Goal: Information Seeking & Learning: Learn about a topic

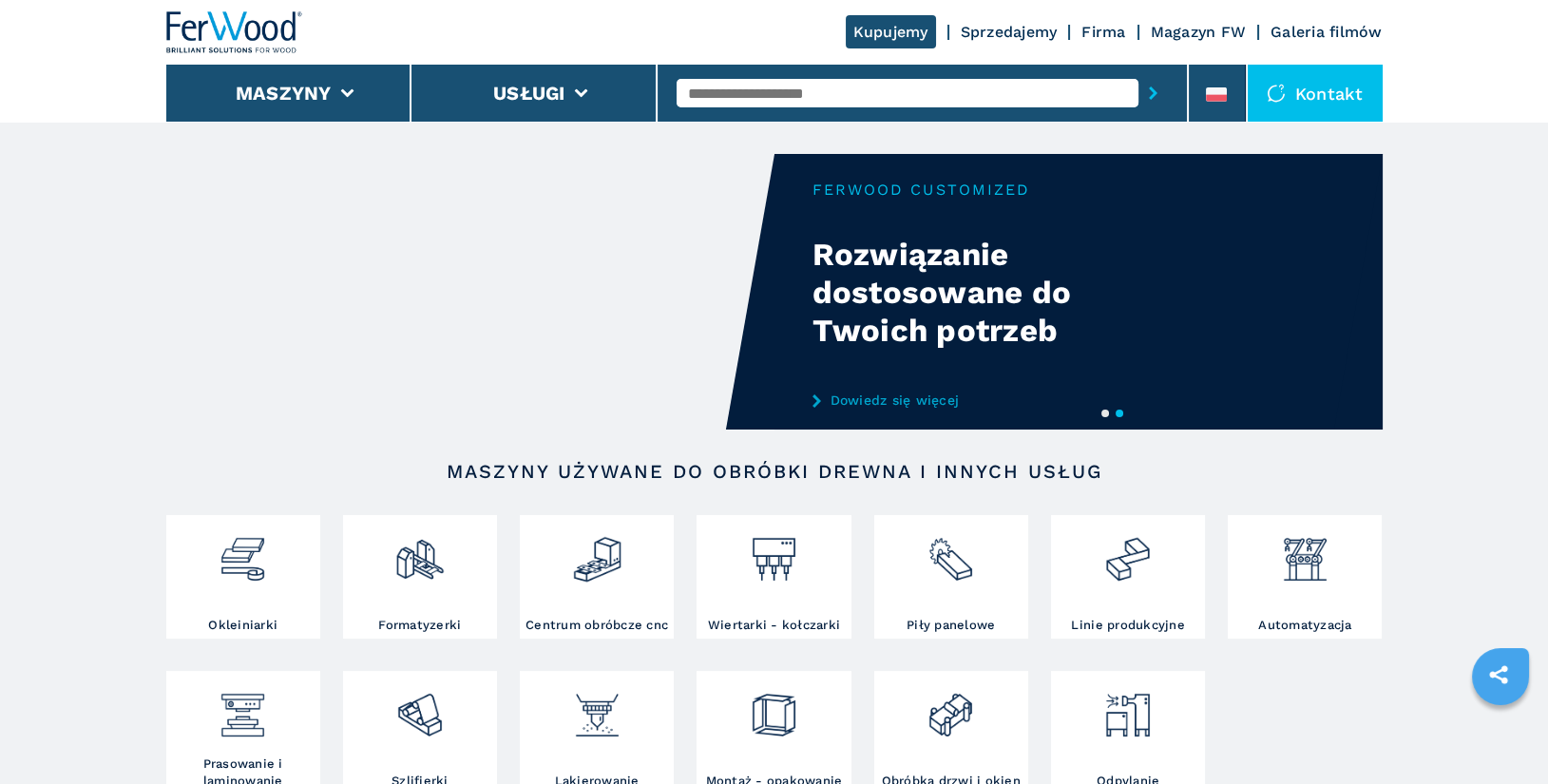
click at [747, 89] on input "text" at bounding box center [907, 94] width 462 height 29
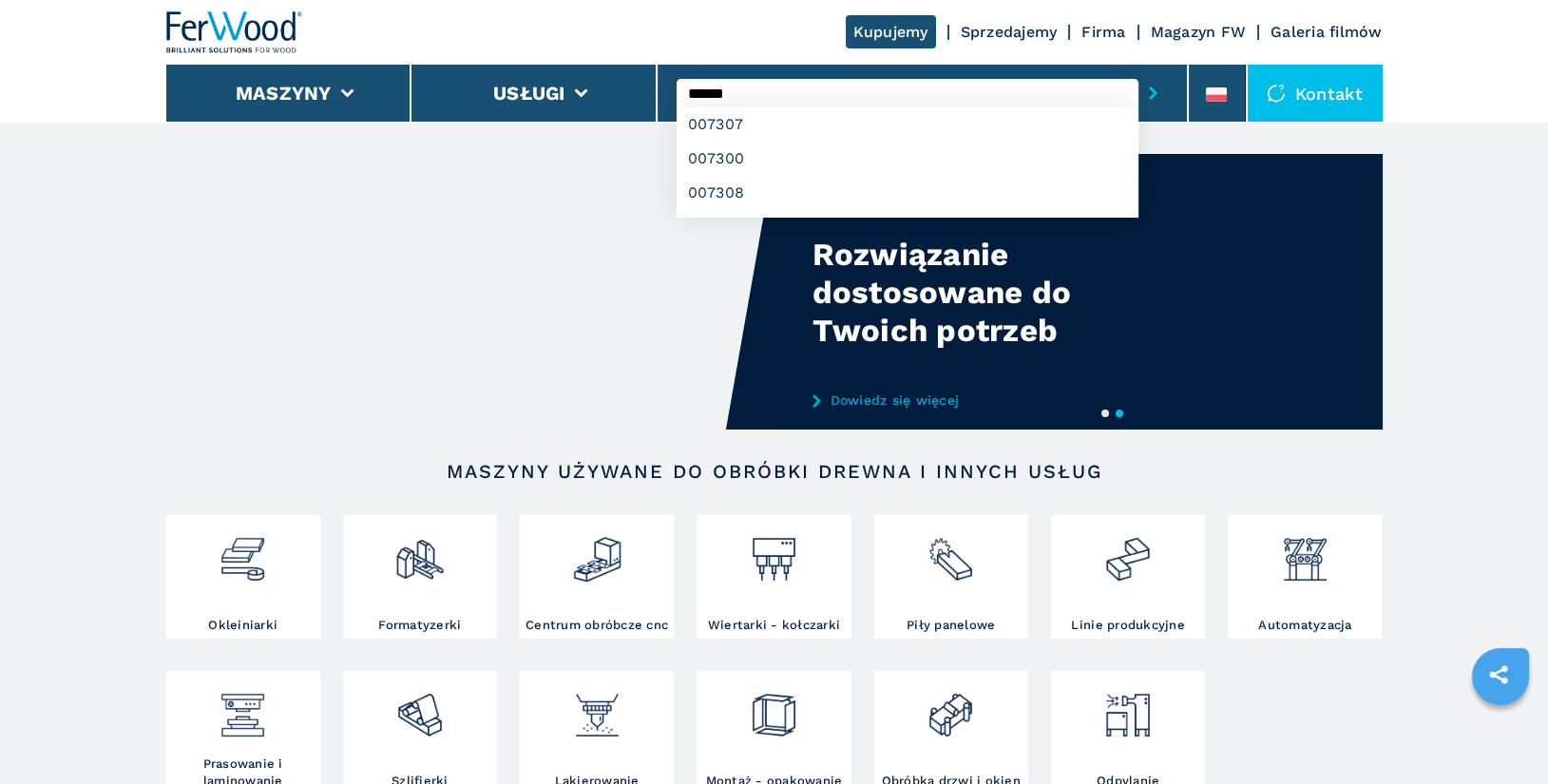
type input "******"
click at [1138, 72] on button "submit-button" at bounding box center [1153, 94] width 30 height 44
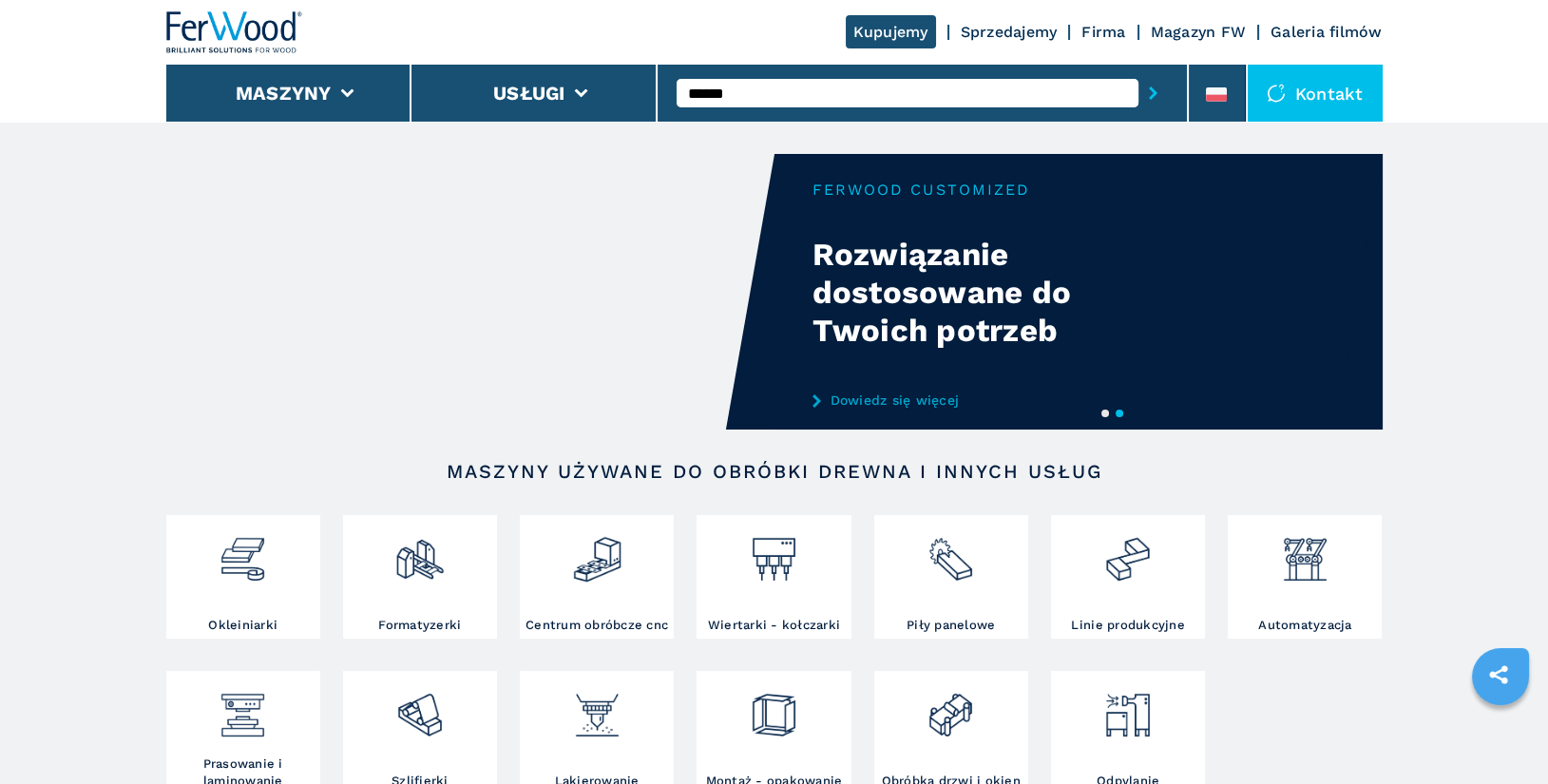
click at [1138, 72] on button "submit-button" at bounding box center [1153, 94] width 30 height 44
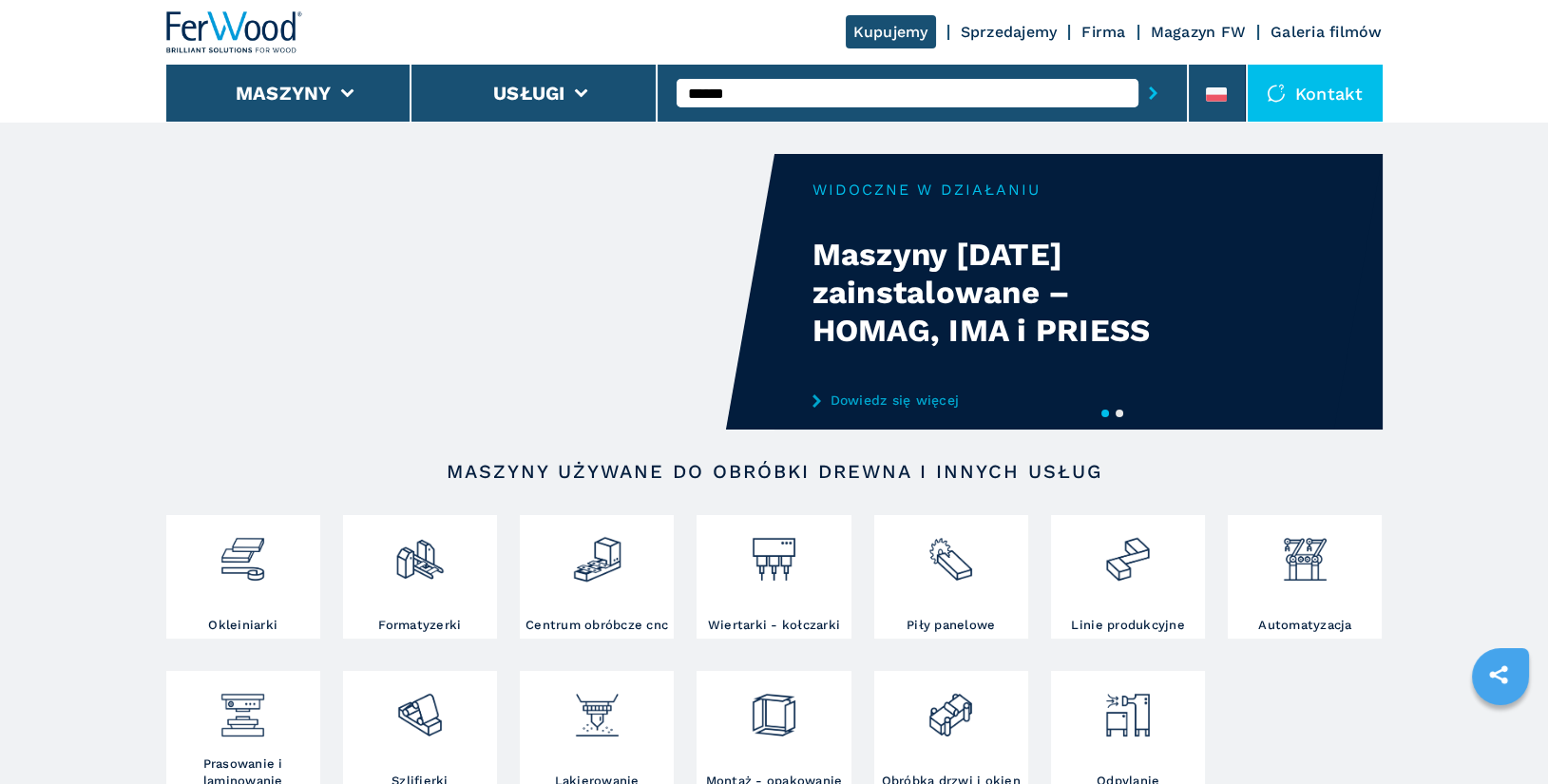
click at [778, 88] on input "******" at bounding box center [907, 94] width 462 height 29
click at [1138, 72] on button "submit-button" at bounding box center [1153, 94] width 30 height 44
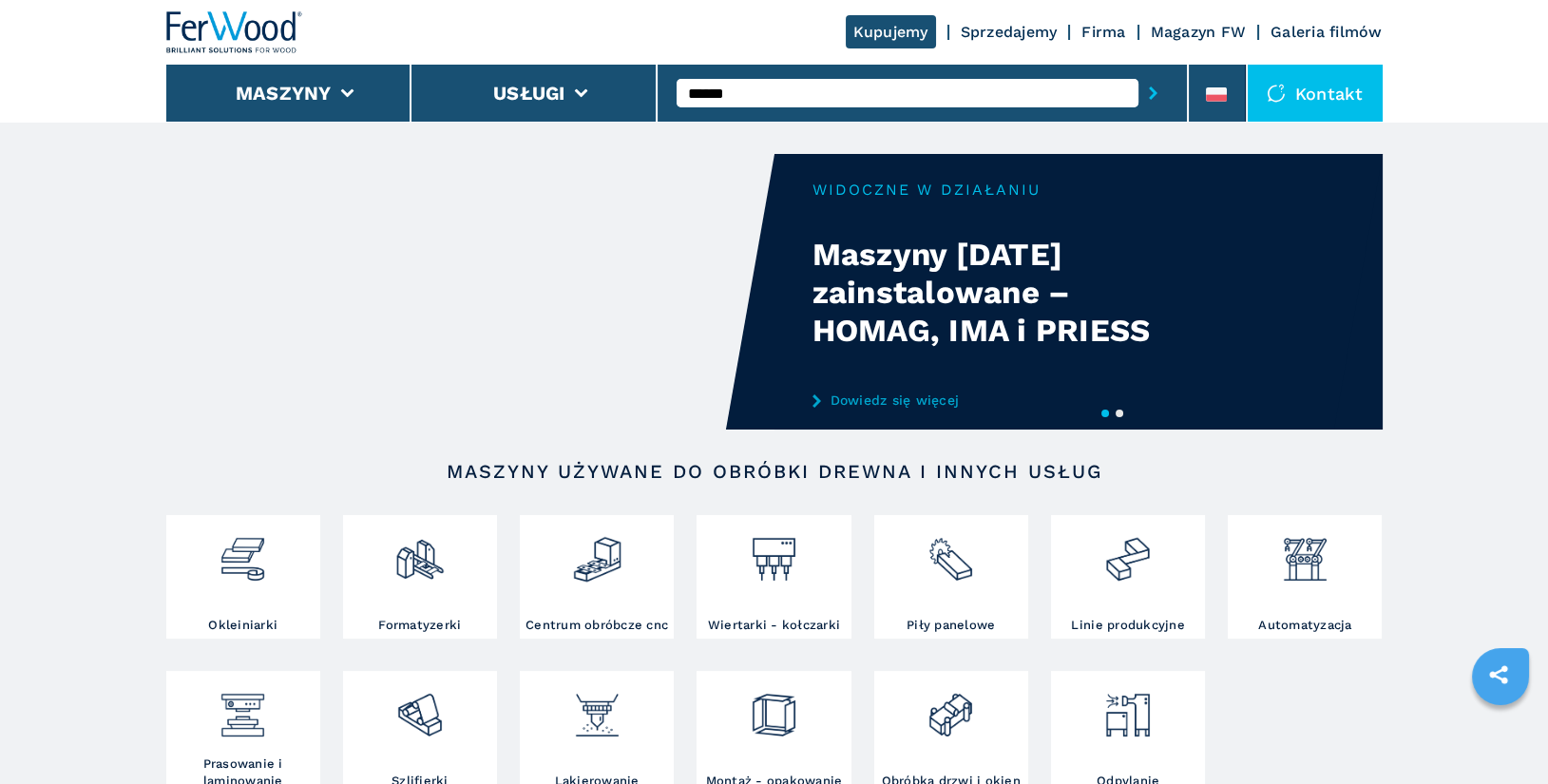
click at [1138, 72] on button "submit-button" at bounding box center [1153, 94] width 30 height 44
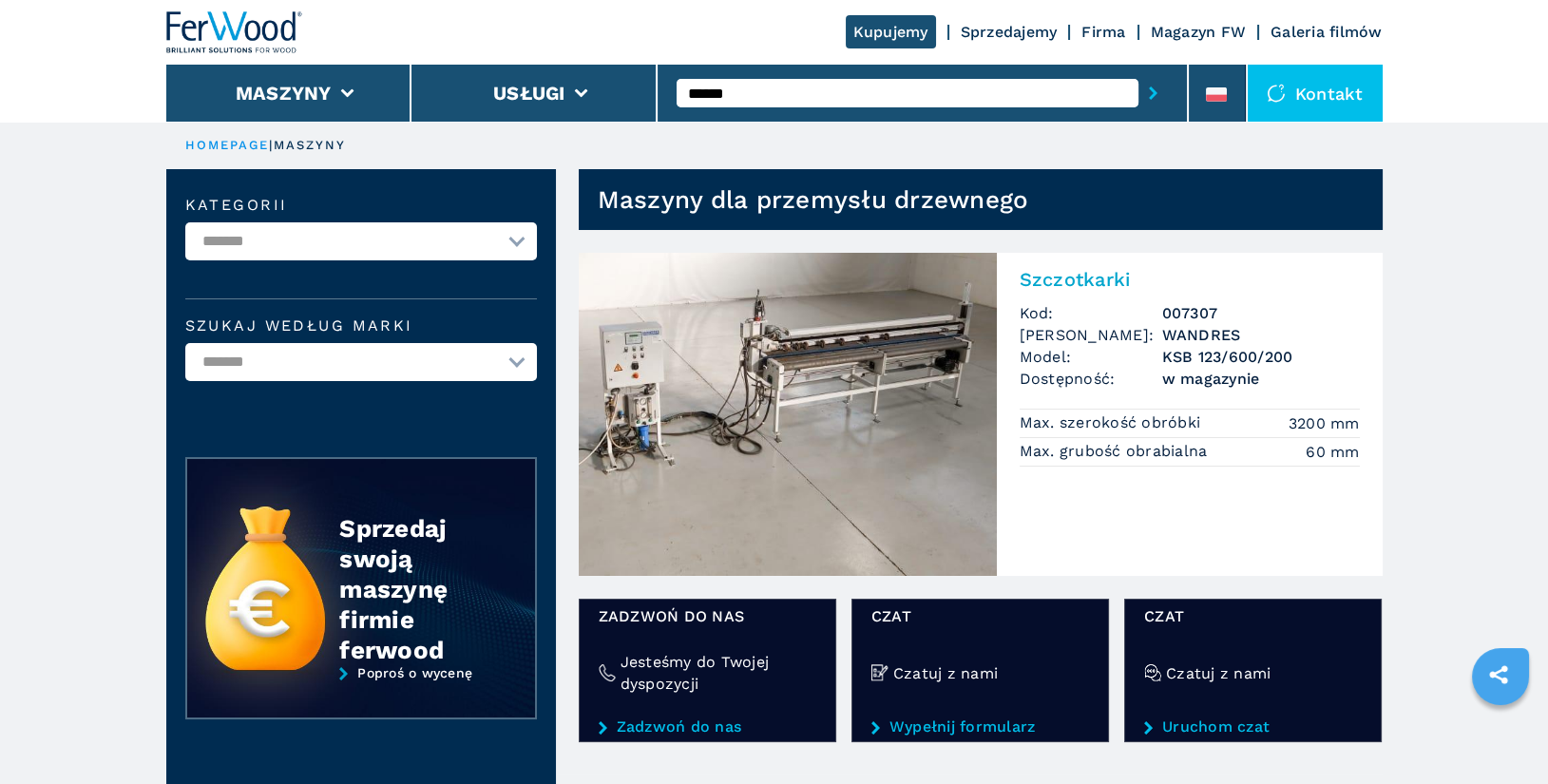
click at [861, 390] on img at bounding box center [788, 414] width 418 height 323
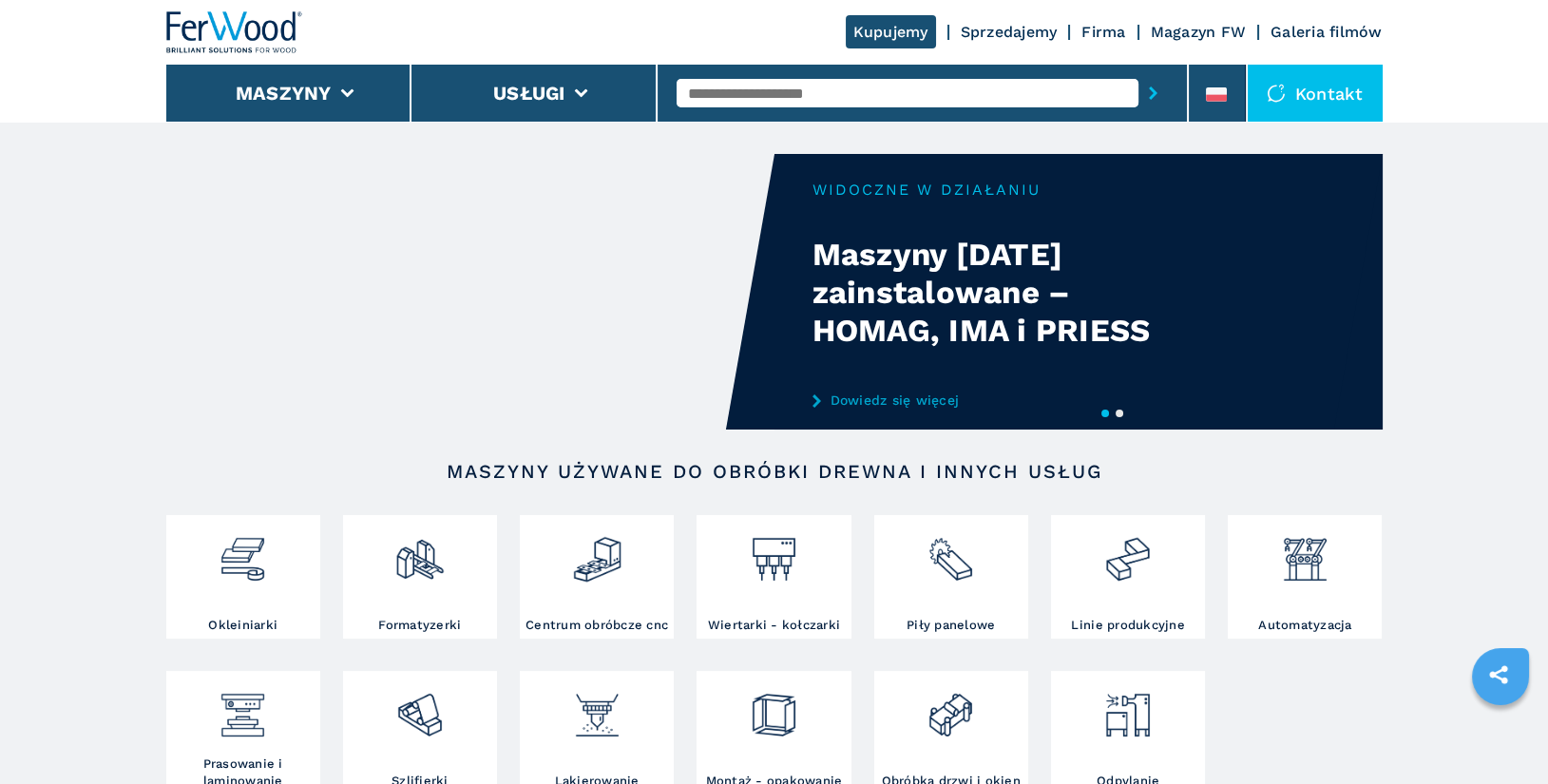
click at [774, 95] on input "text" at bounding box center [907, 94] width 462 height 29
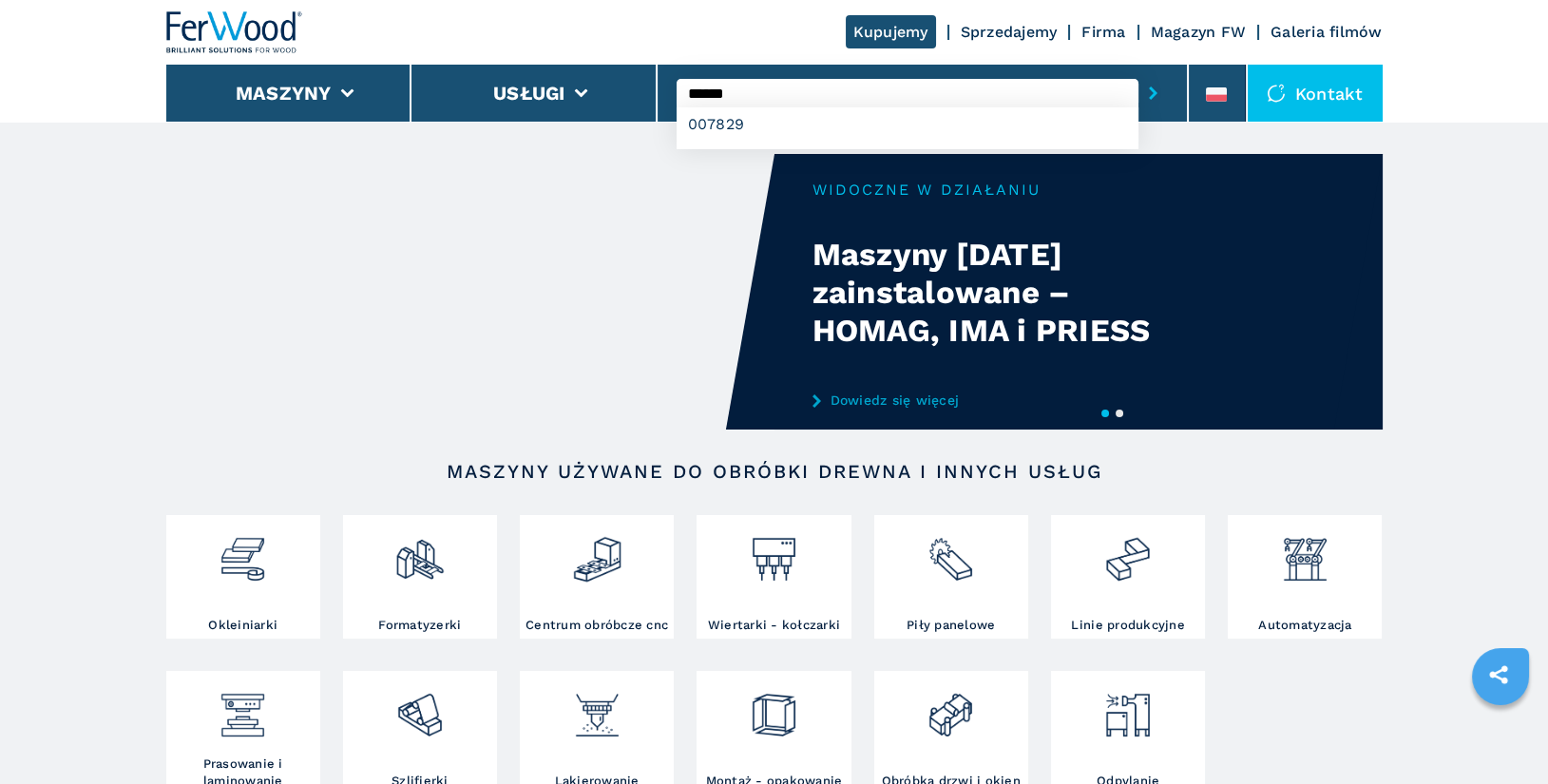
type input "******"
click at [1138, 72] on button "submit-button" at bounding box center [1153, 94] width 30 height 44
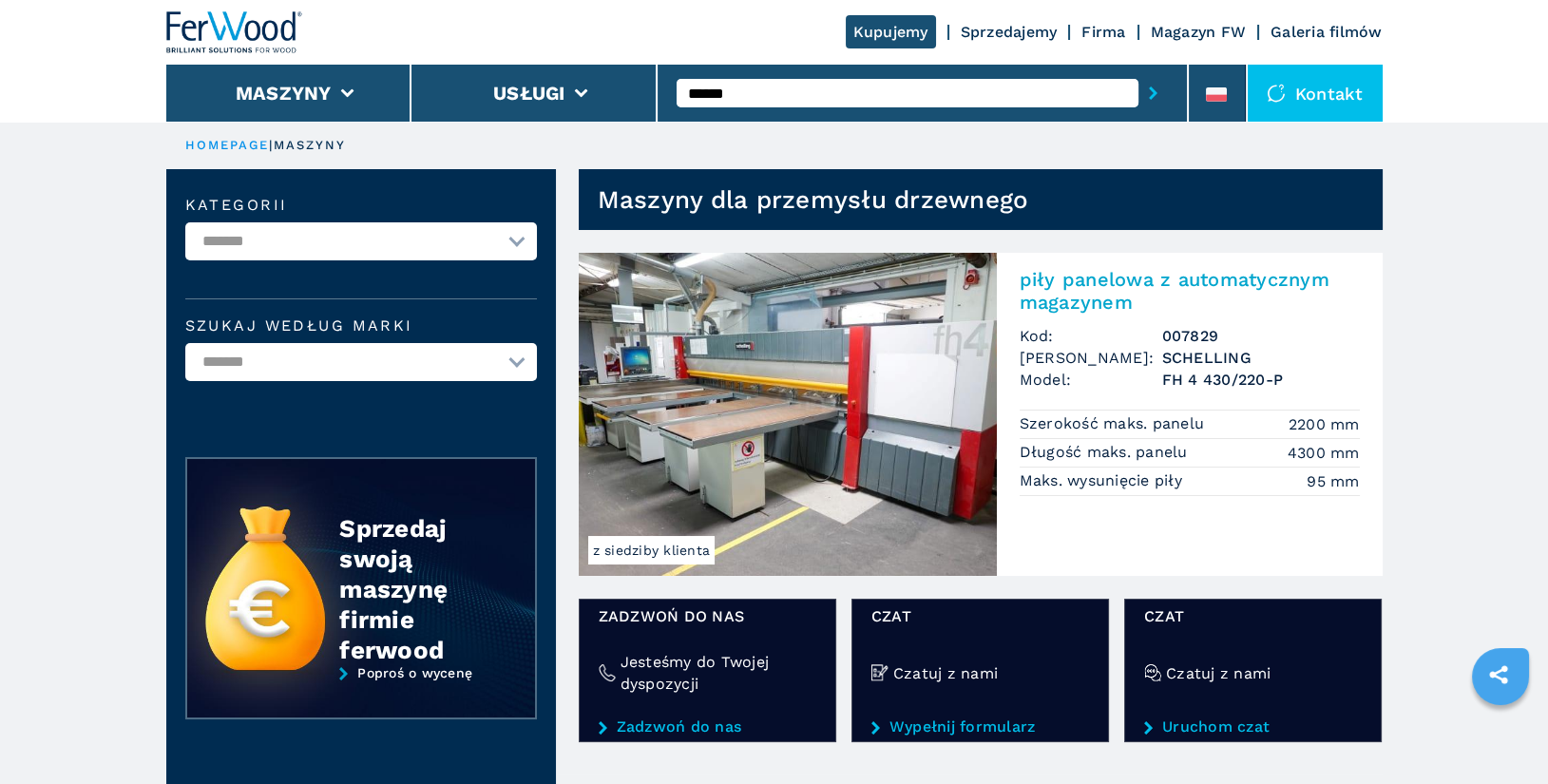
click at [1112, 278] on h2 "piły panelowa z automatycznym magazynem" at bounding box center [1190, 291] width 340 height 46
click at [1104, 284] on h2 "piły panelowa z automatycznym magazynem" at bounding box center [1190, 291] width 340 height 46
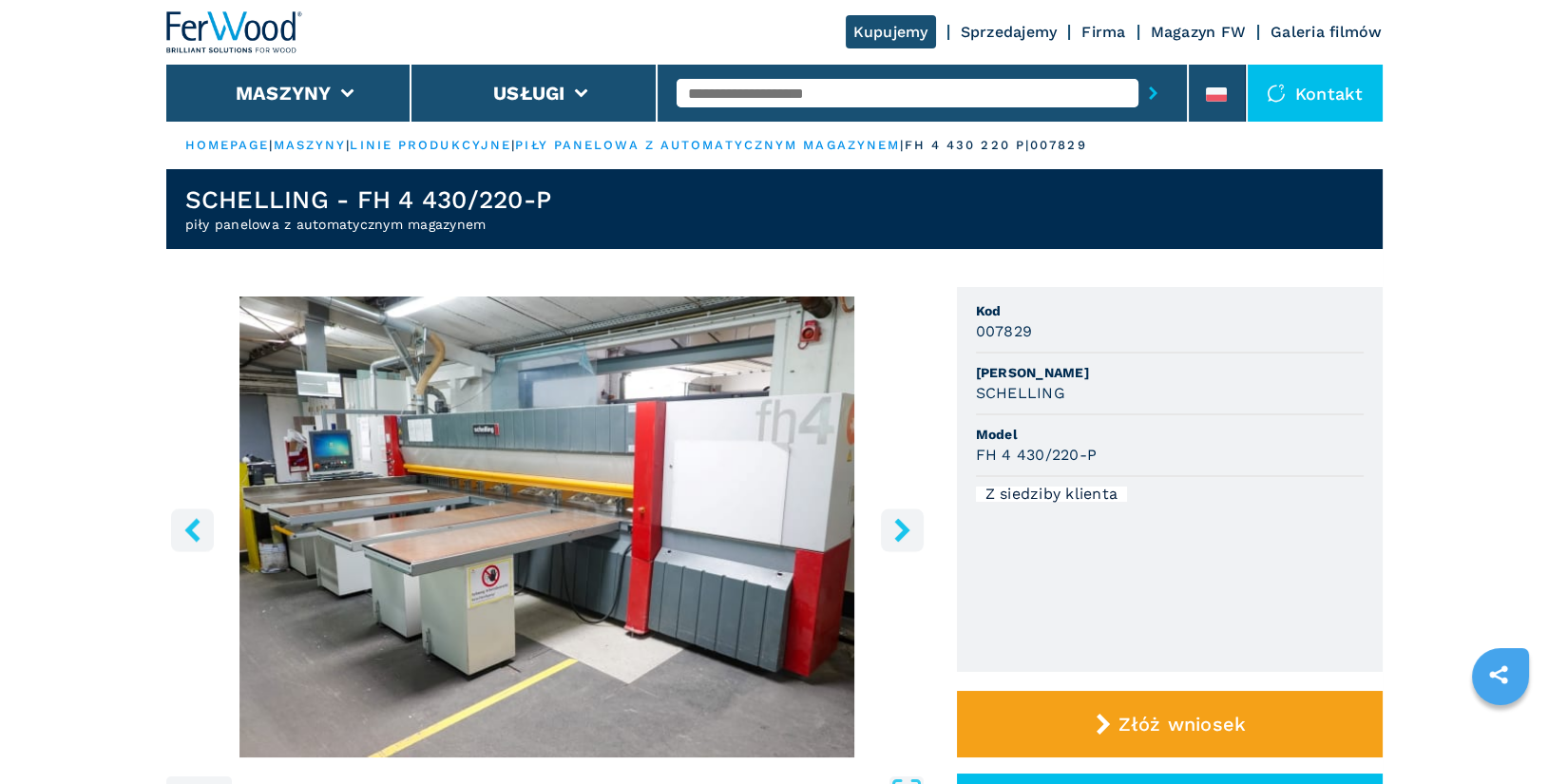
click at [908, 537] on icon "right-button" at bounding box center [901, 529] width 24 height 24
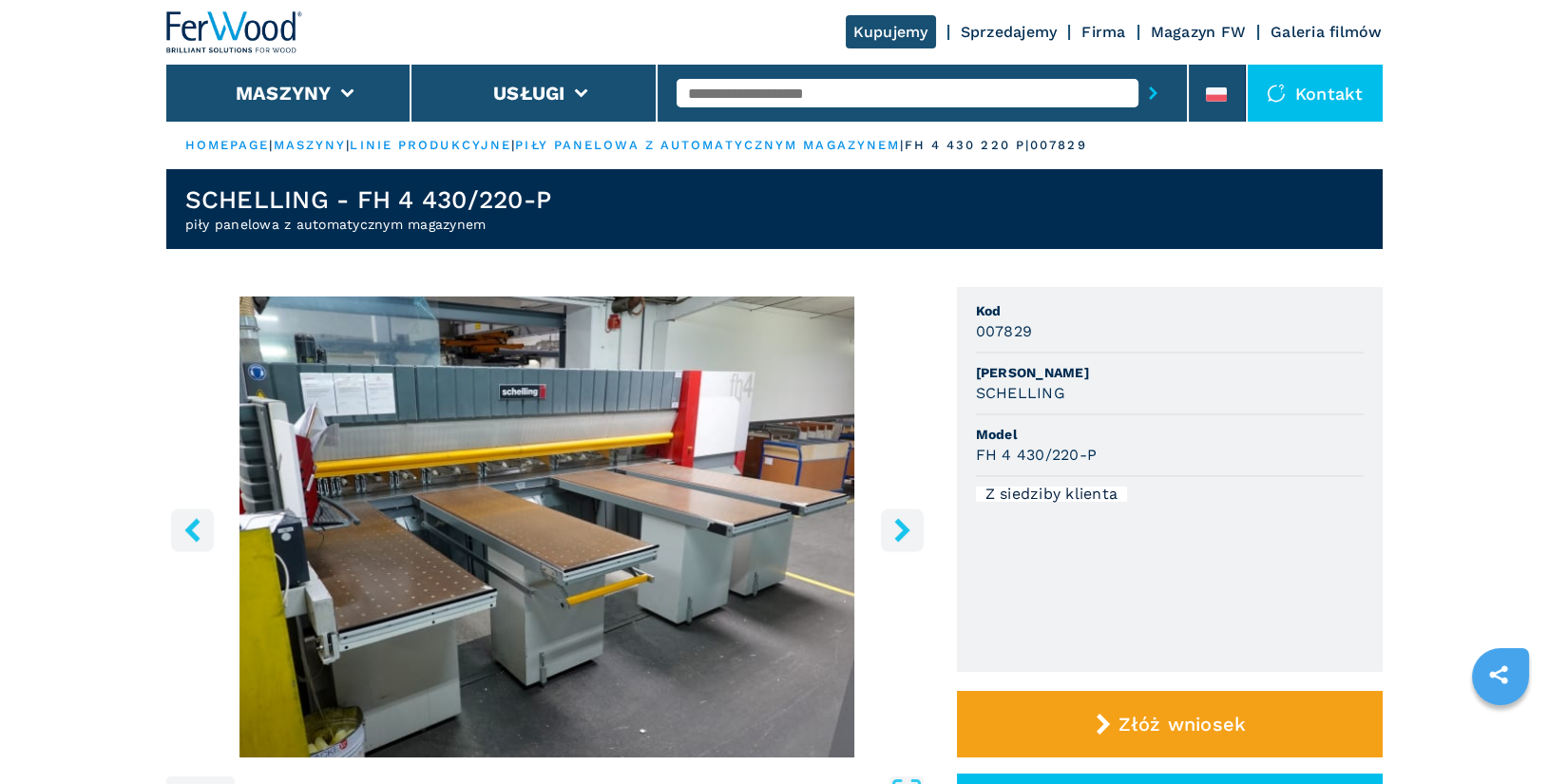
click at [908, 537] on icon "right-button" at bounding box center [901, 529] width 24 height 24
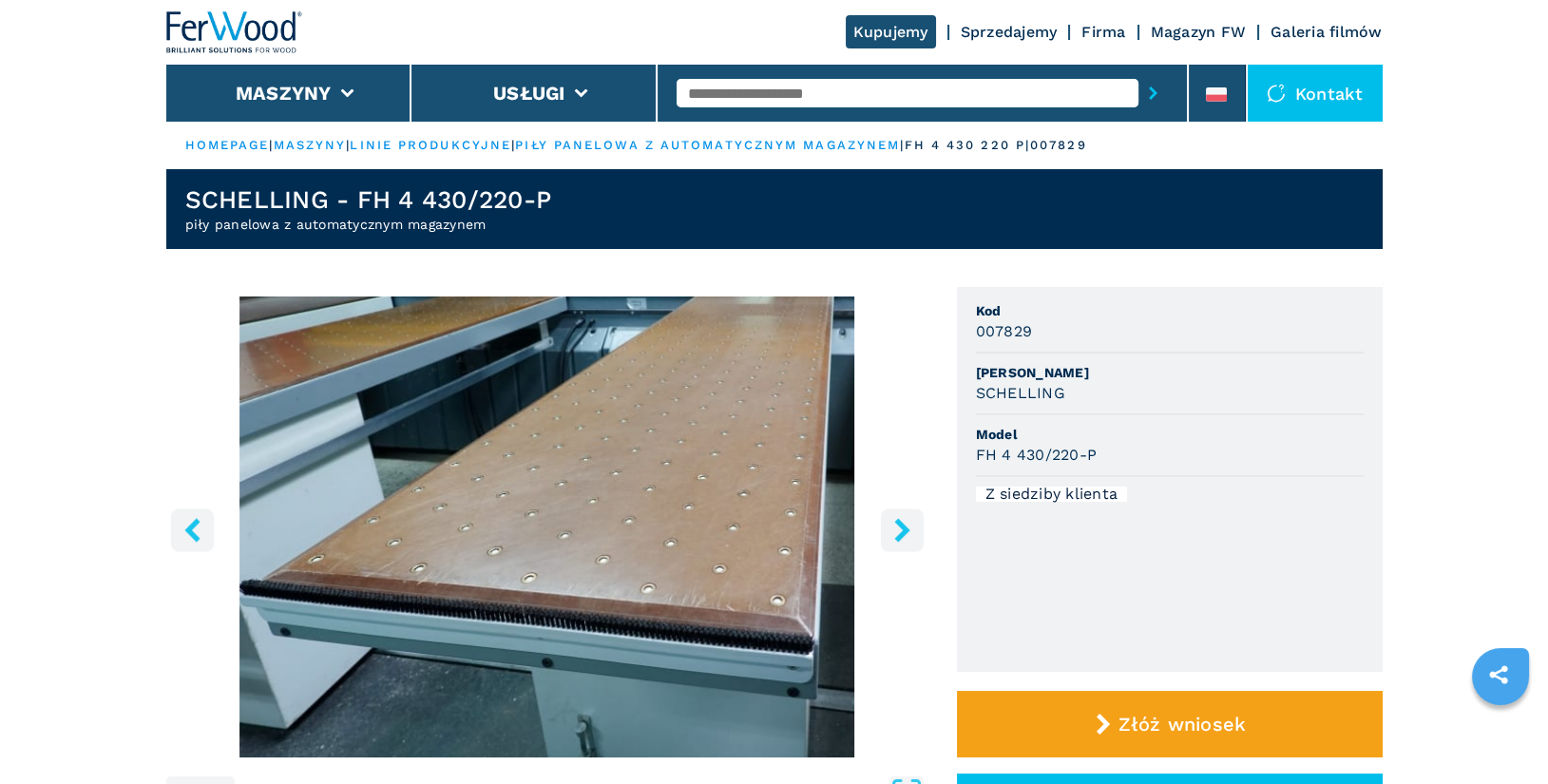
click at [908, 537] on icon "right-button" at bounding box center [901, 529] width 24 height 24
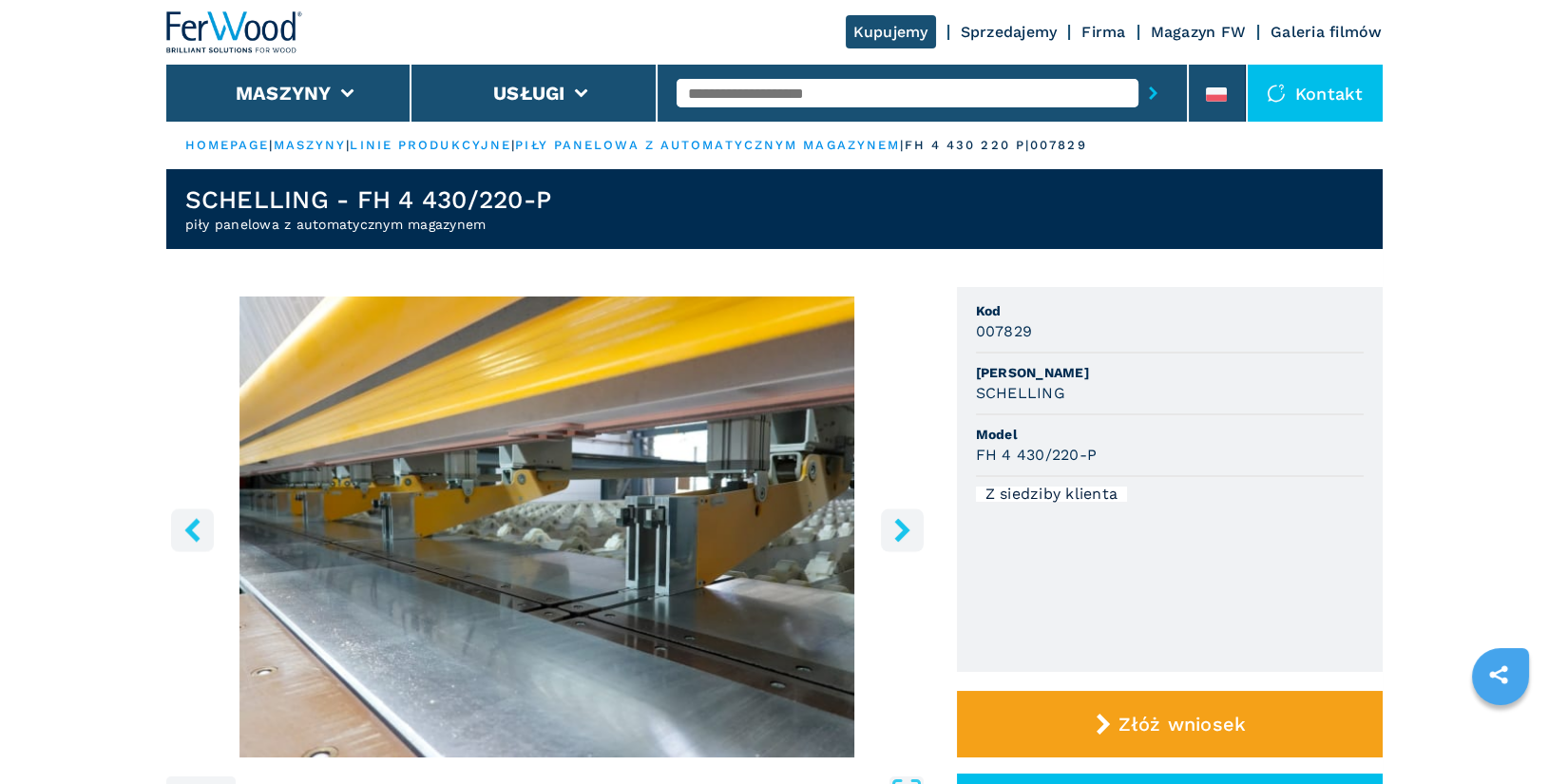
click at [908, 537] on icon "right-button" at bounding box center [901, 529] width 24 height 24
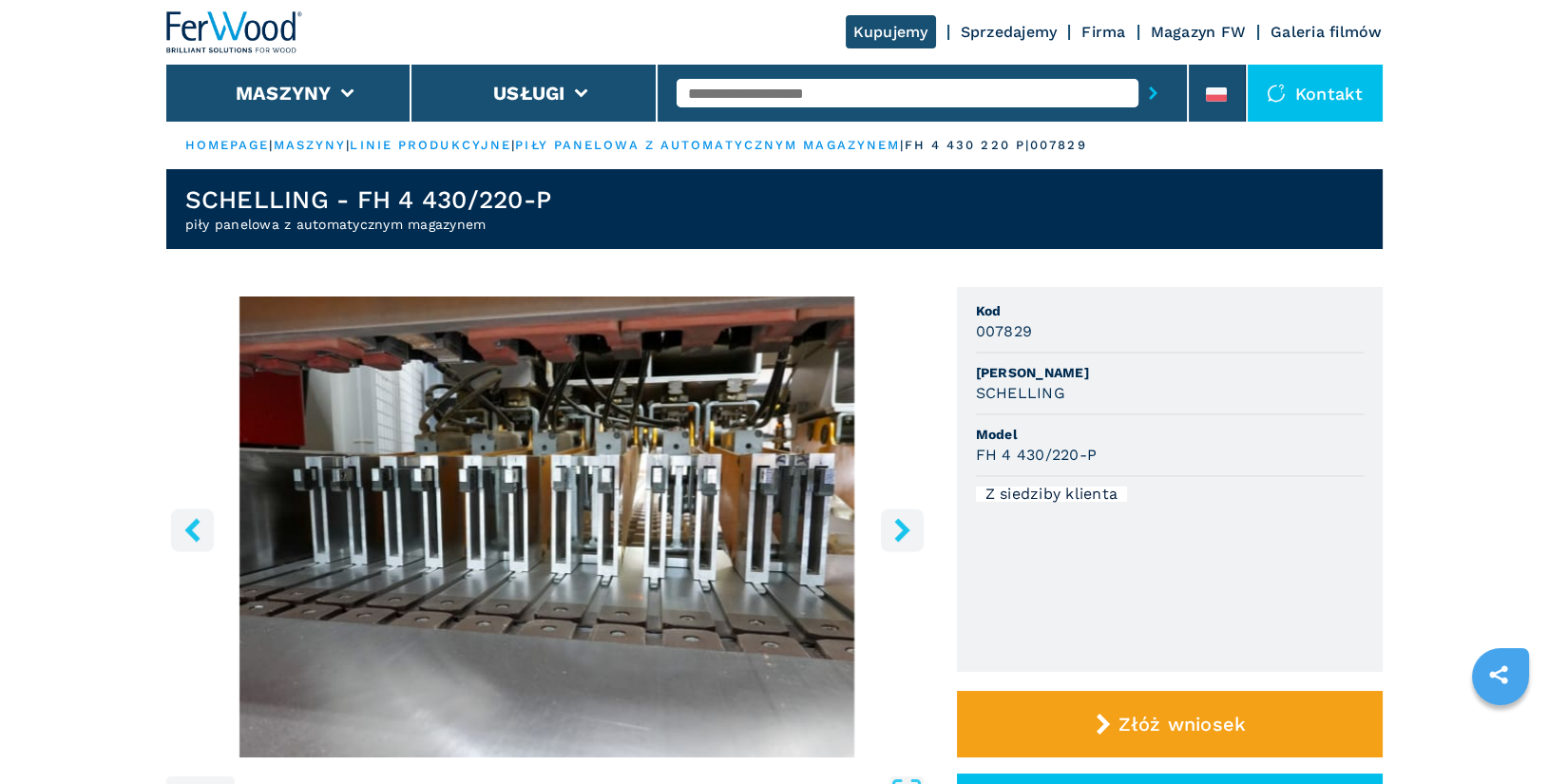
click at [908, 537] on icon "right-button" at bounding box center [901, 529] width 24 height 24
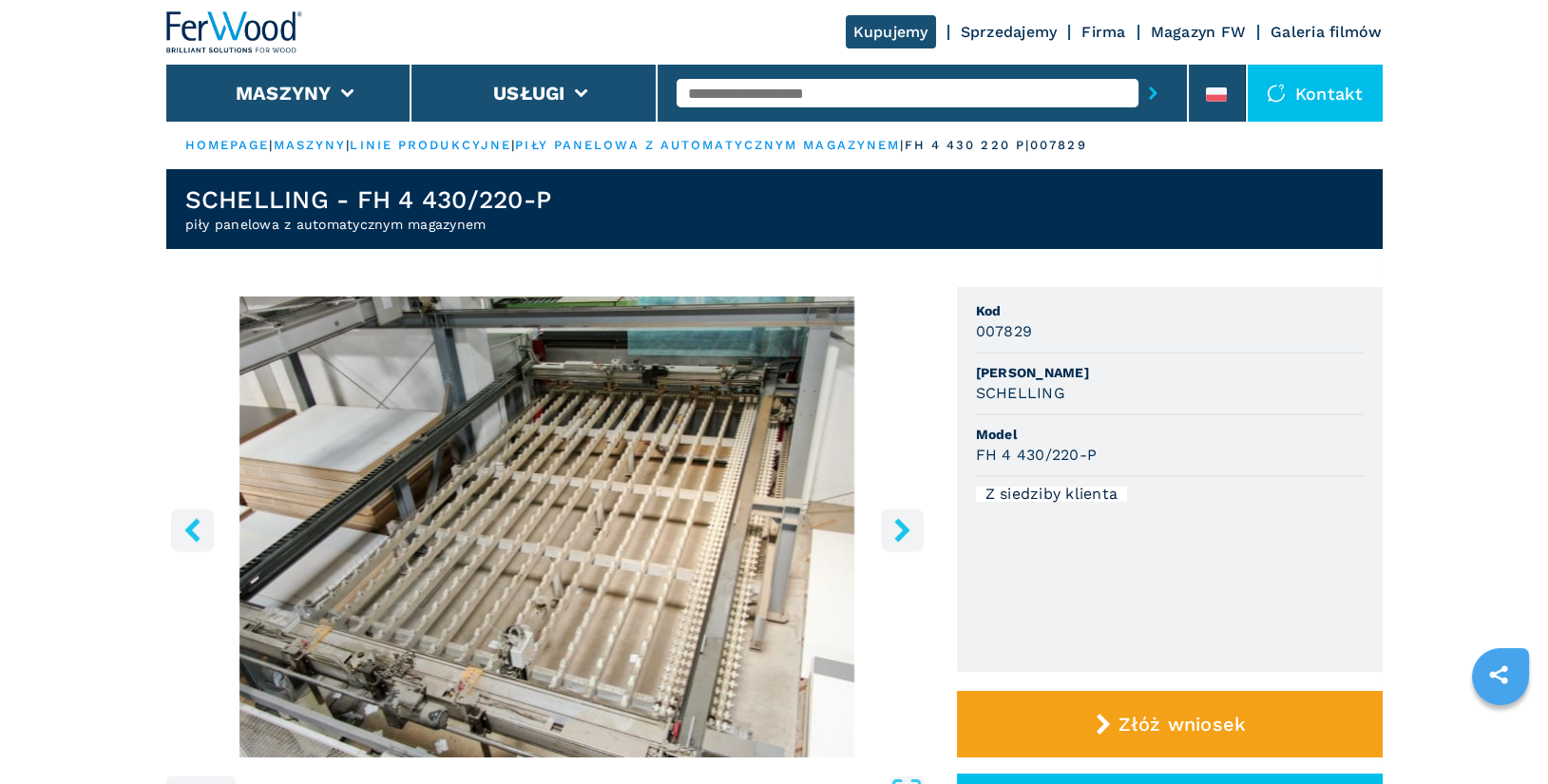
click at [908, 537] on icon "right-button" at bounding box center [901, 529] width 24 height 24
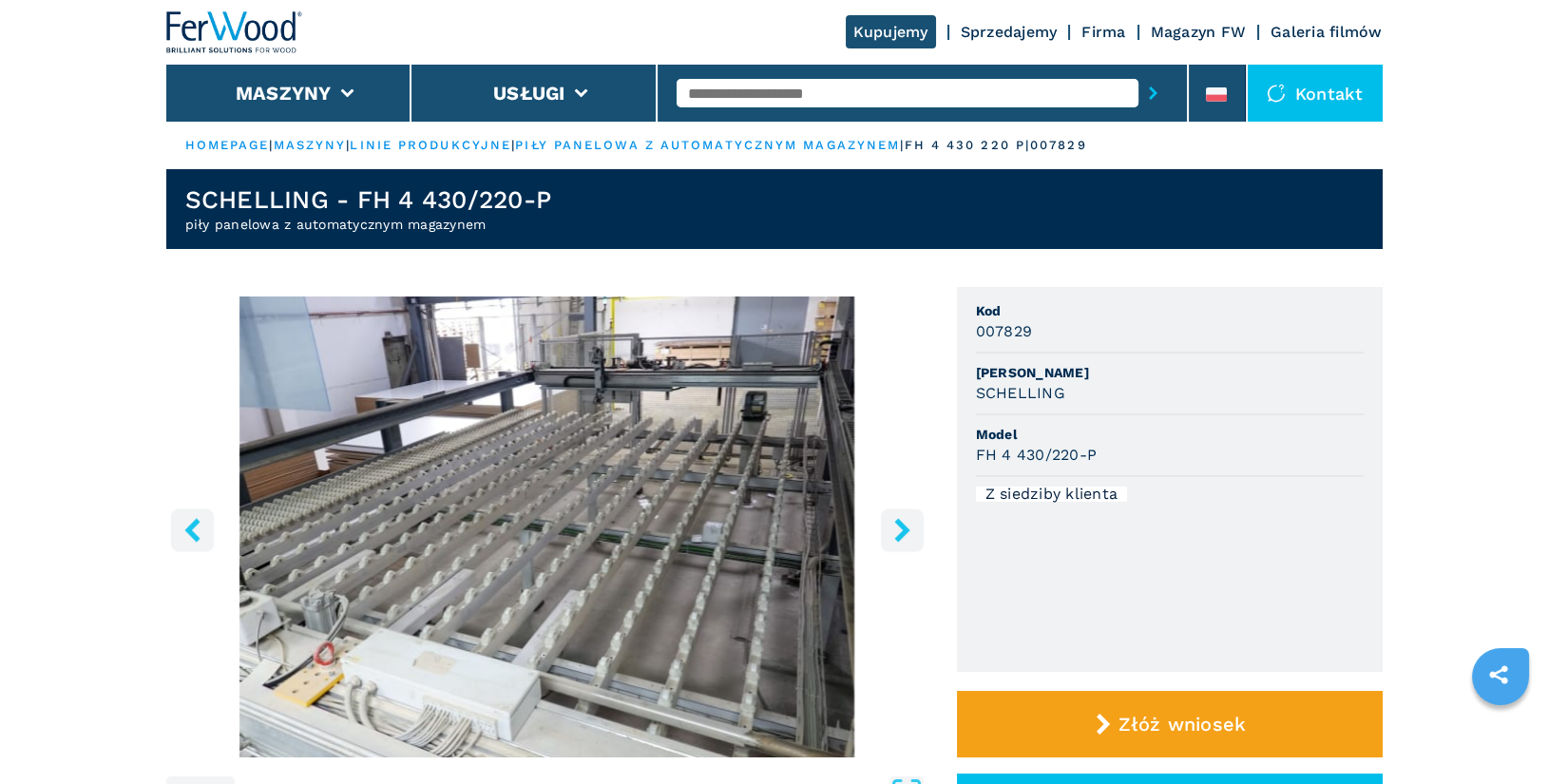
click at [908, 537] on icon "right-button" at bounding box center [901, 529] width 24 height 24
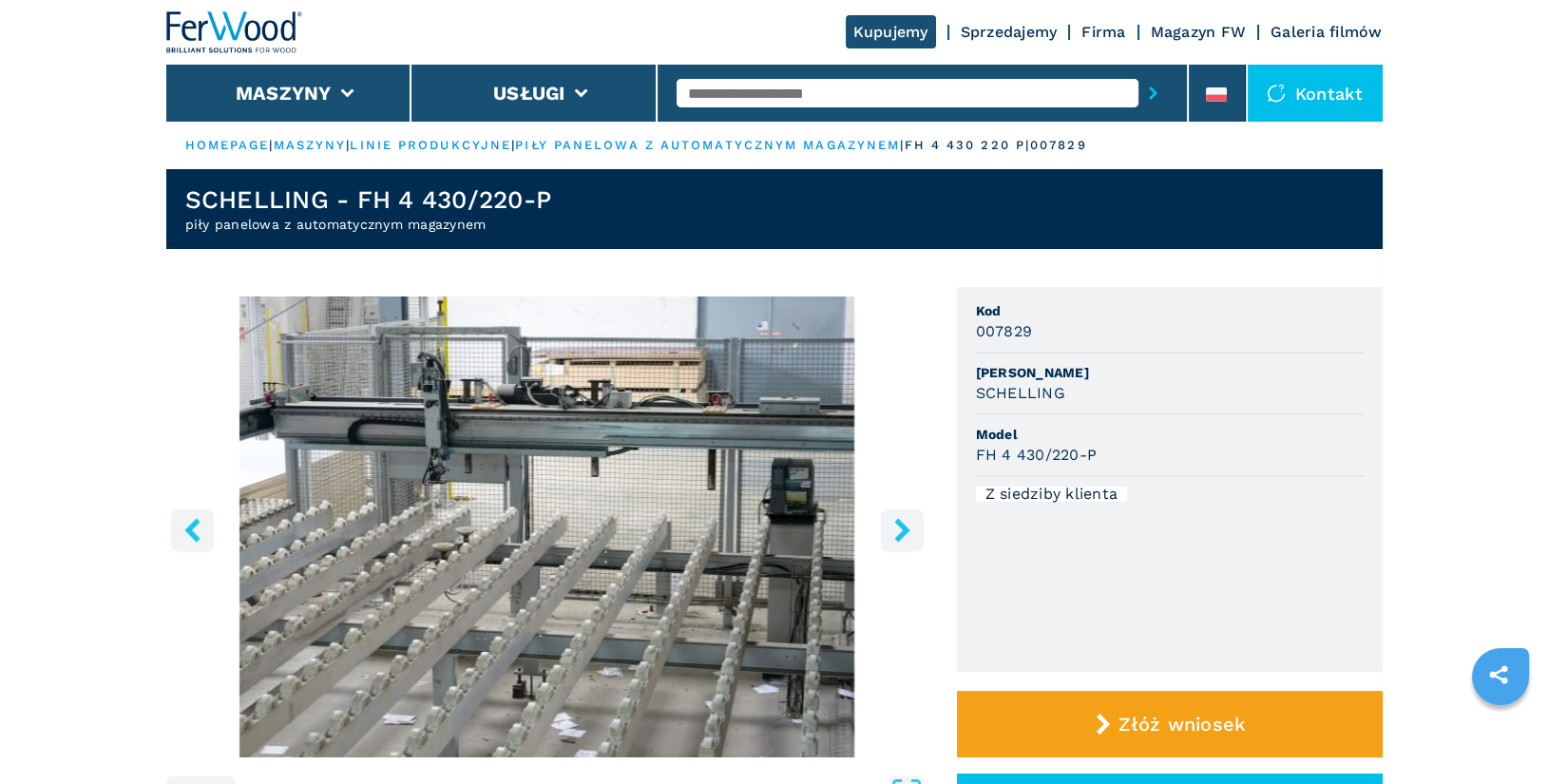
click at [908, 537] on icon "right-button" at bounding box center [901, 529] width 24 height 24
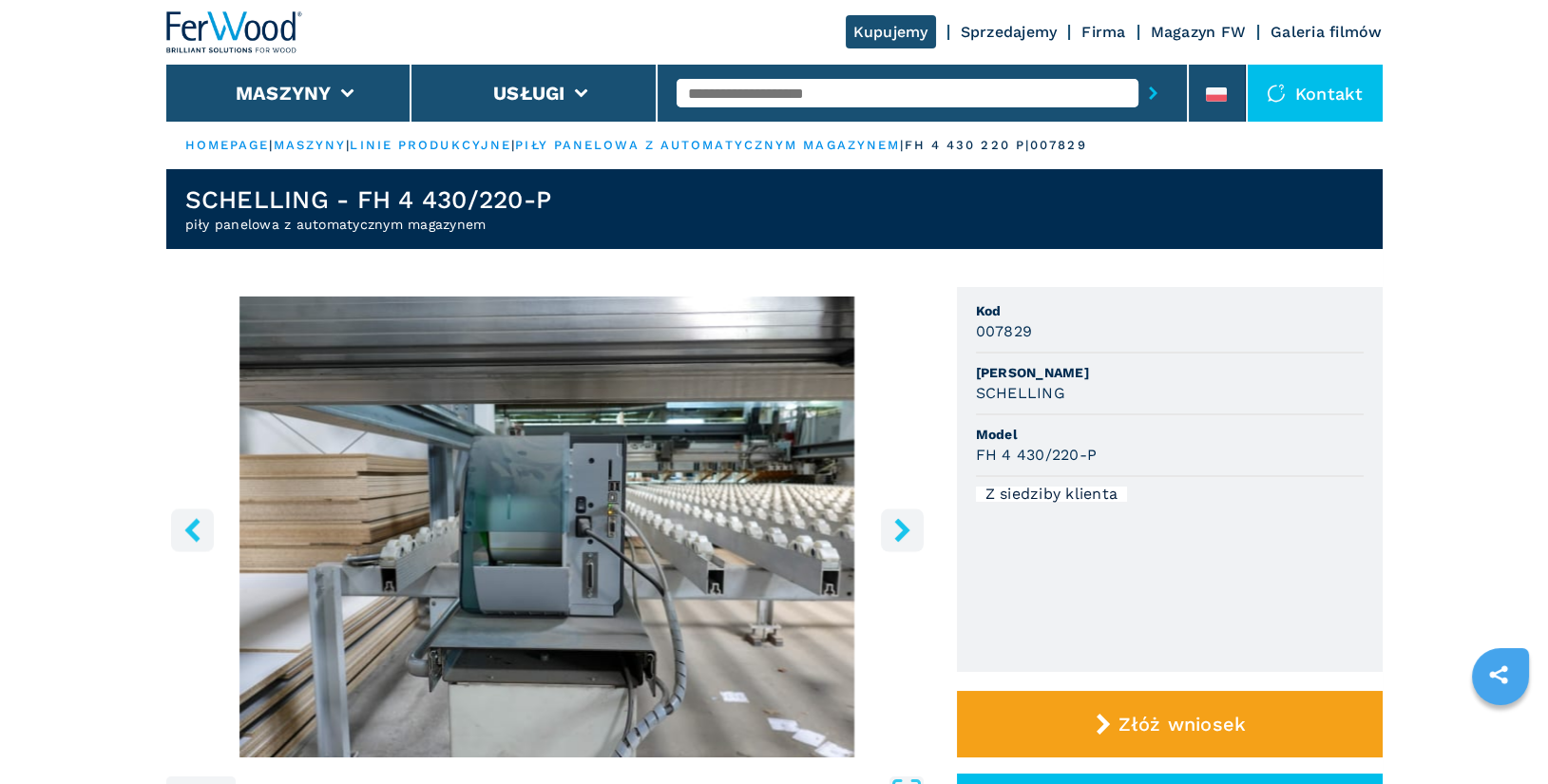
click at [908, 537] on icon "right-button" at bounding box center [901, 529] width 24 height 24
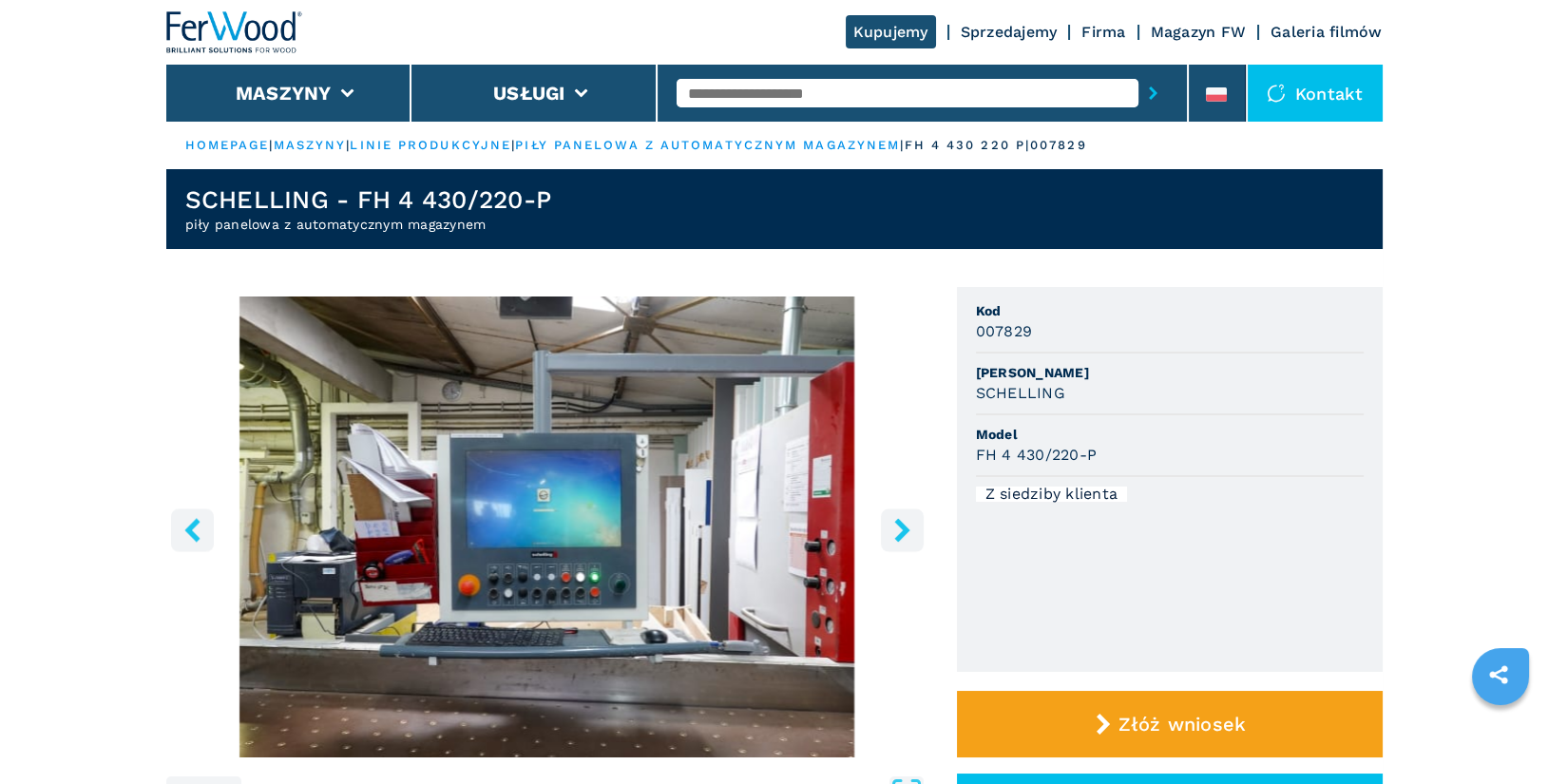
click at [907, 536] on icon "right-button" at bounding box center [901, 529] width 24 height 24
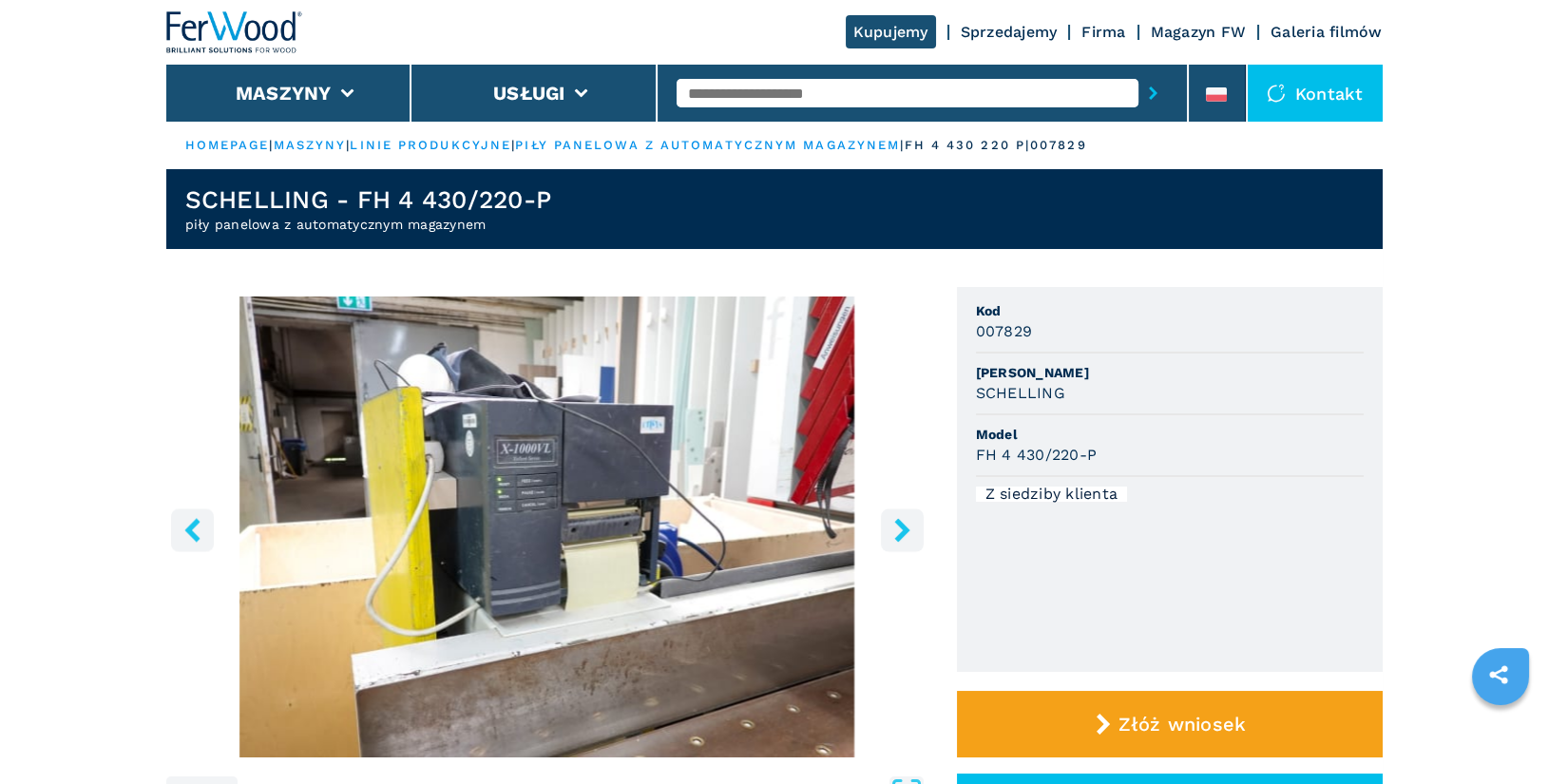
click at [907, 536] on icon "right-button" at bounding box center [901, 529] width 24 height 24
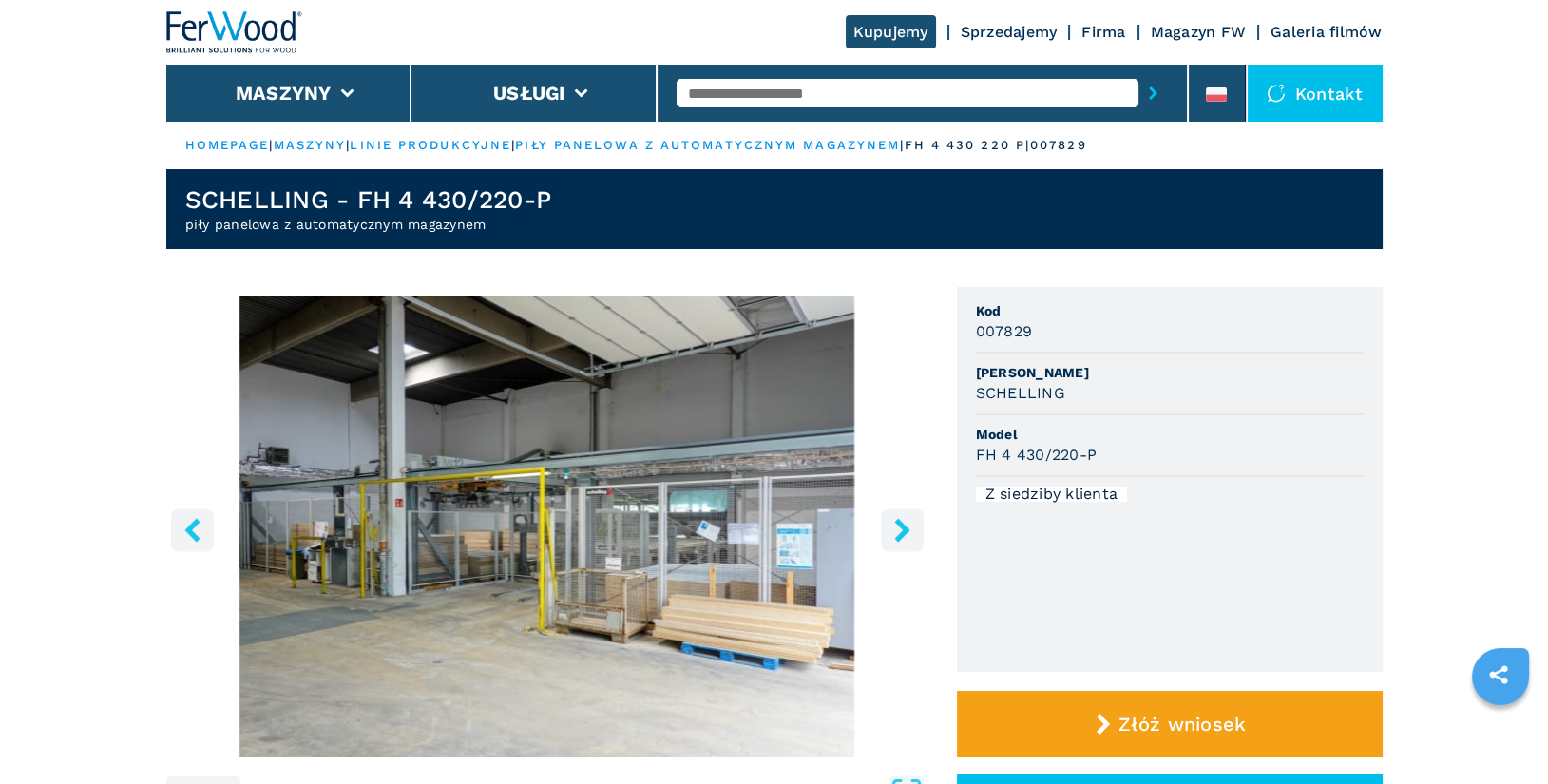
click at [907, 536] on icon "right-button" at bounding box center [901, 529] width 24 height 24
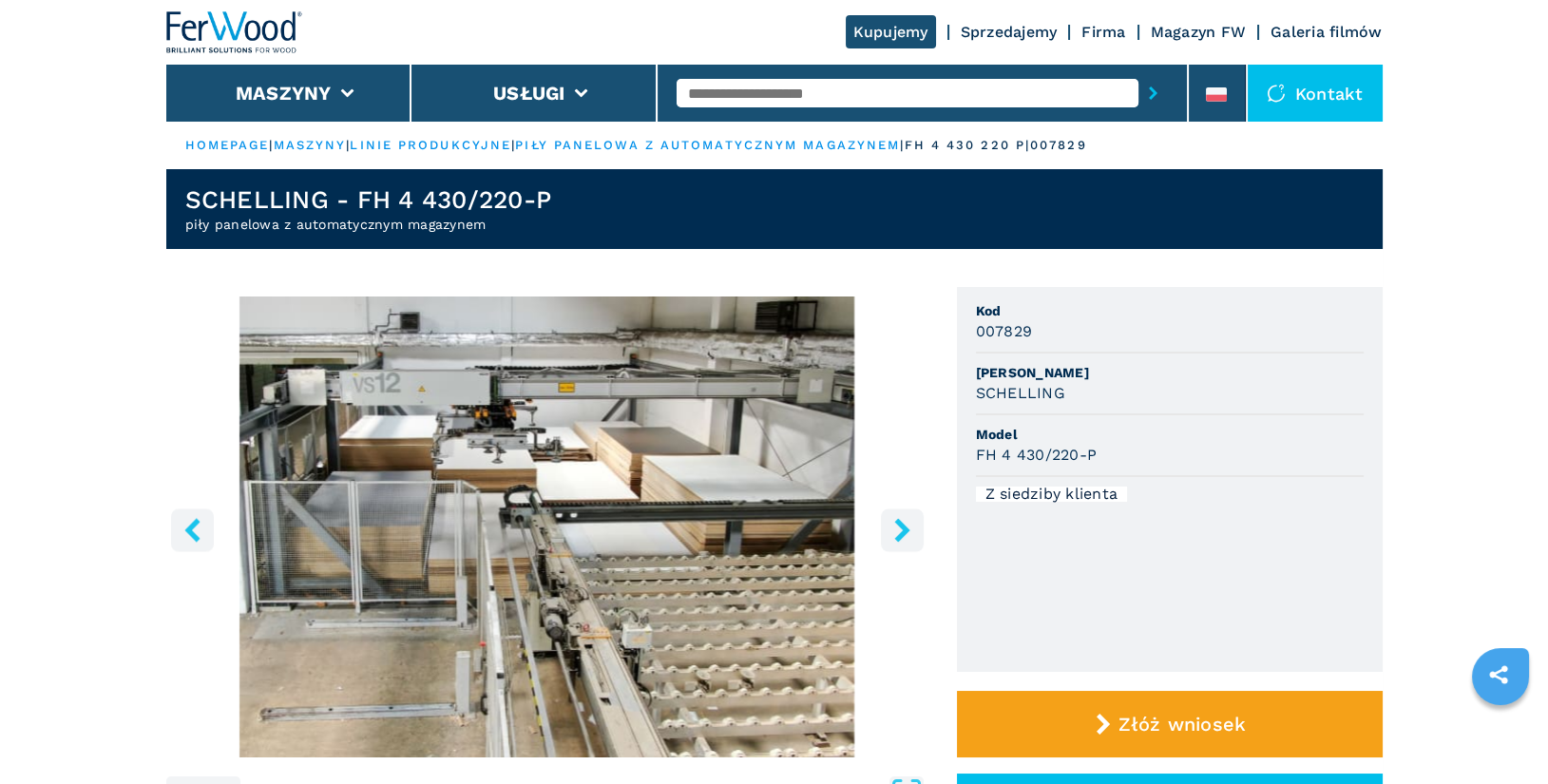
click at [907, 536] on icon "right-button" at bounding box center [901, 529] width 24 height 24
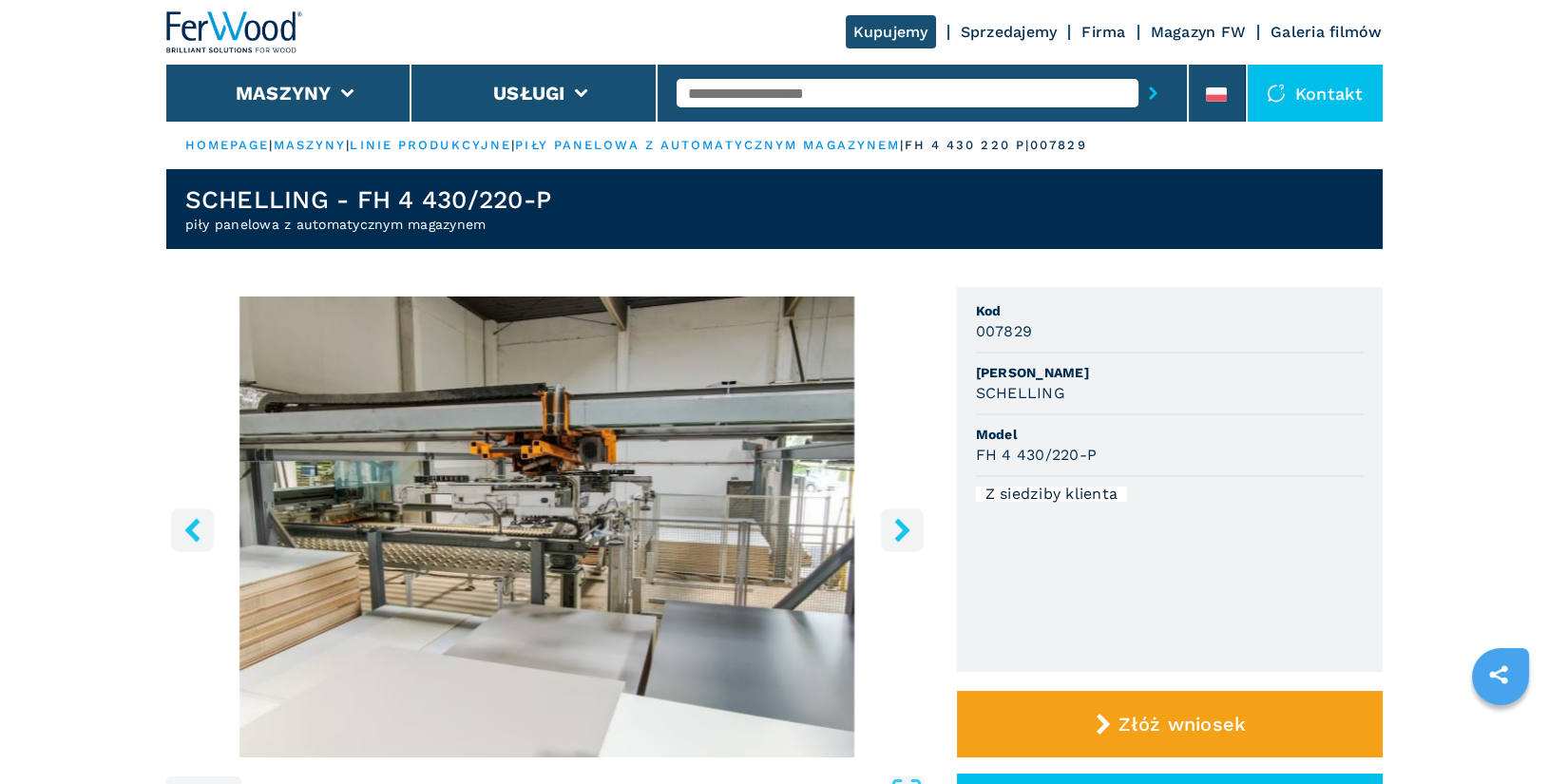
click at [901, 534] on icon "right-button" at bounding box center [901, 529] width 15 height 24
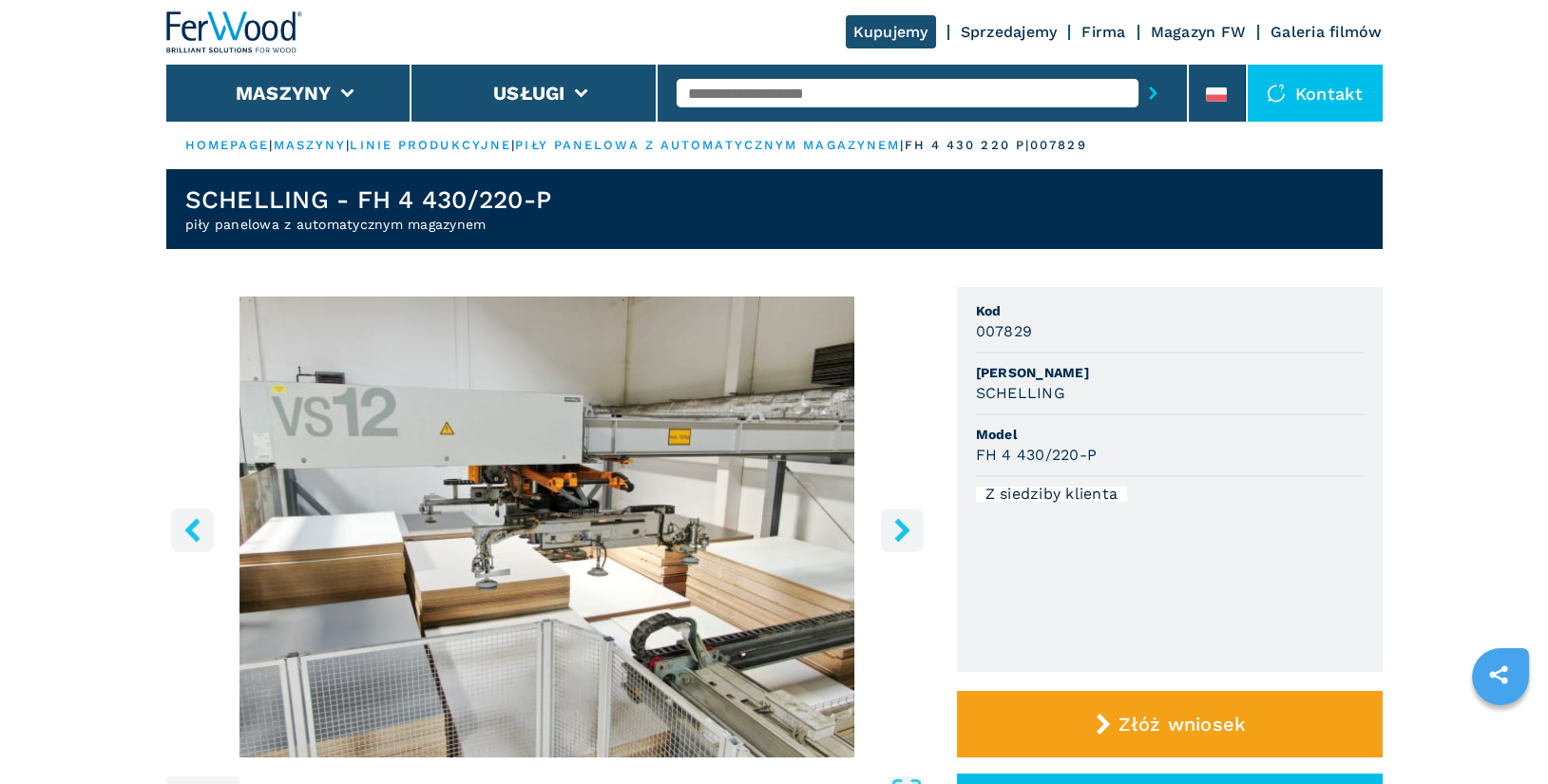
click at [787, 96] on input "text" at bounding box center [907, 94] width 462 height 29
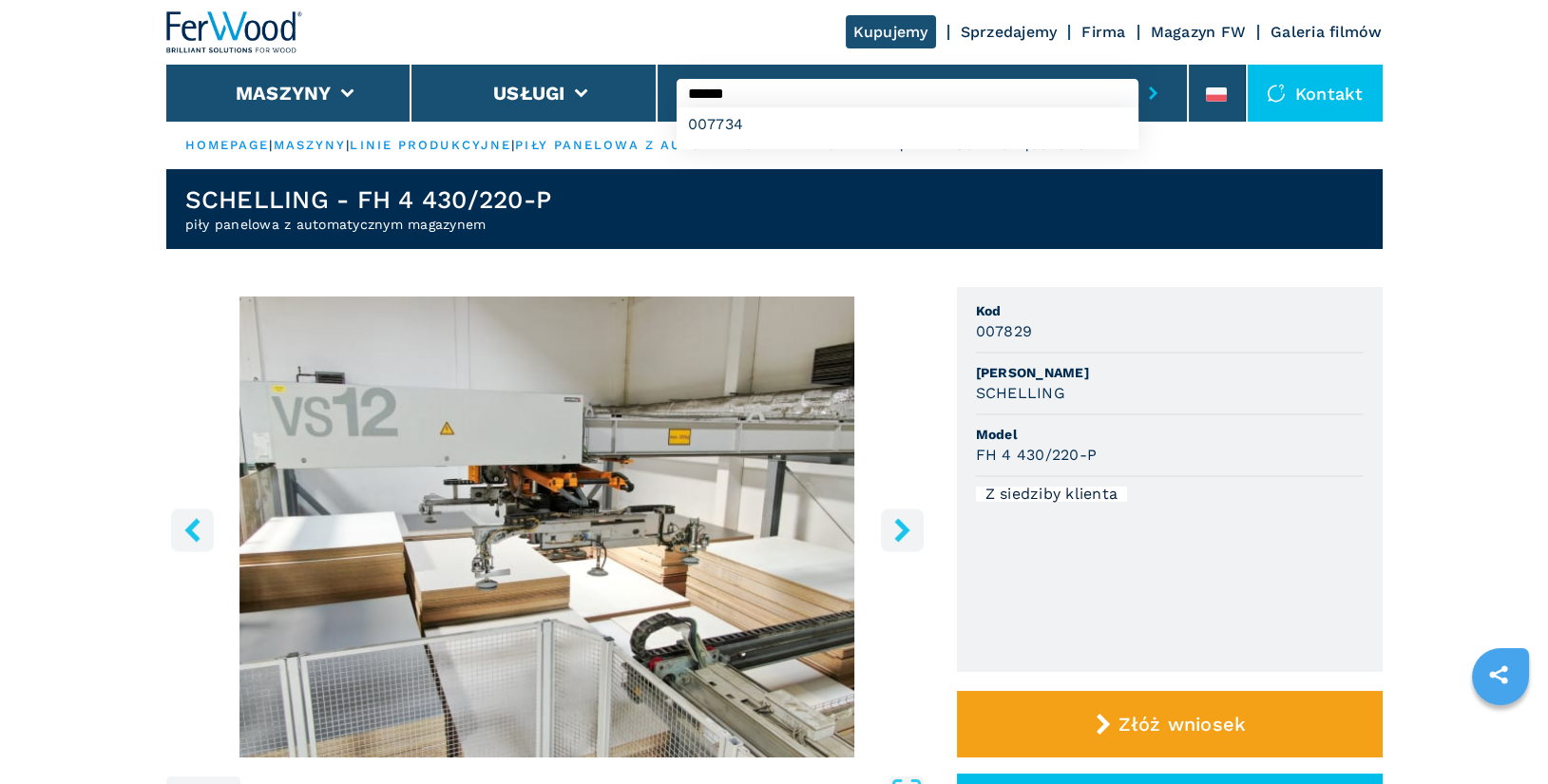
type input "******"
click at [1138, 72] on button "submit-button" at bounding box center [1153, 94] width 30 height 44
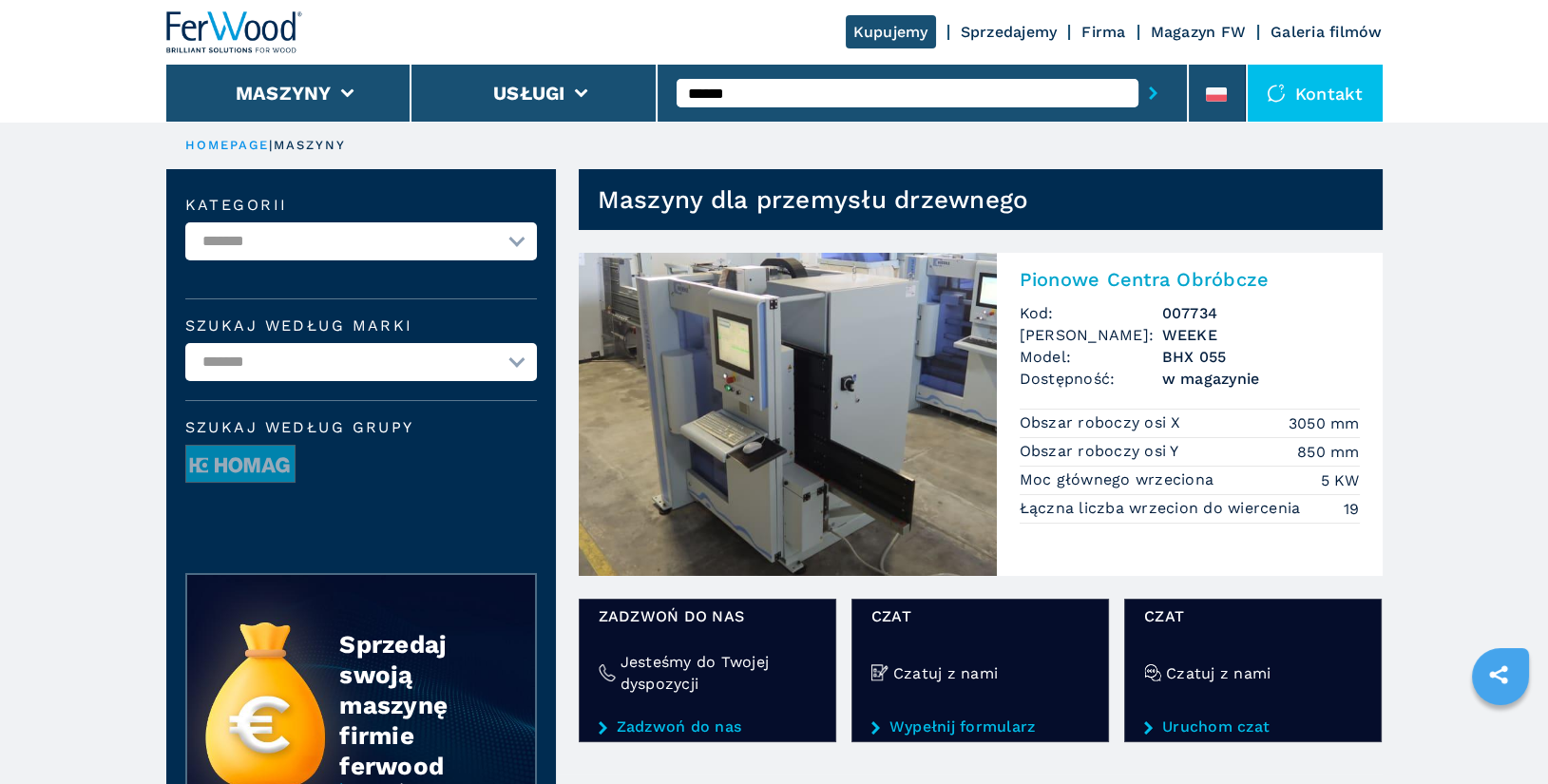
click at [771, 98] on input "******" at bounding box center [907, 94] width 462 height 29
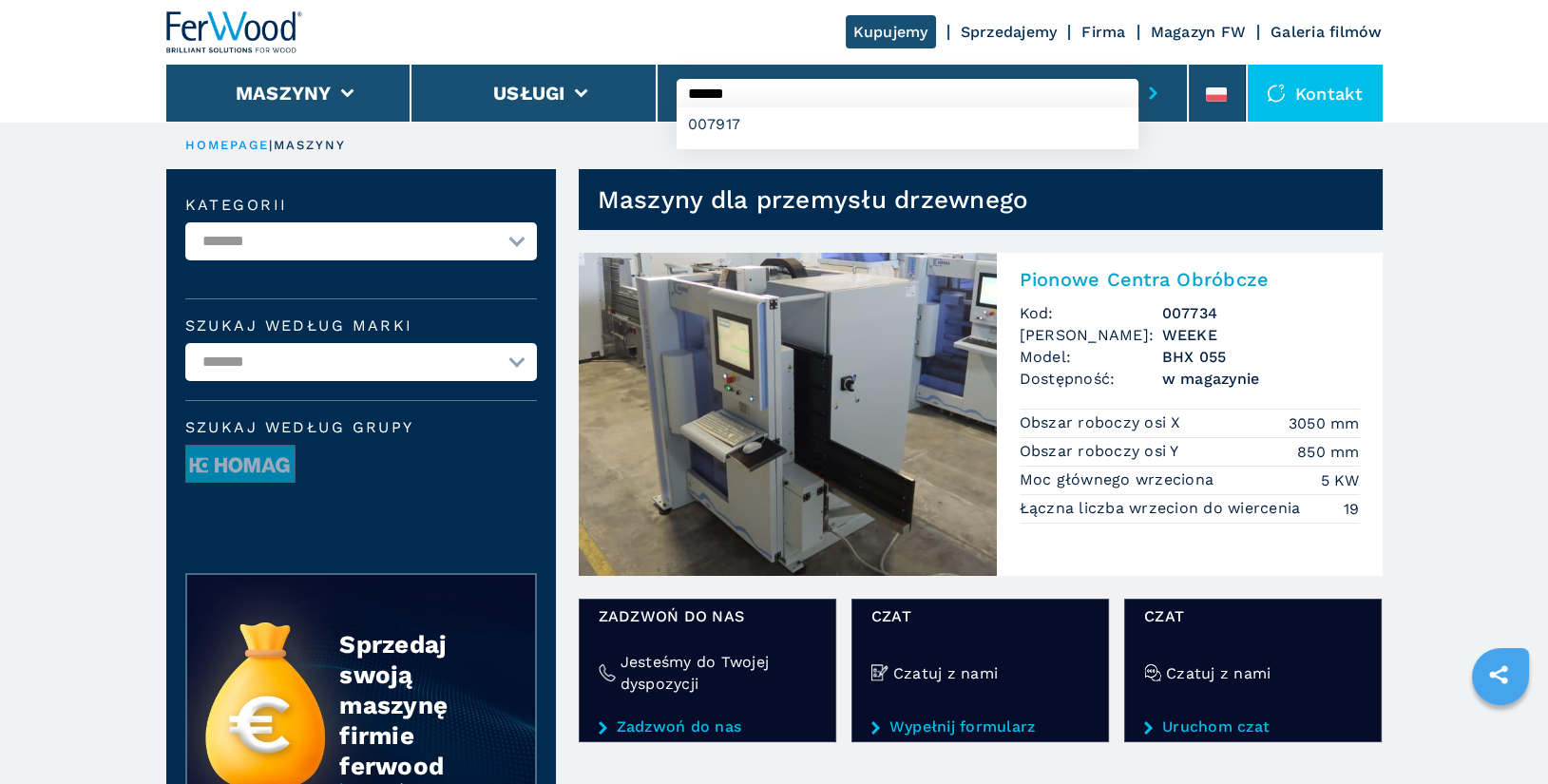
type input "******"
click at [1138, 72] on button "submit-button" at bounding box center [1153, 94] width 30 height 44
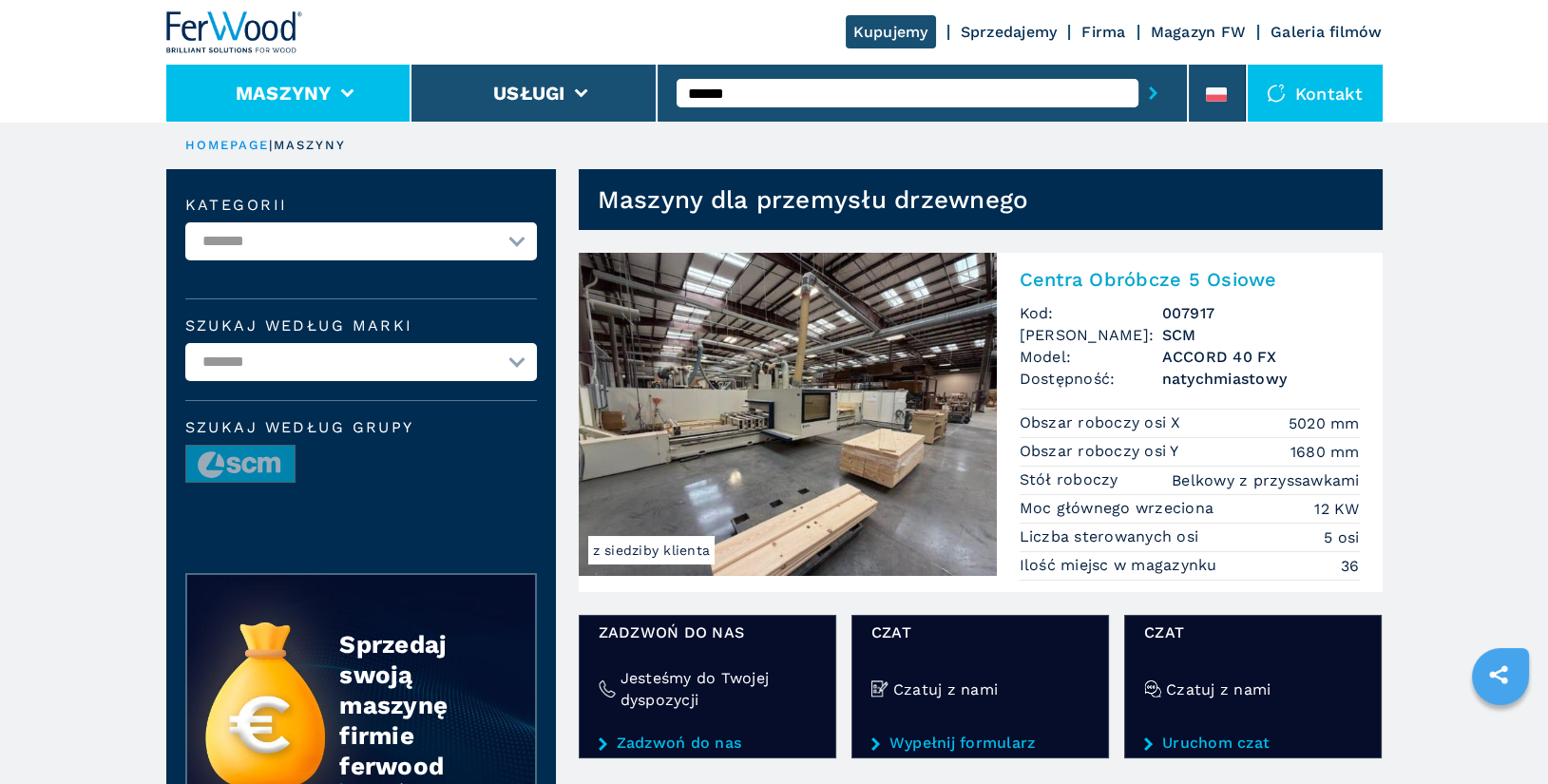
click at [355, 79] on li "Maszyny" at bounding box center [289, 94] width 246 height 57
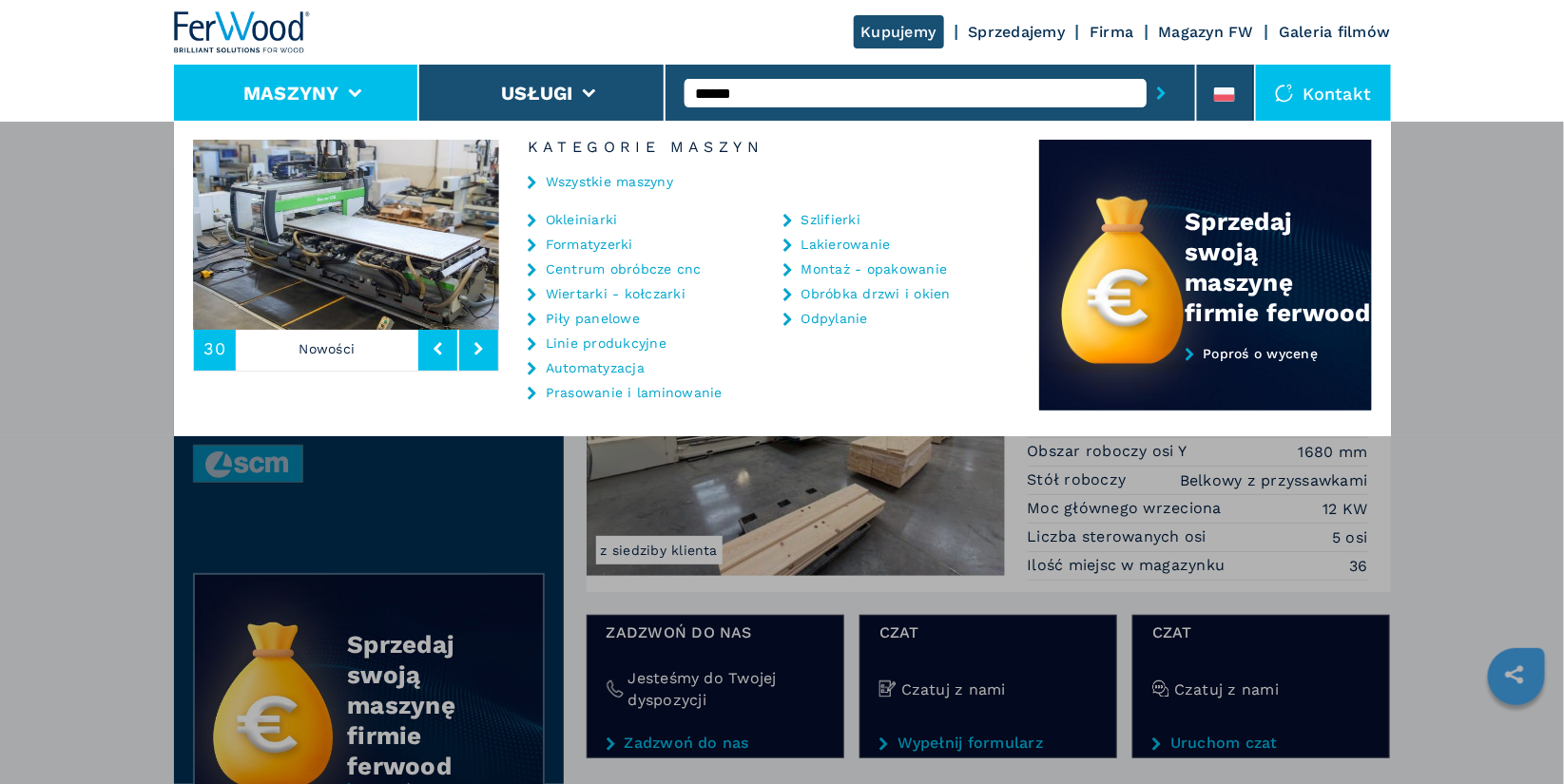
click at [651, 270] on link "Centrum obróbcze cnc" at bounding box center [623, 269] width 156 height 13
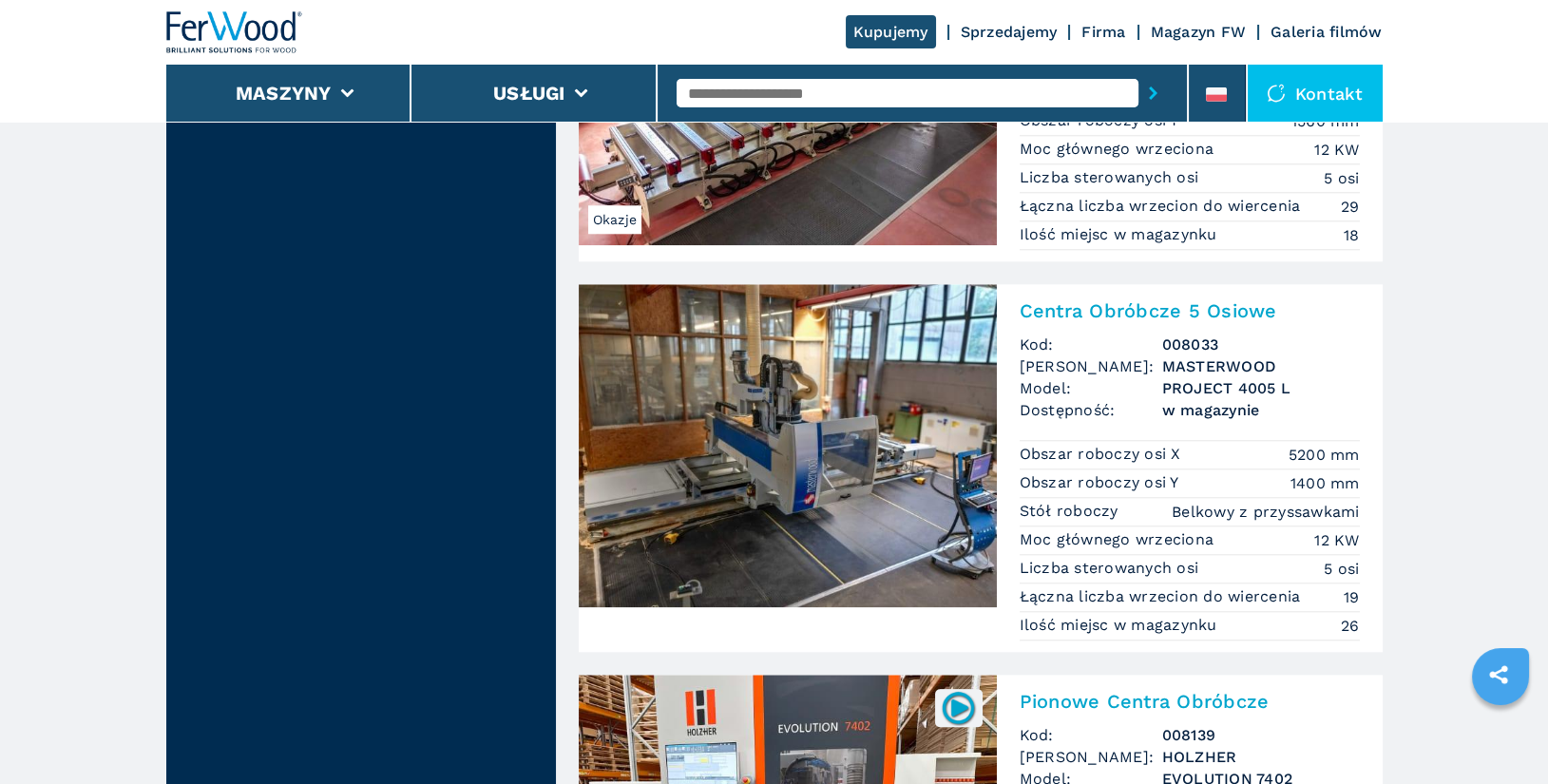
scroll to position [3728, 0]
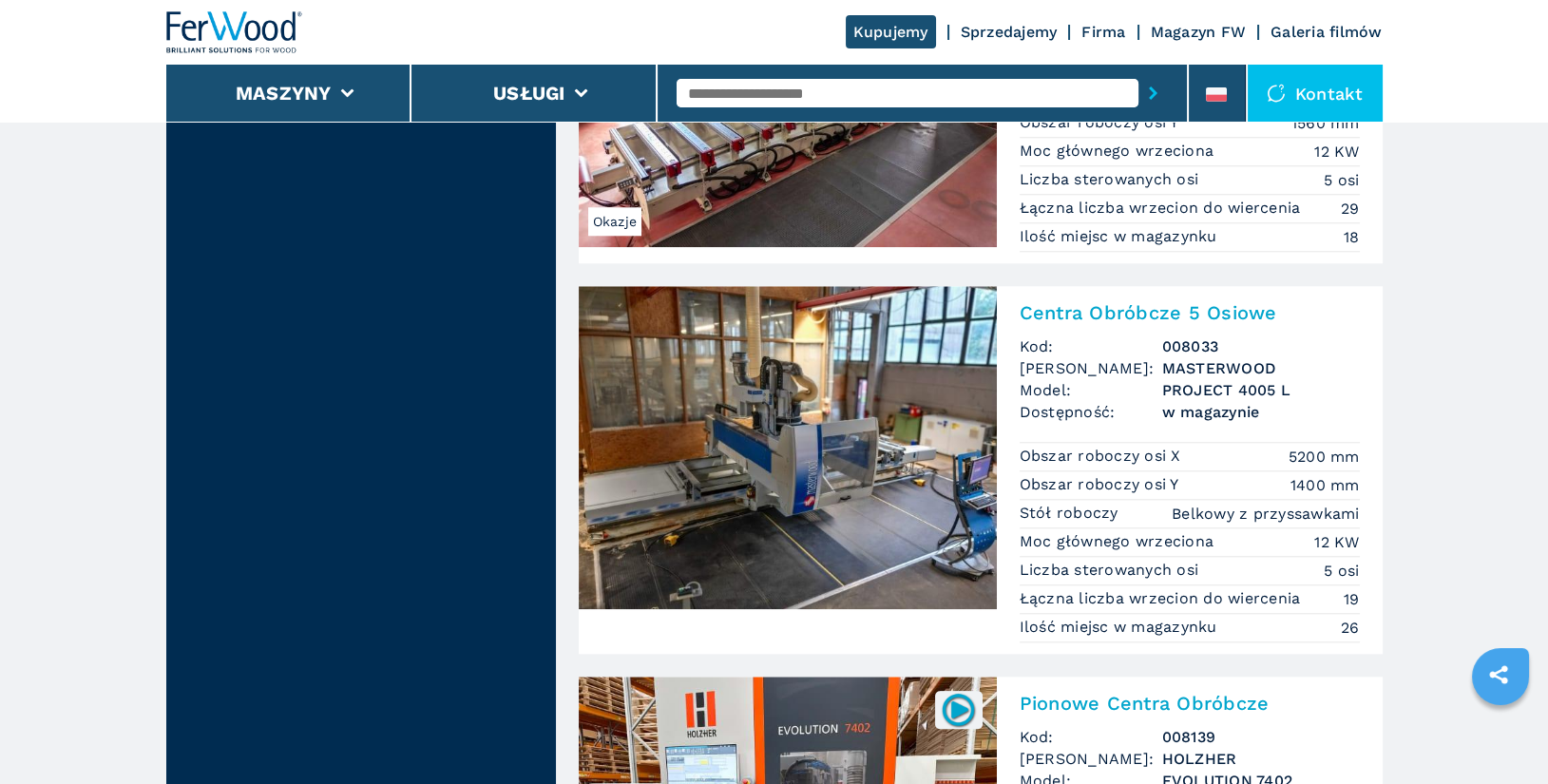
click at [1117, 301] on h2 "Centra Obróbcze 5 Osiowe" at bounding box center [1190, 312] width 340 height 23
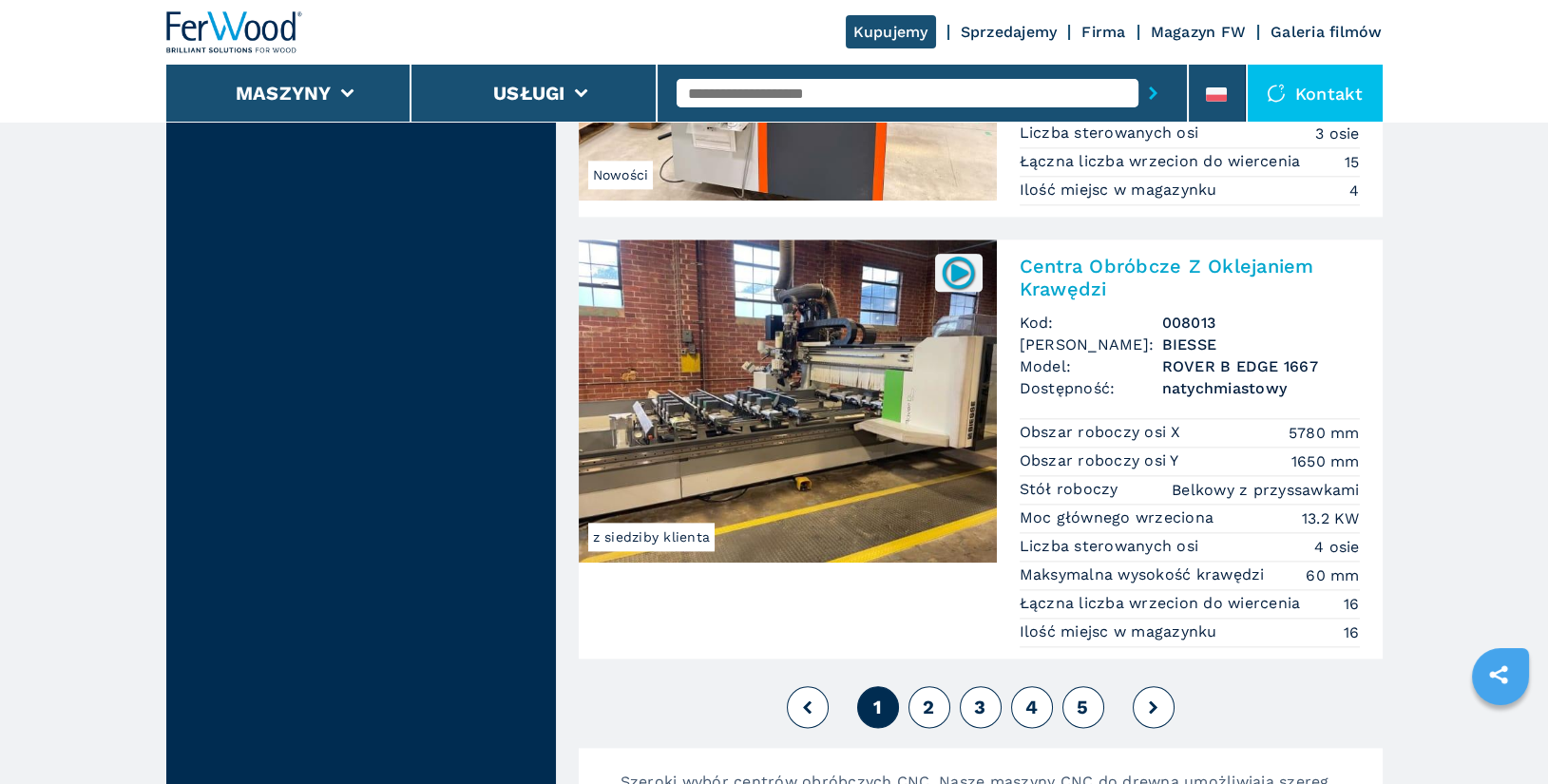
scroll to position [4573, 0]
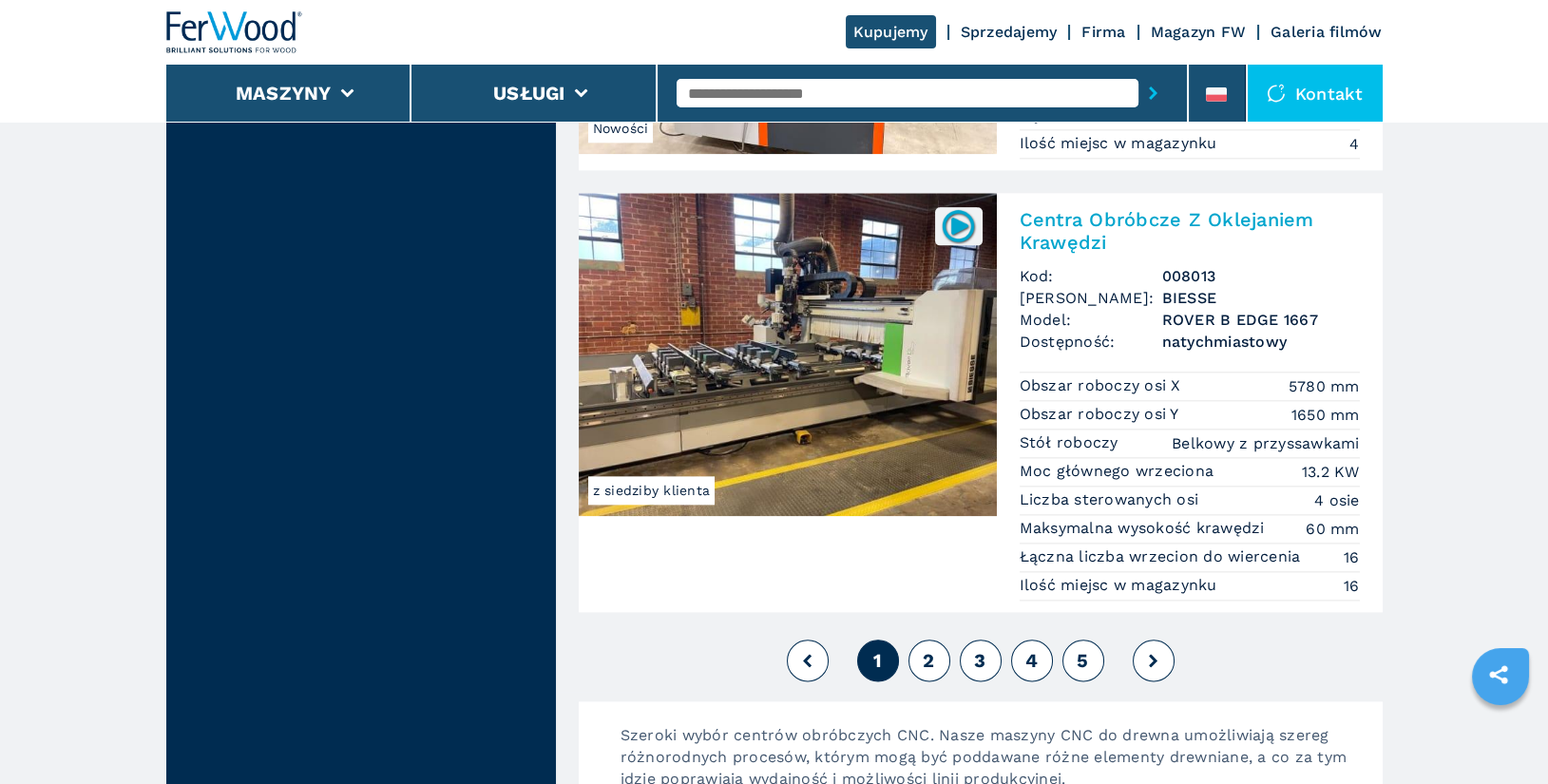
click at [937, 640] on button "2" at bounding box center [929, 661] width 42 height 42
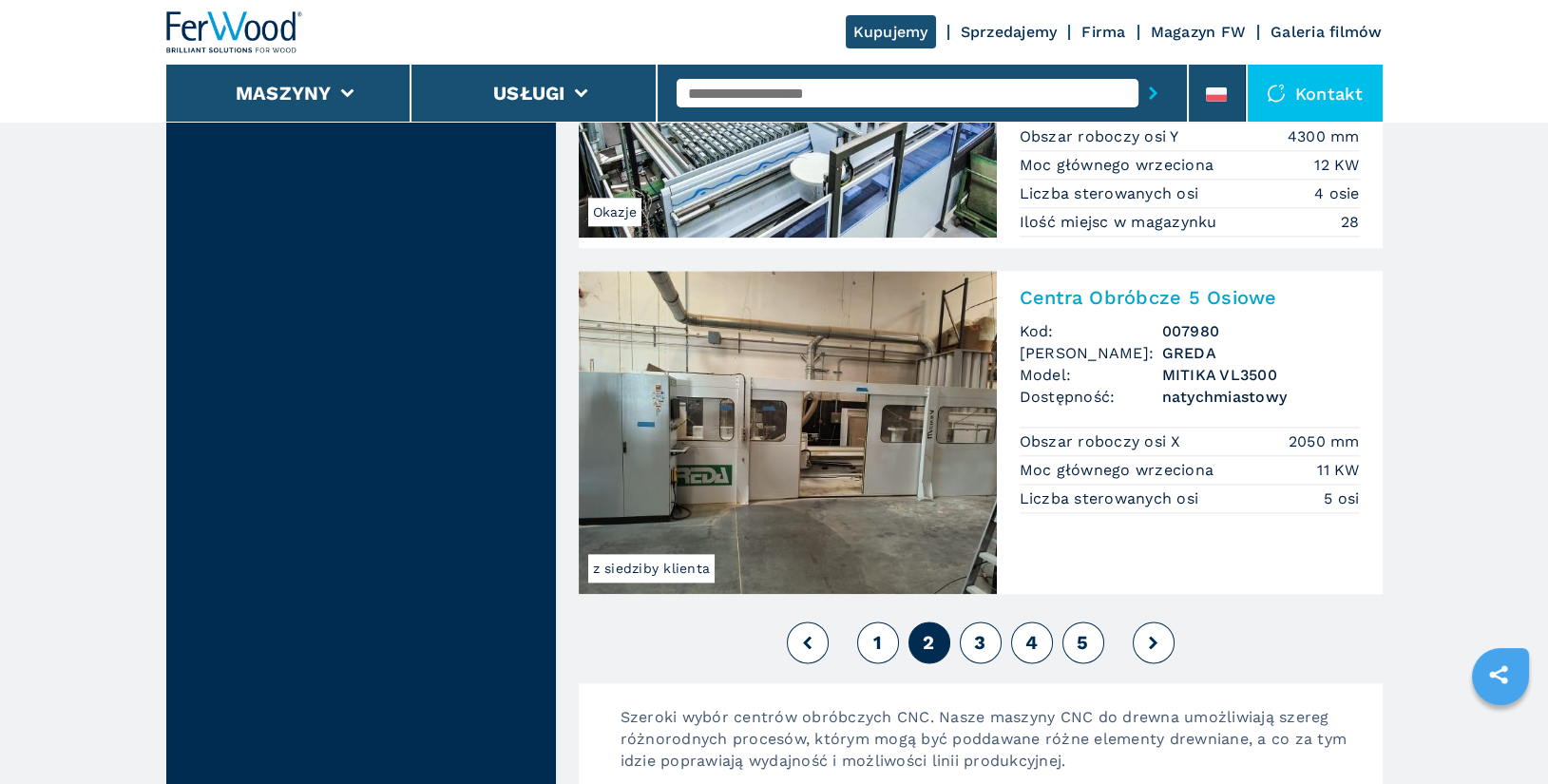
scroll to position [4618, 0]
click at [979, 631] on span "3" at bounding box center [980, 643] width 11 height 23
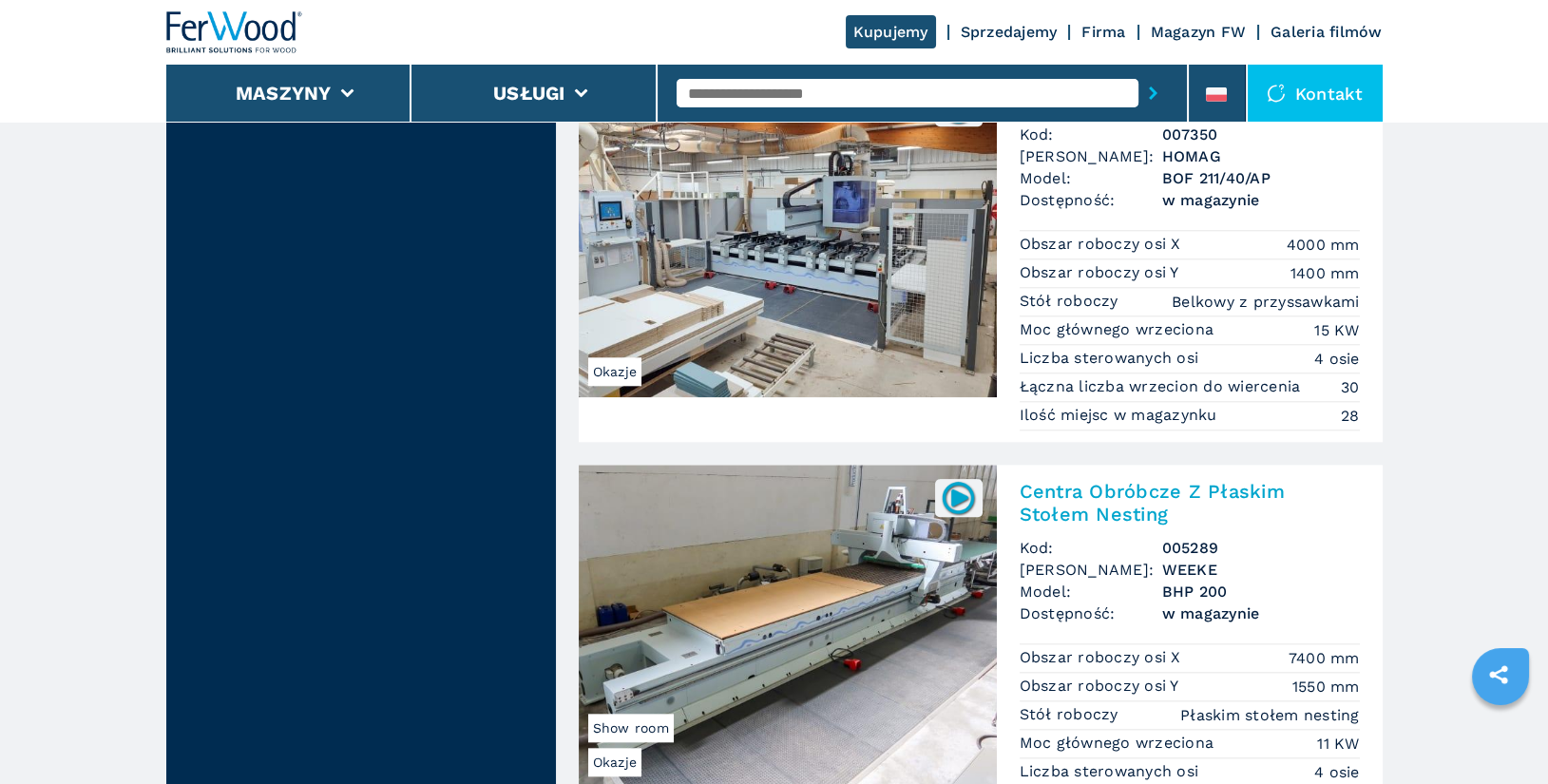
scroll to position [4567, 0]
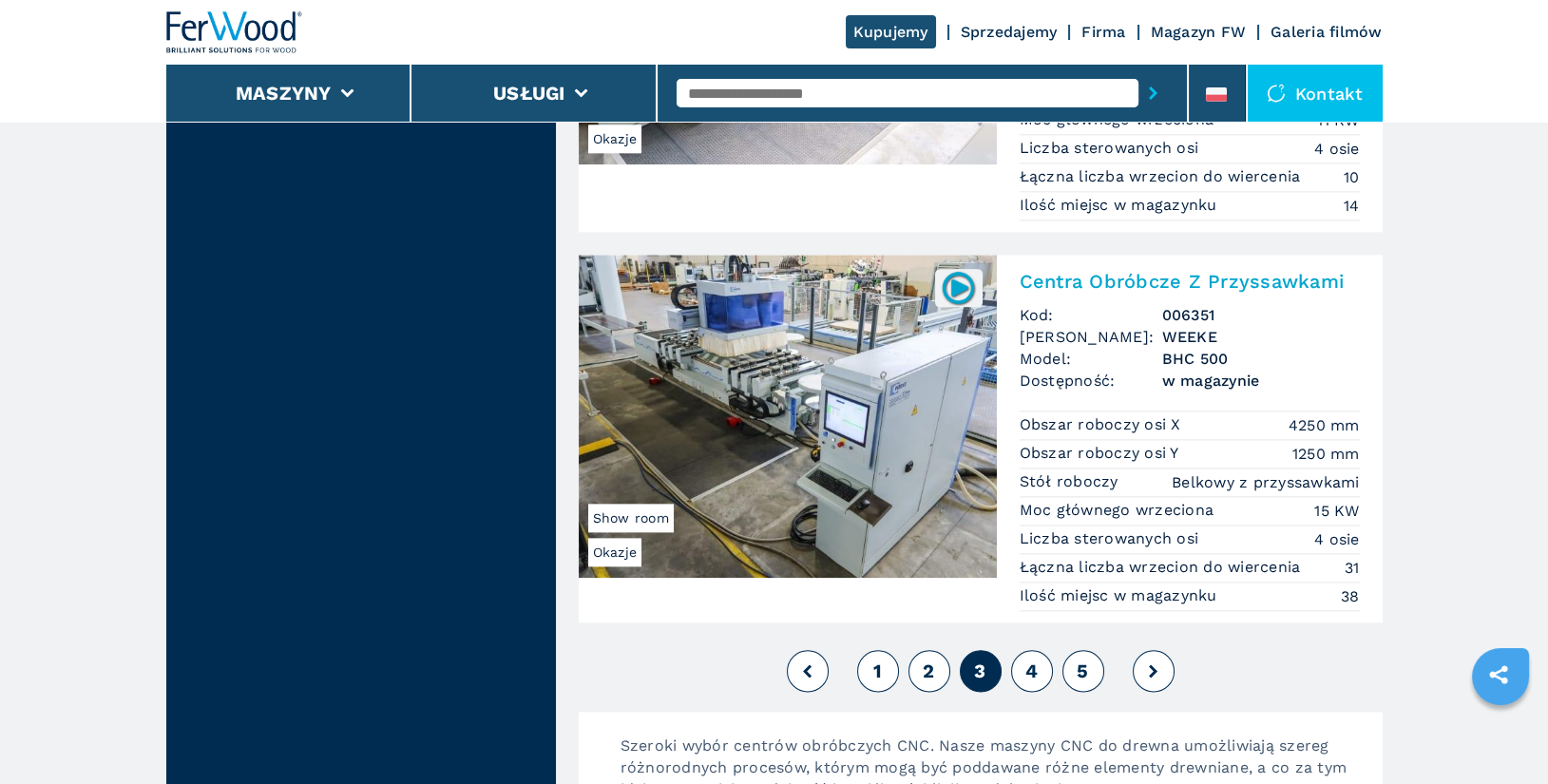
click at [735, 101] on input "text" at bounding box center [907, 94] width 462 height 29
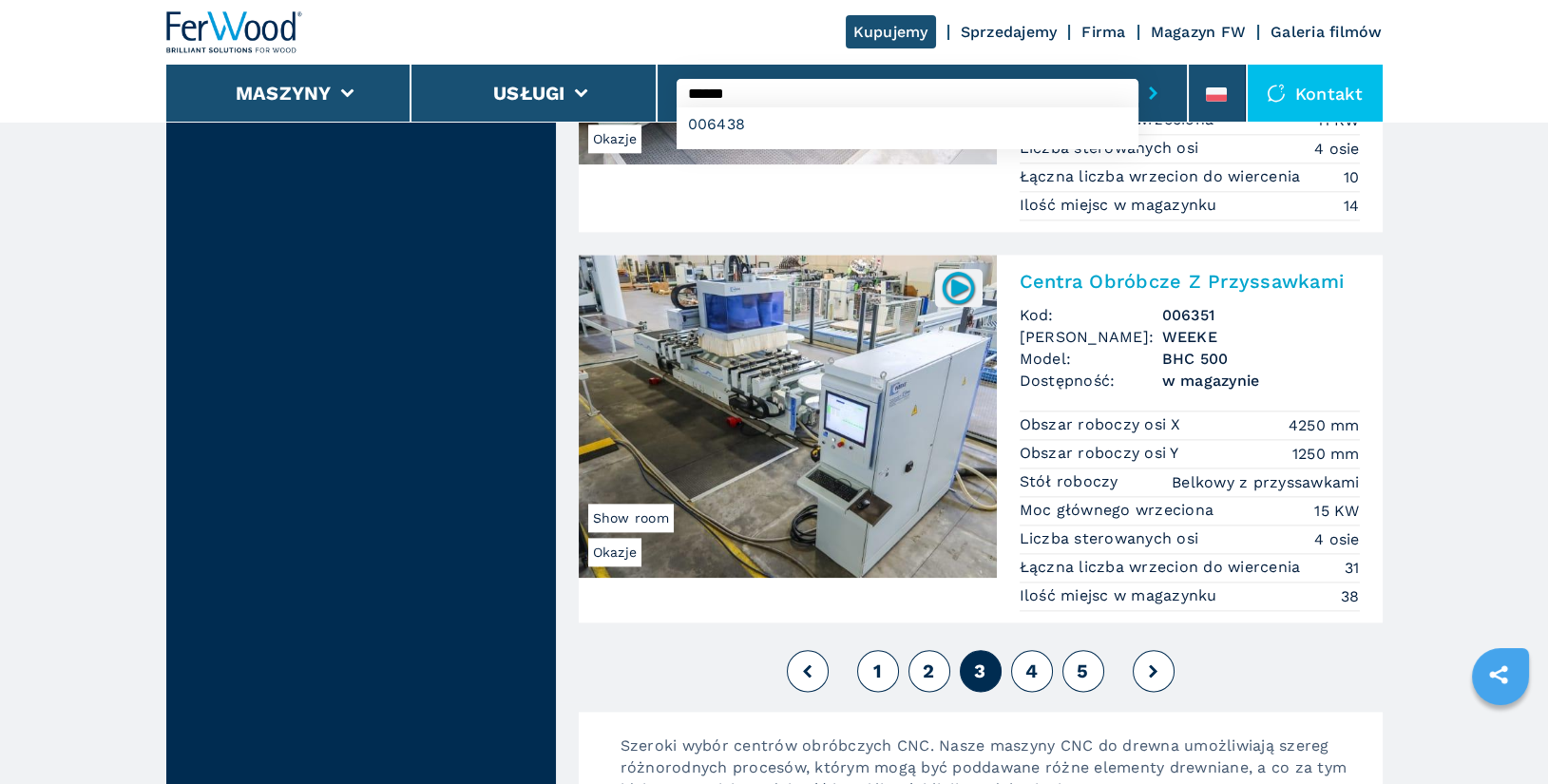
type input "******"
click at [1138, 72] on button "submit-button" at bounding box center [1153, 94] width 30 height 44
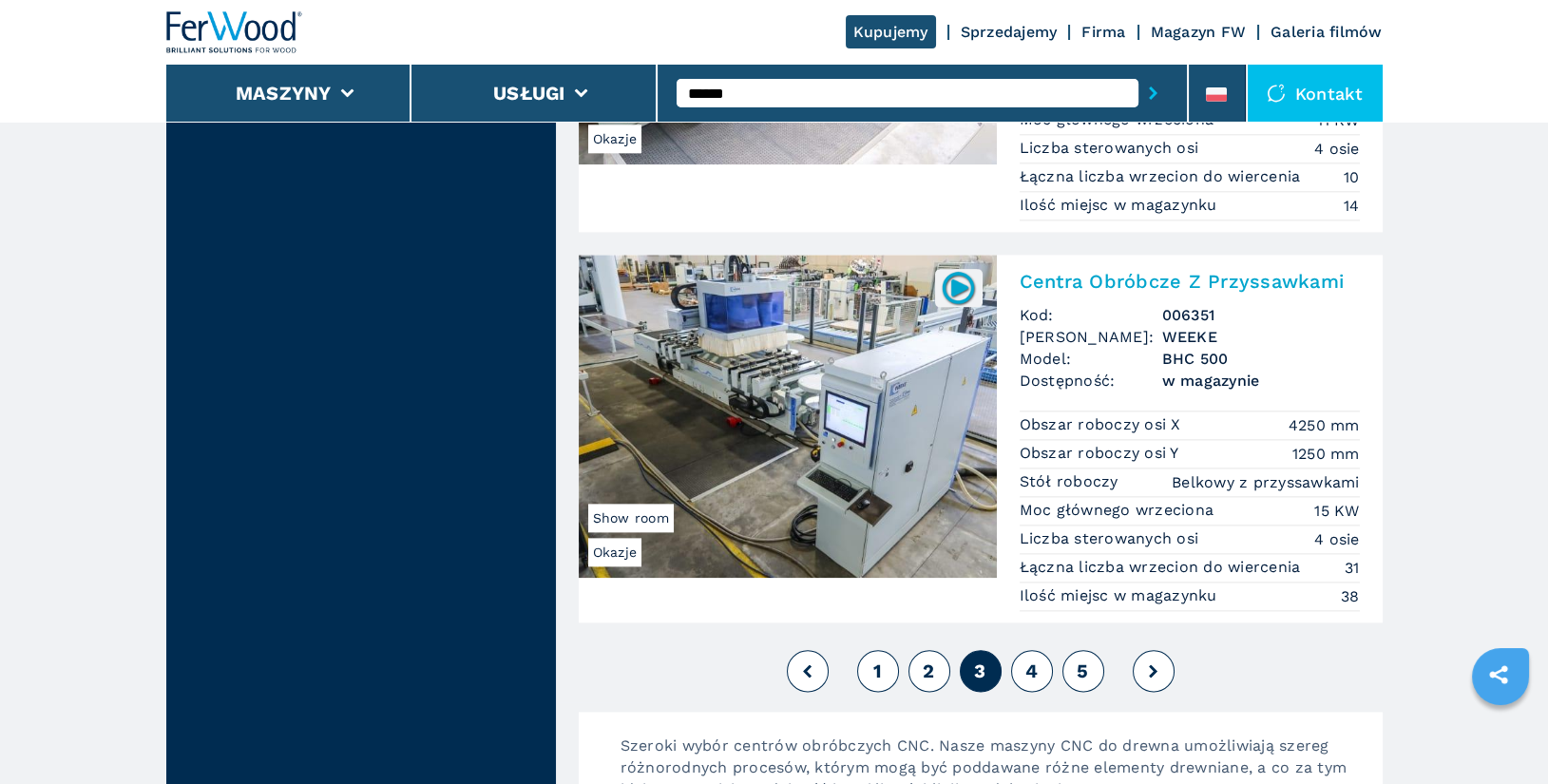
scroll to position [0, 0]
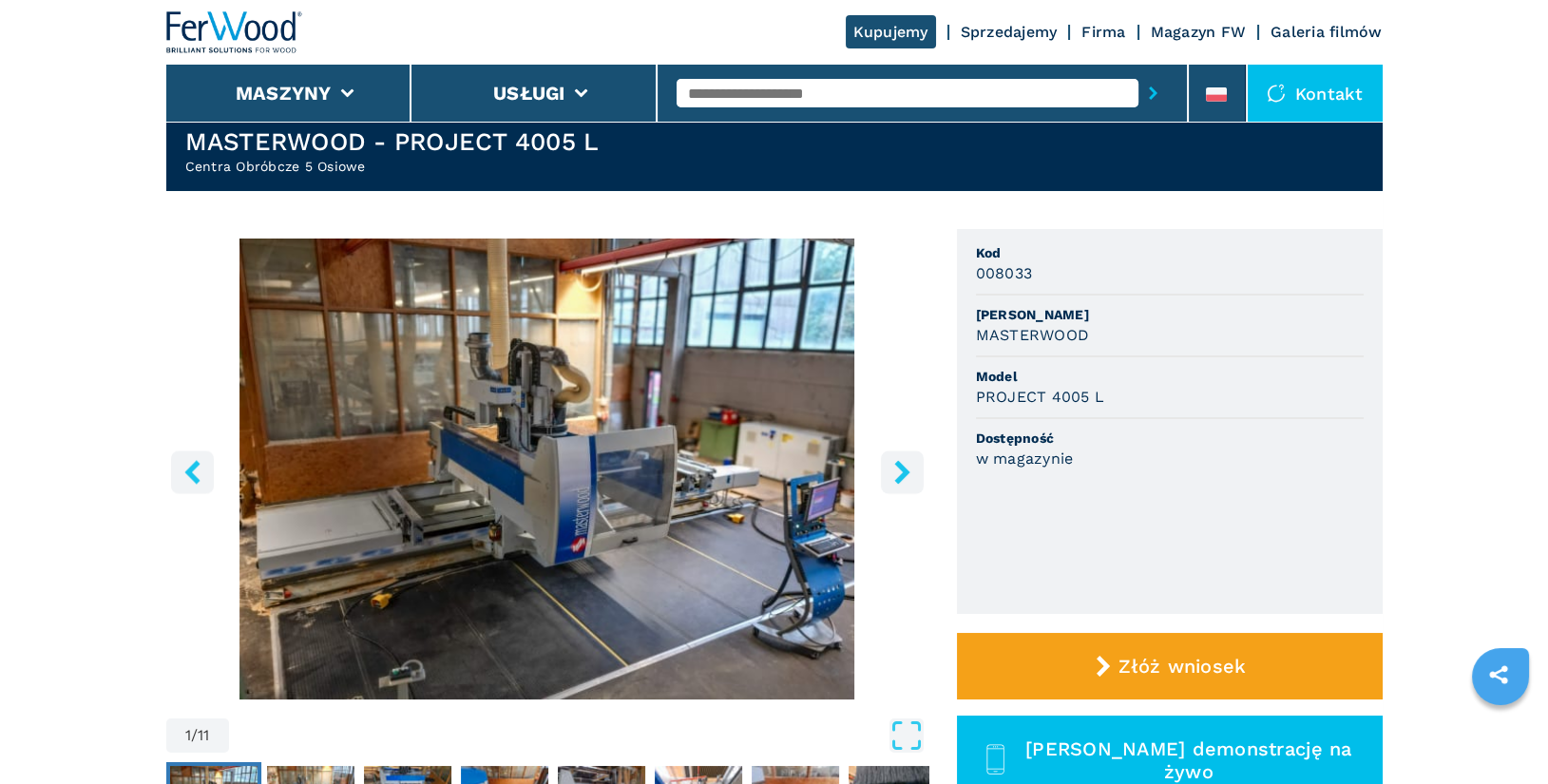
scroll to position [84, 0]
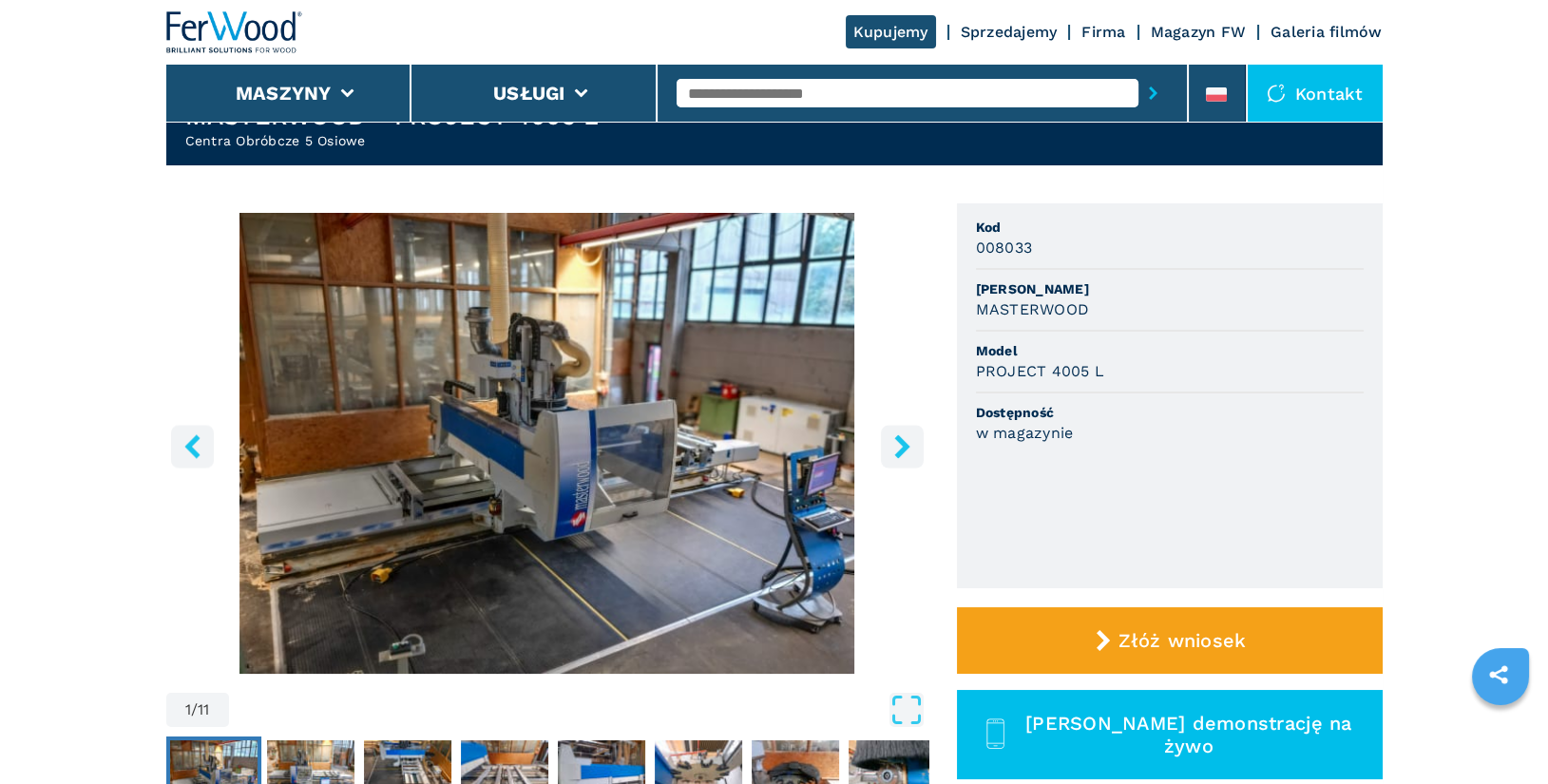
click at [900, 456] on icon "right-button" at bounding box center [901, 446] width 15 height 24
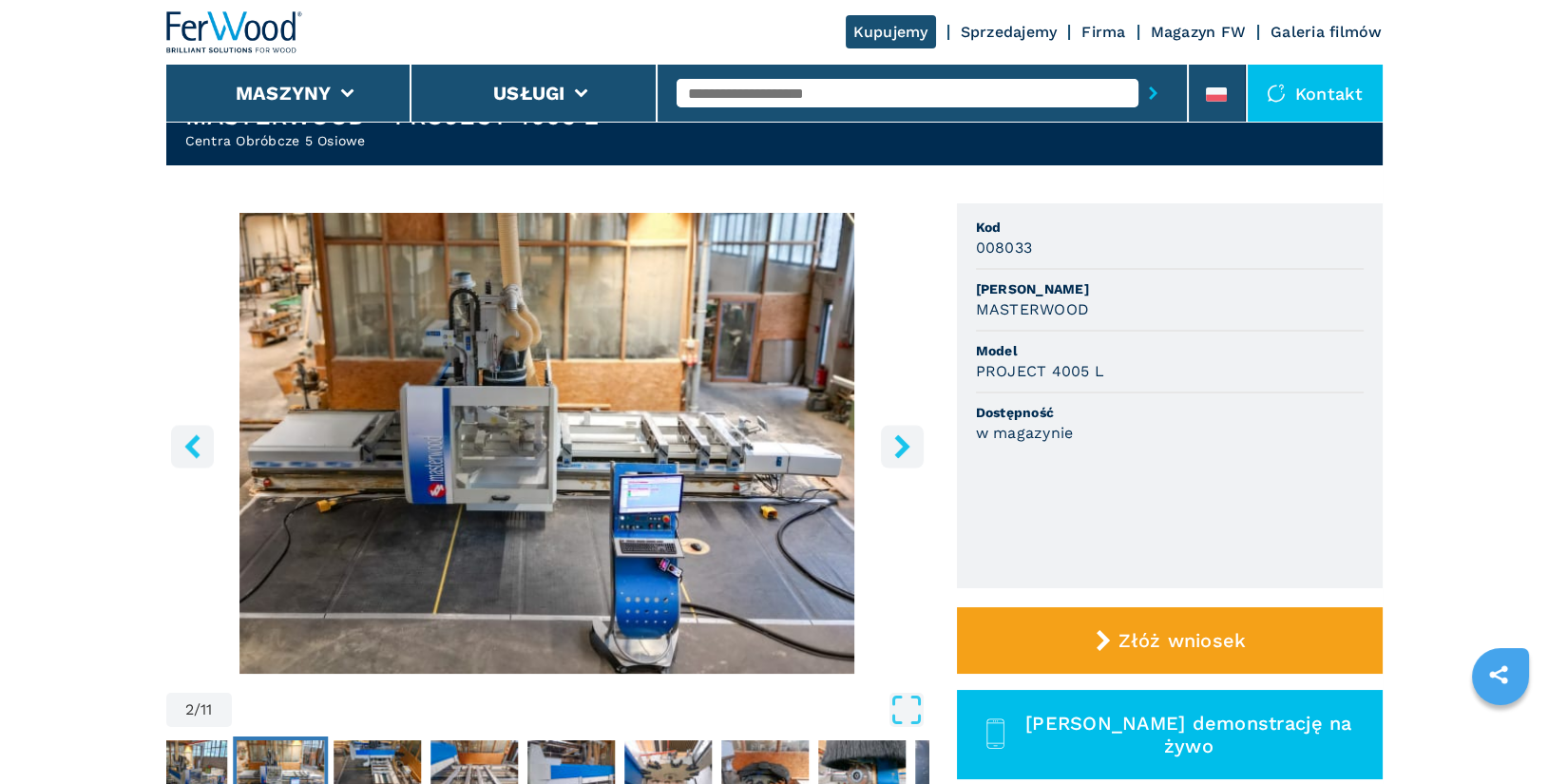
click at [901, 451] on icon "right-button" at bounding box center [901, 446] width 15 height 24
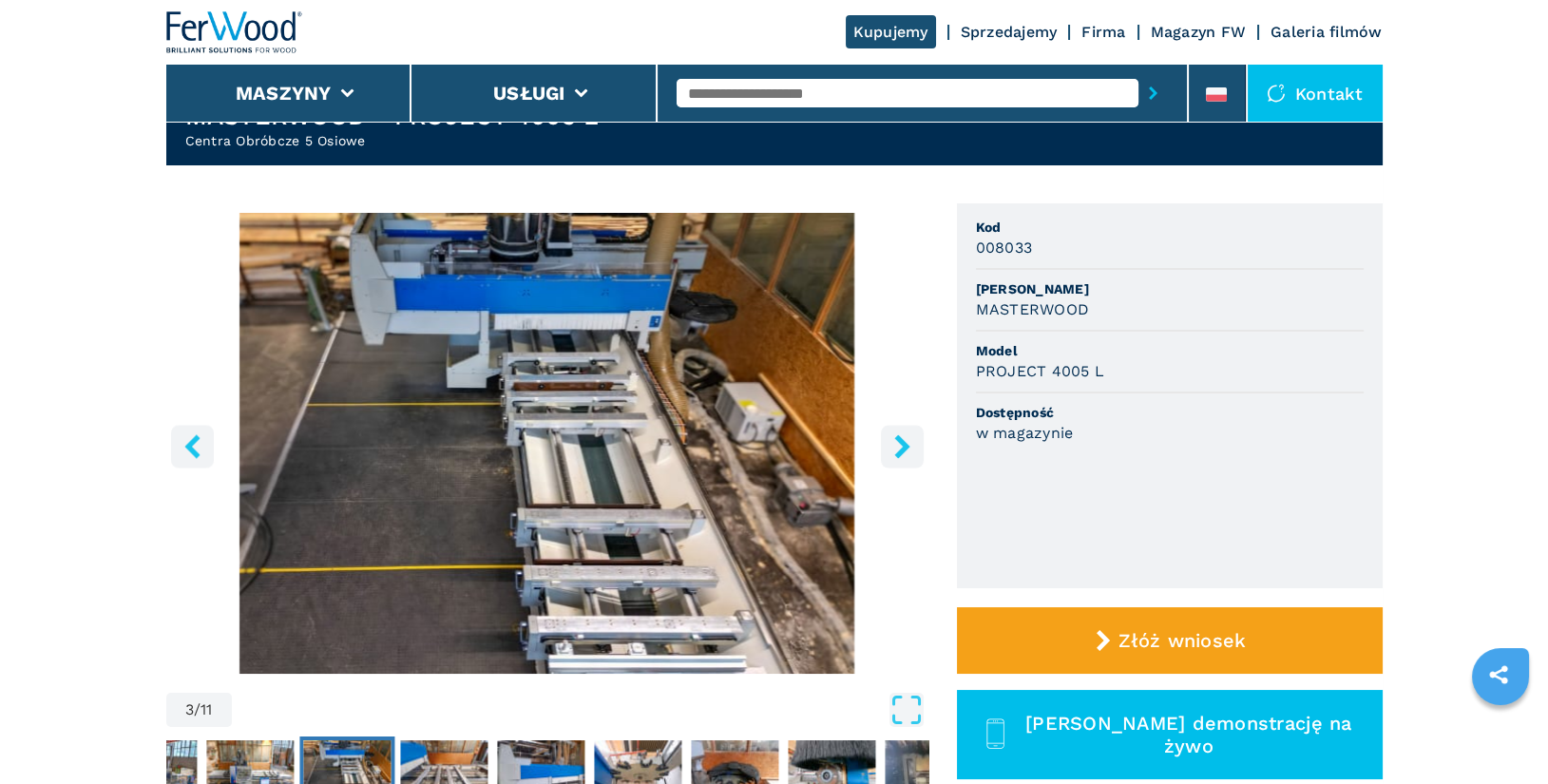
click at [901, 451] on icon "right-button" at bounding box center [901, 446] width 15 height 24
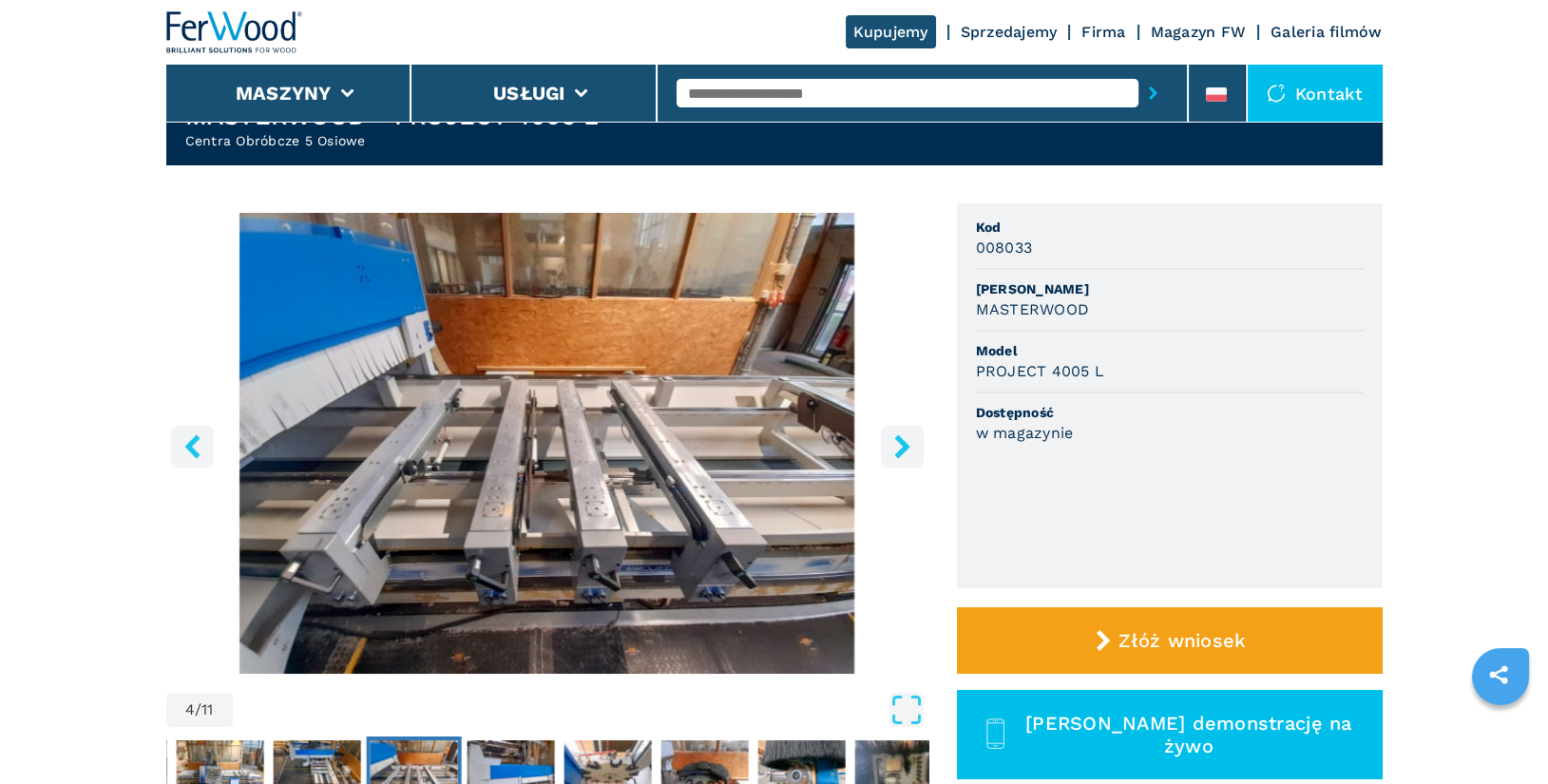
click at [901, 451] on icon "right-button" at bounding box center [901, 446] width 15 height 24
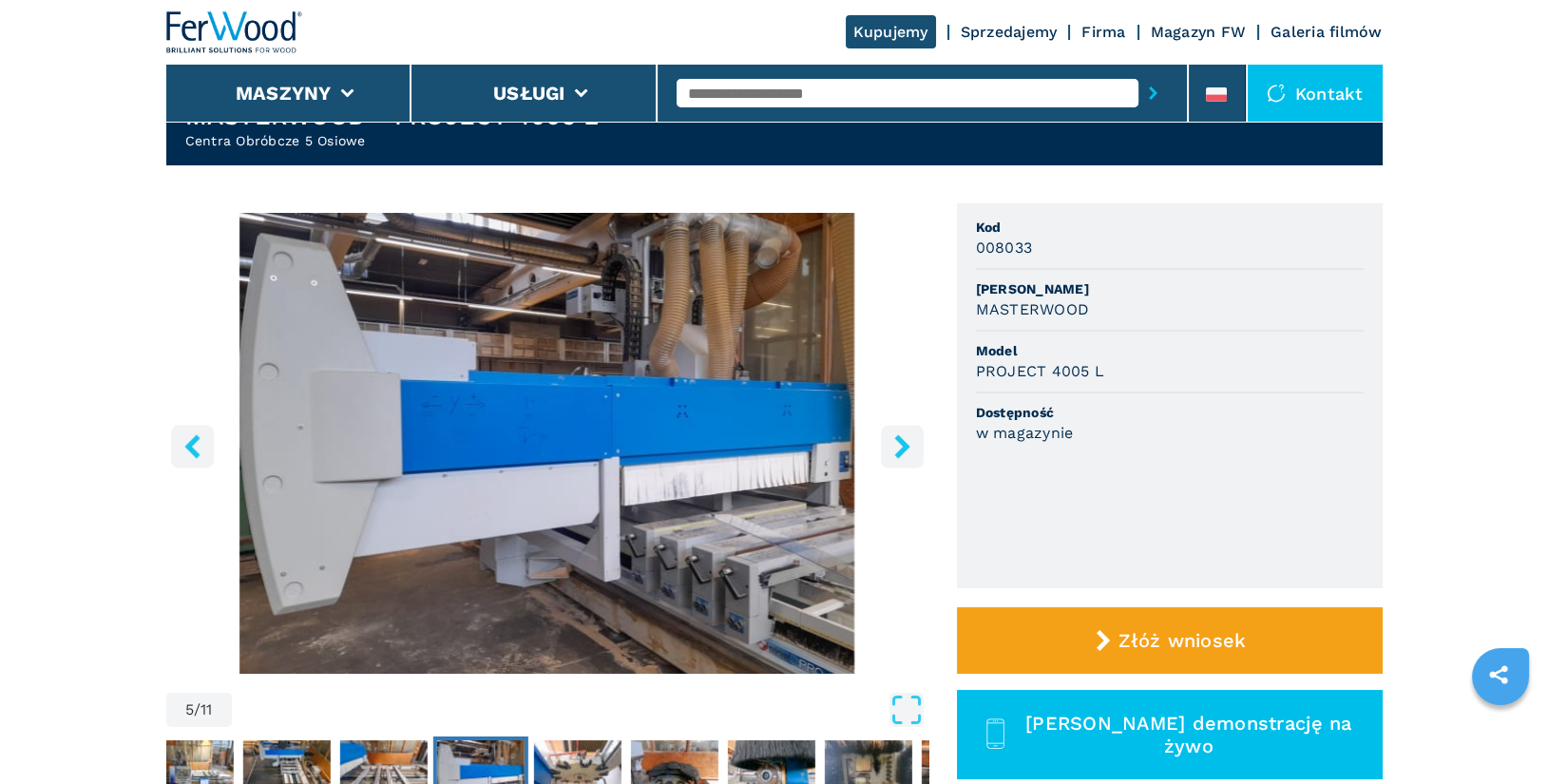
click at [901, 451] on icon "right-button" at bounding box center [901, 446] width 15 height 24
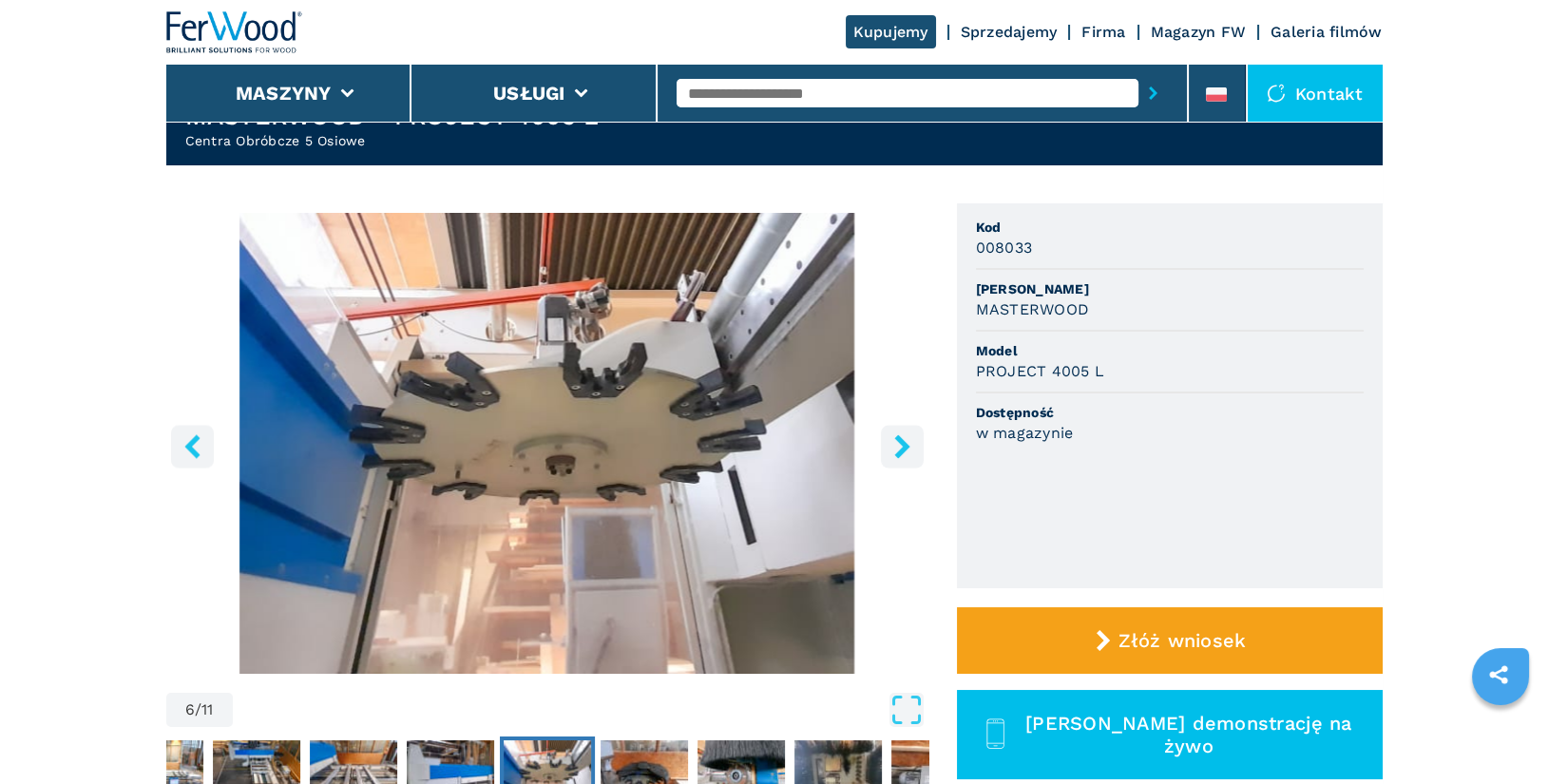
click at [901, 451] on icon "right-button" at bounding box center [901, 446] width 15 height 24
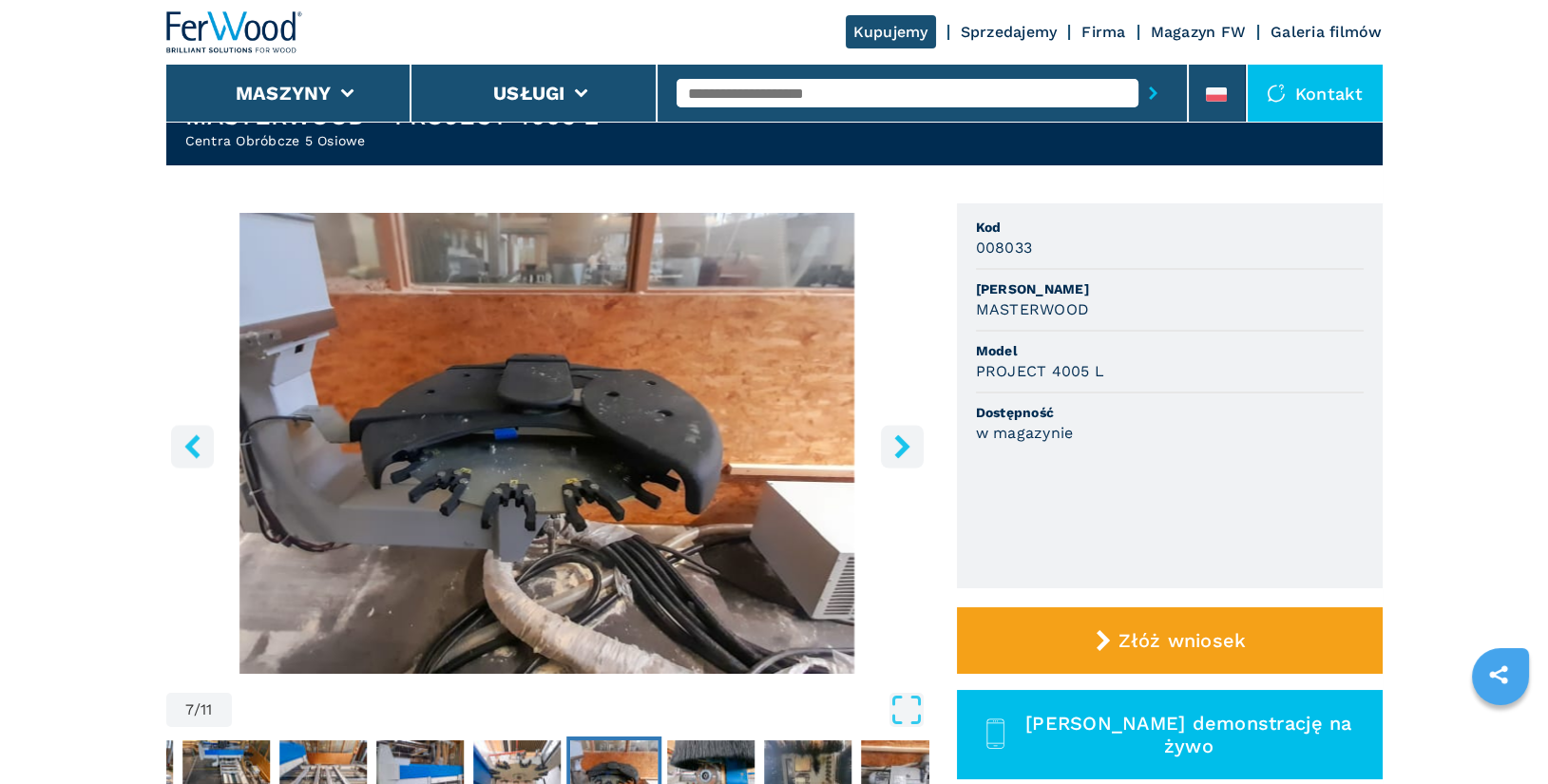
click at [901, 451] on icon "right-button" at bounding box center [901, 446] width 15 height 24
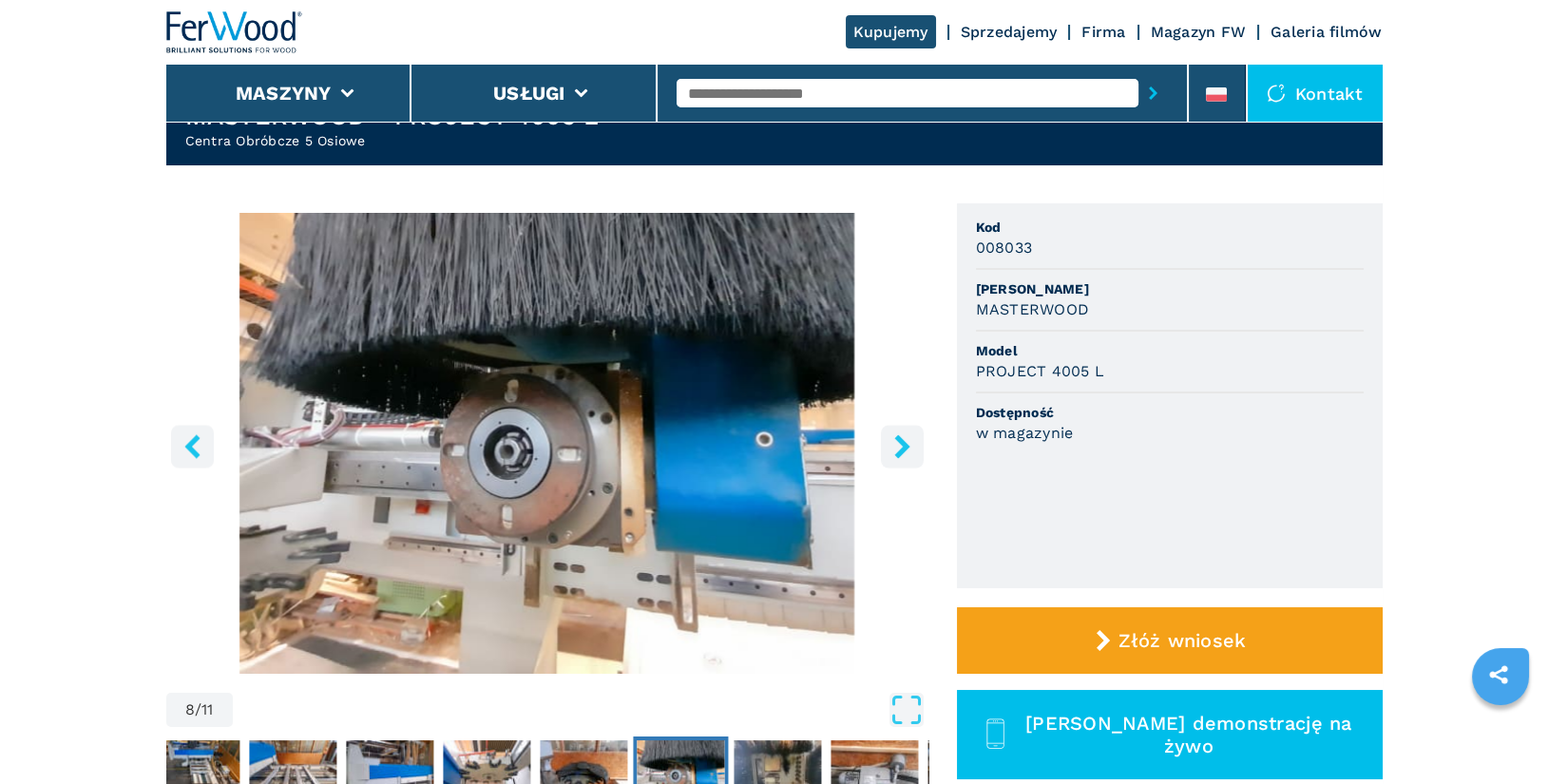
click at [901, 451] on icon "right-button" at bounding box center [901, 446] width 15 height 24
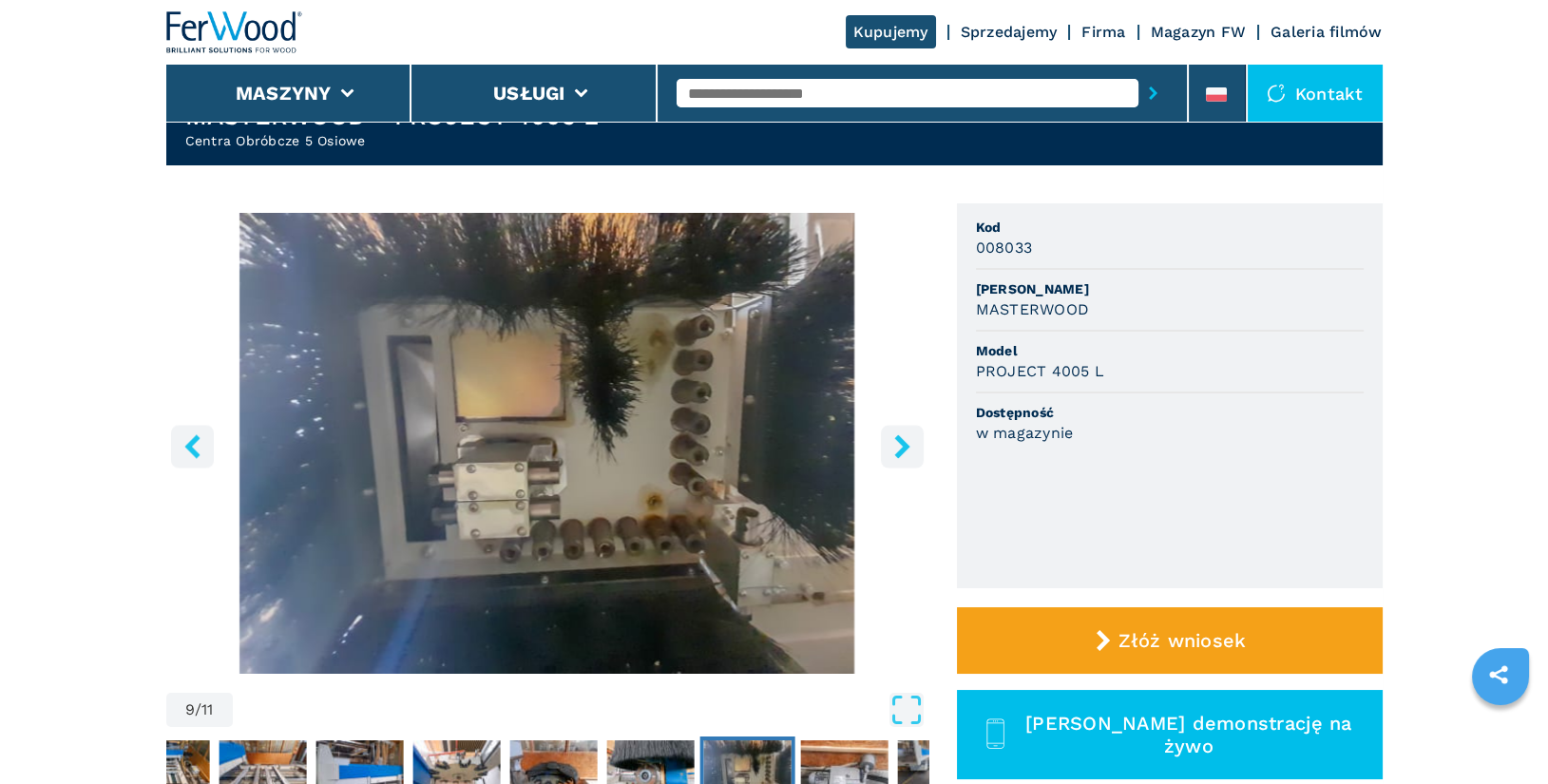
click at [901, 451] on icon "right-button" at bounding box center [901, 446] width 15 height 24
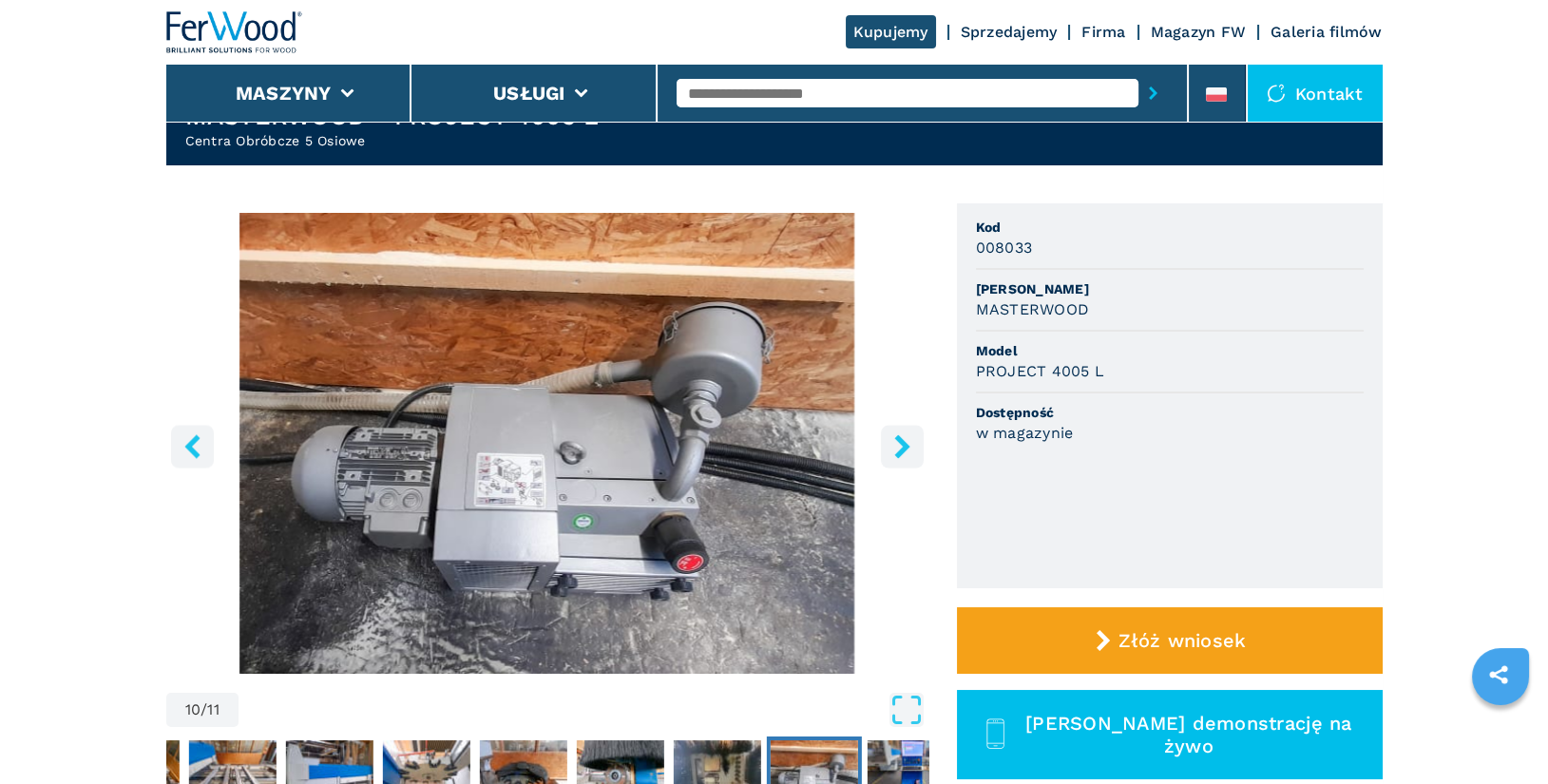
click at [901, 451] on icon "right-button" at bounding box center [901, 446] width 15 height 24
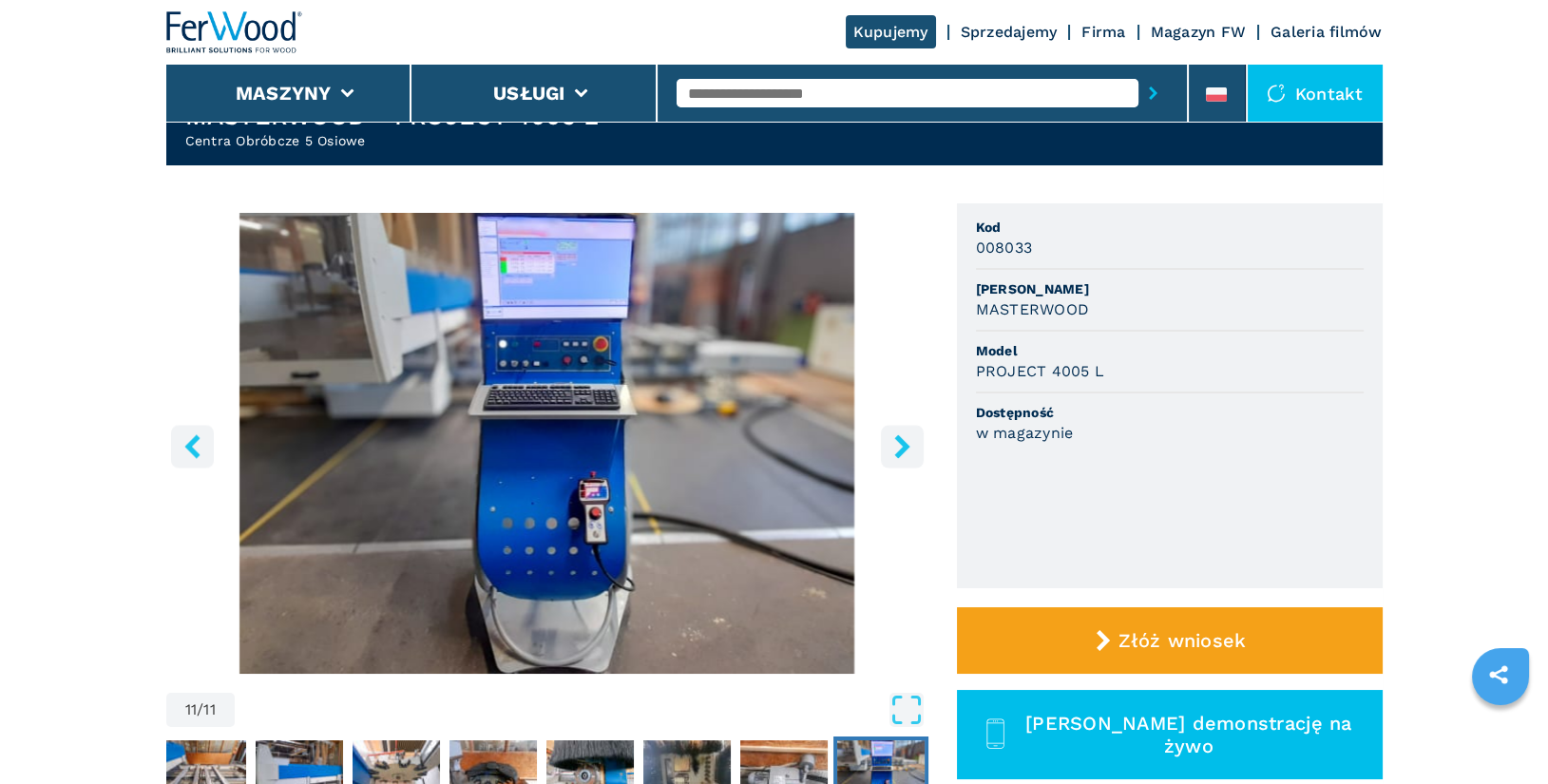
click at [901, 451] on icon "right-button" at bounding box center [901, 446] width 15 height 24
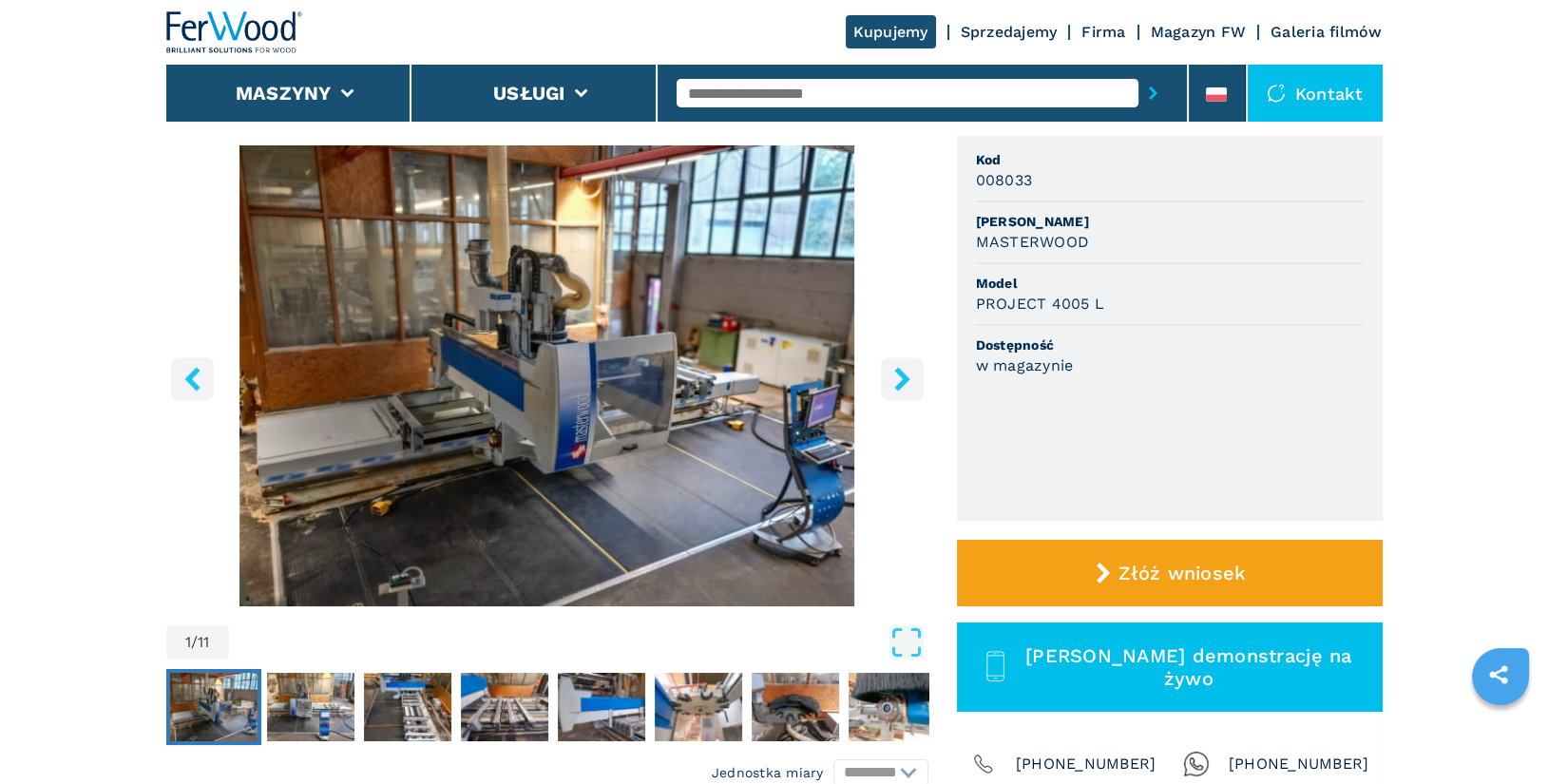
scroll to position [123, 0]
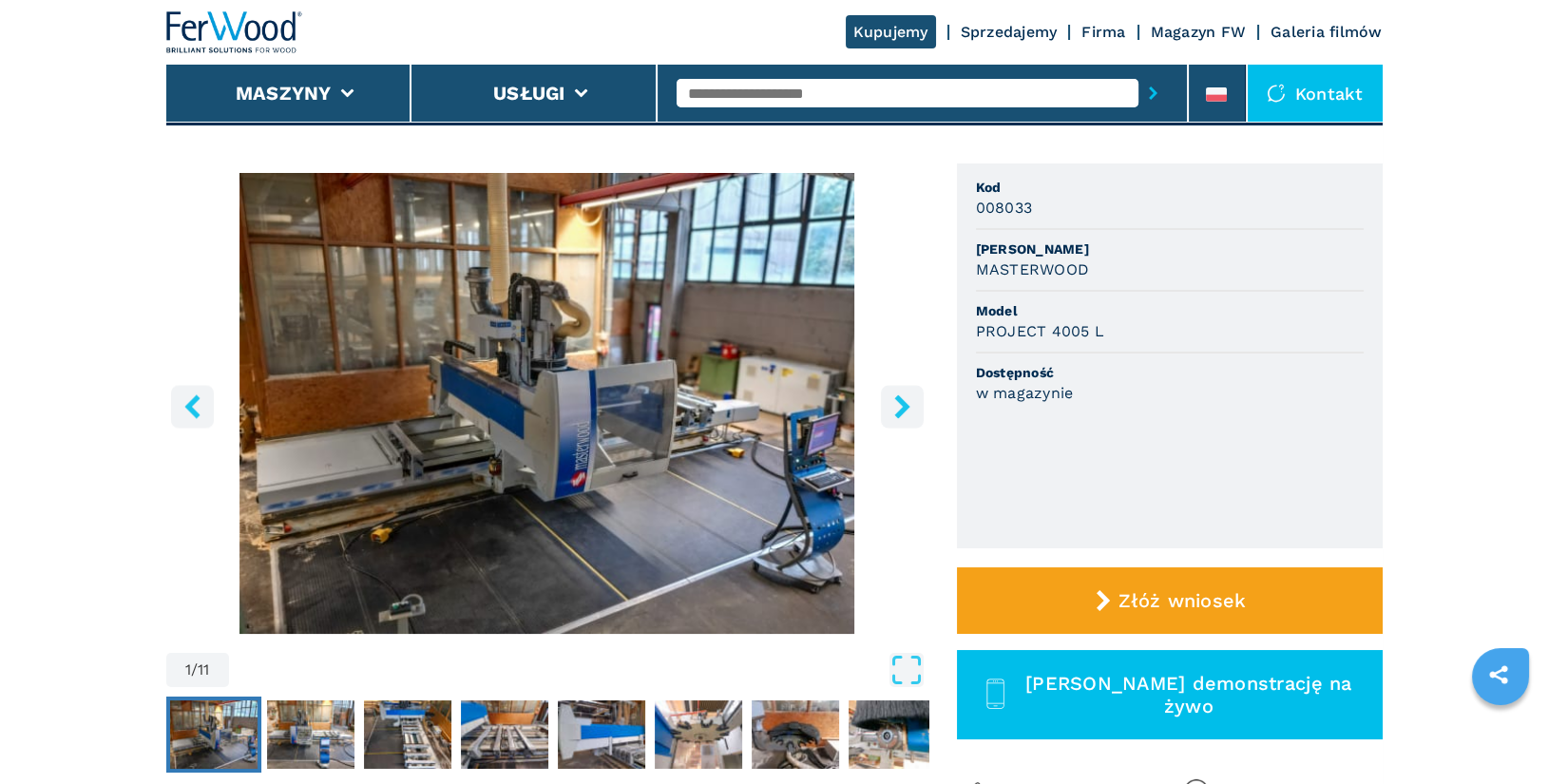
click at [904, 406] on icon "right-button" at bounding box center [901, 406] width 15 height 24
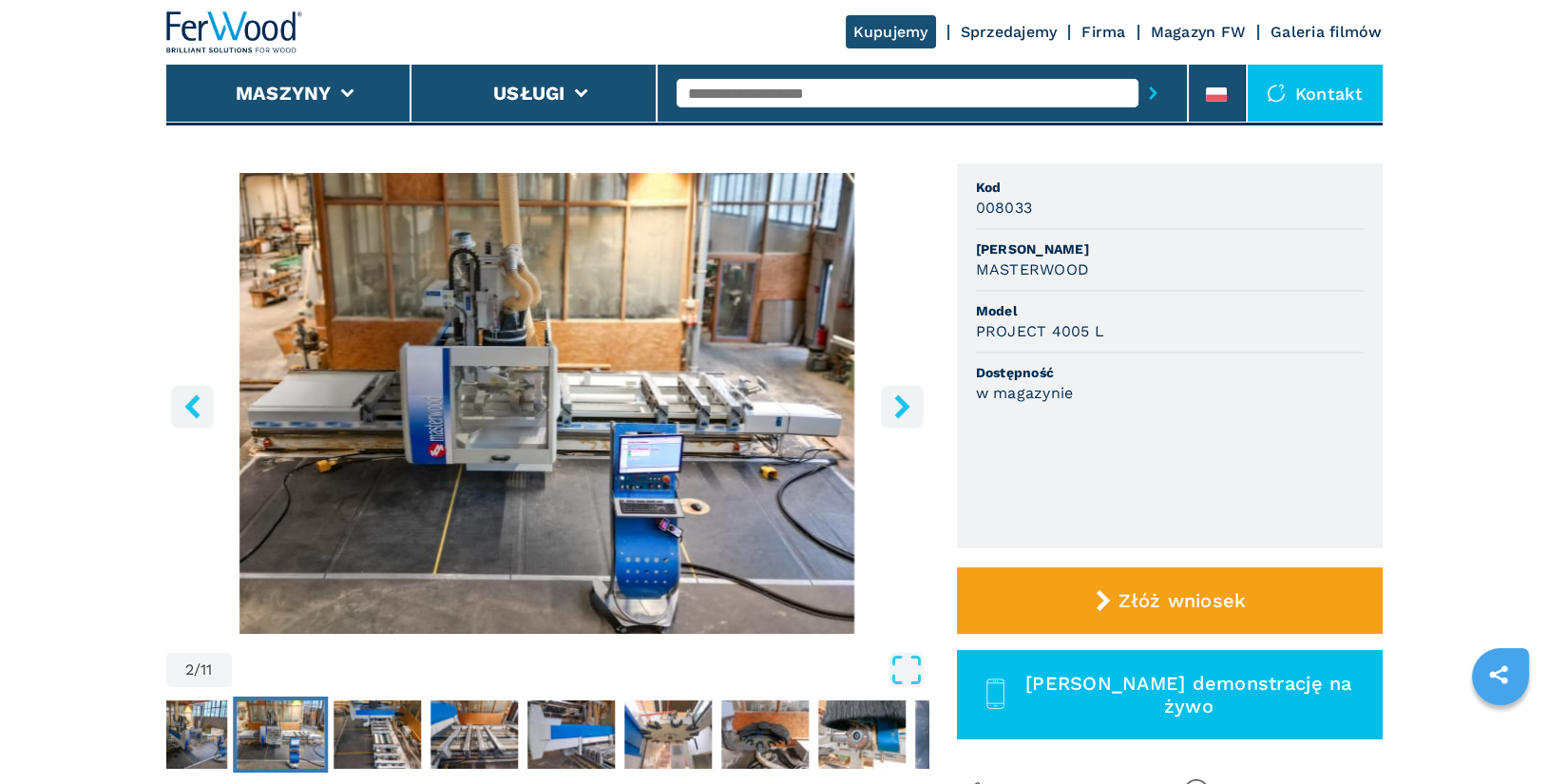
click at [904, 406] on icon "right-button" at bounding box center [901, 406] width 15 height 24
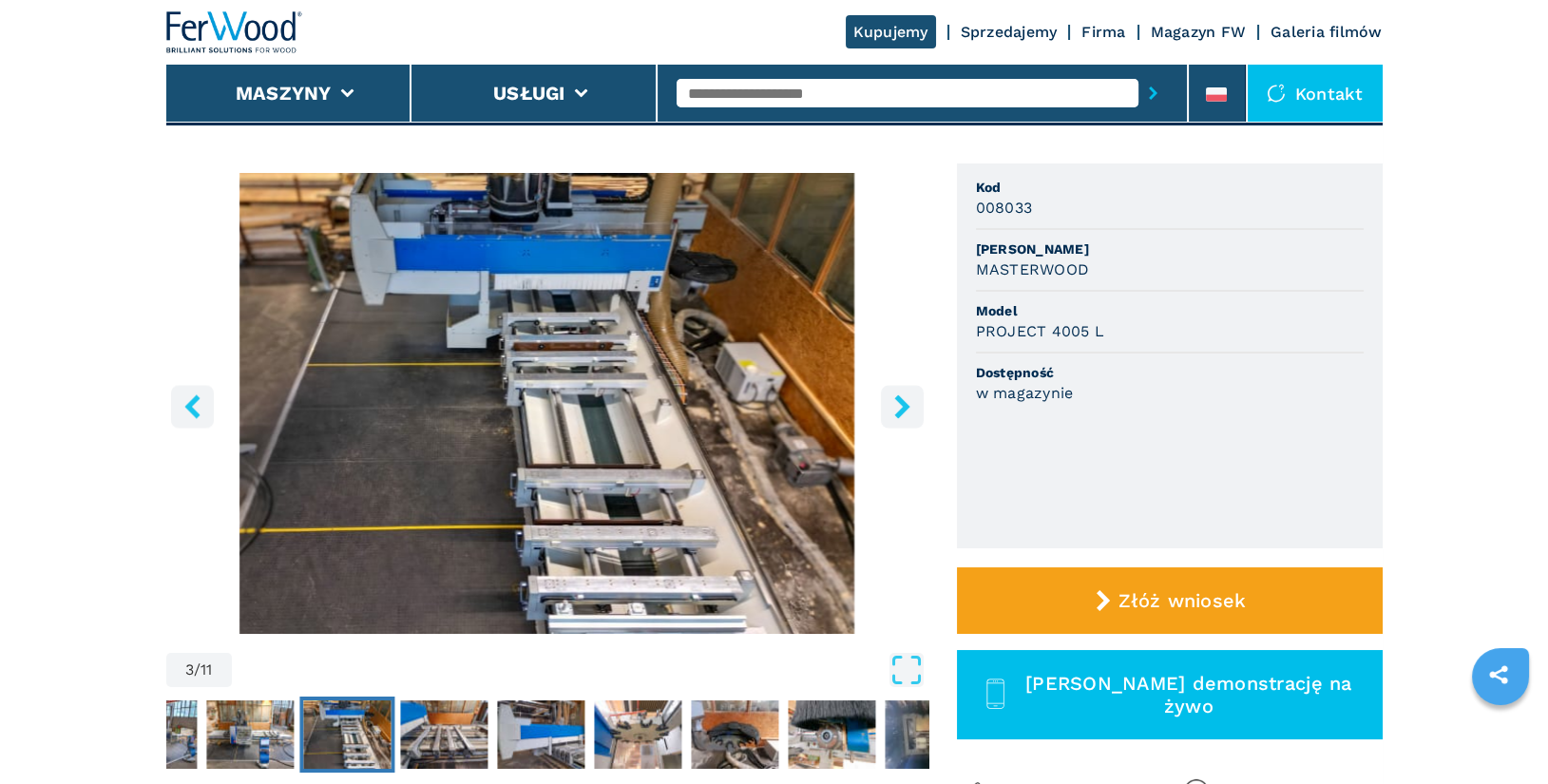
click at [904, 406] on icon "right-button" at bounding box center [901, 406] width 15 height 24
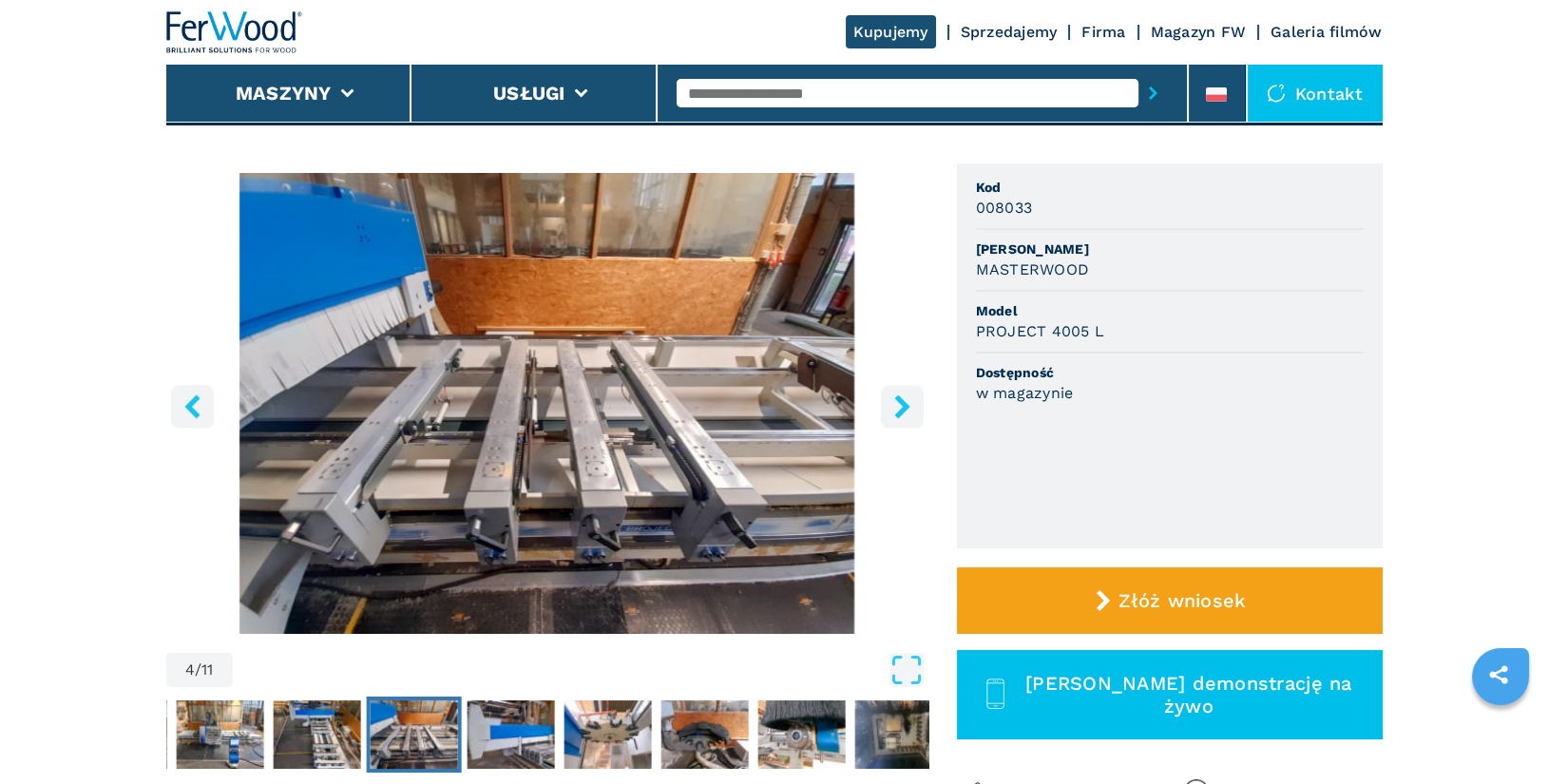
click at [904, 406] on icon "right-button" at bounding box center [901, 406] width 15 height 24
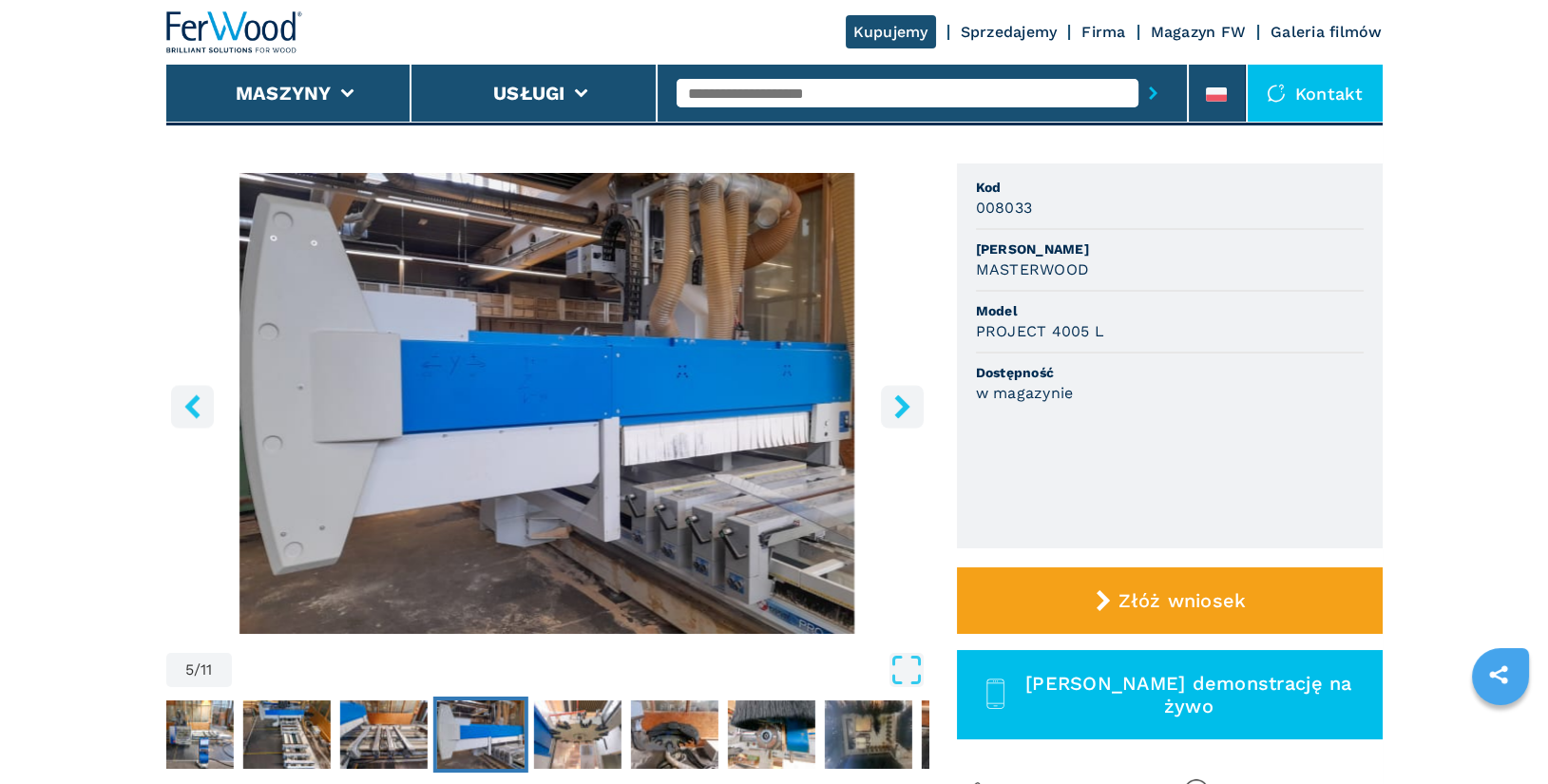
click at [904, 406] on icon "right-button" at bounding box center [901, 406] width 15 height 24
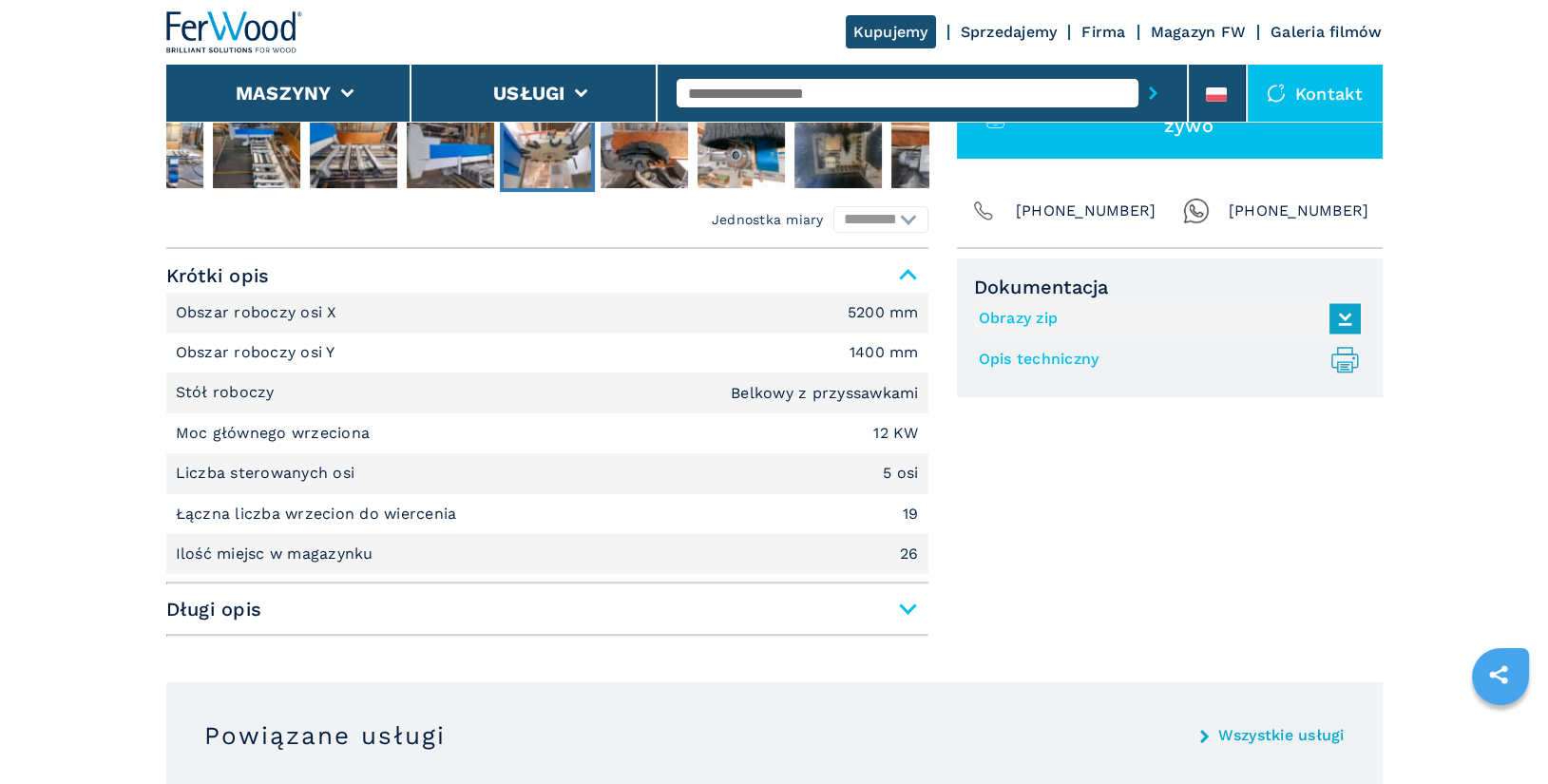
scroll to position [732, 0]
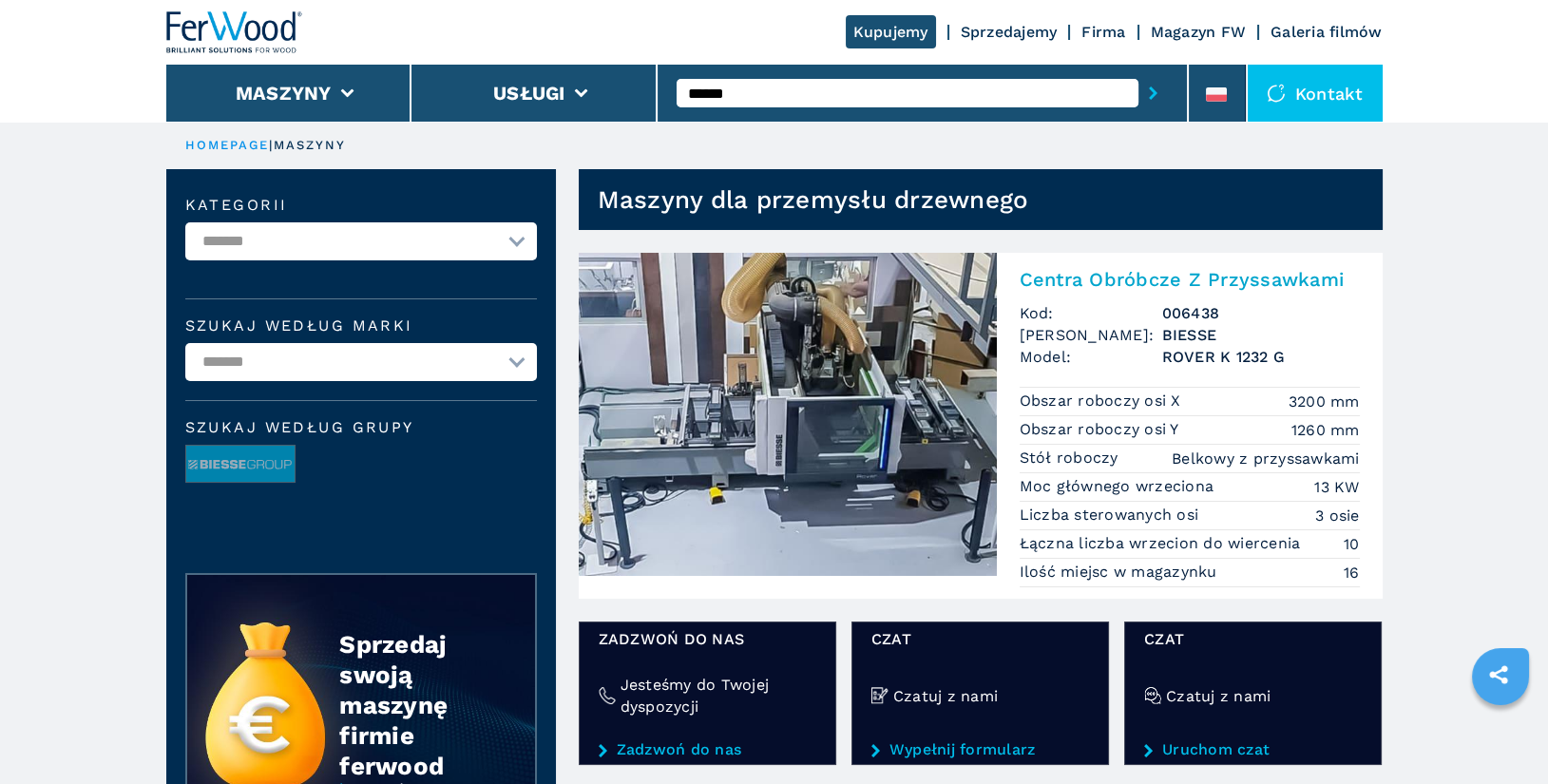
click at [1129, 285] on h2 "Centra Obróbcze Z Przyssawkami" at bounding box center [1190, 280] width 340 height 23
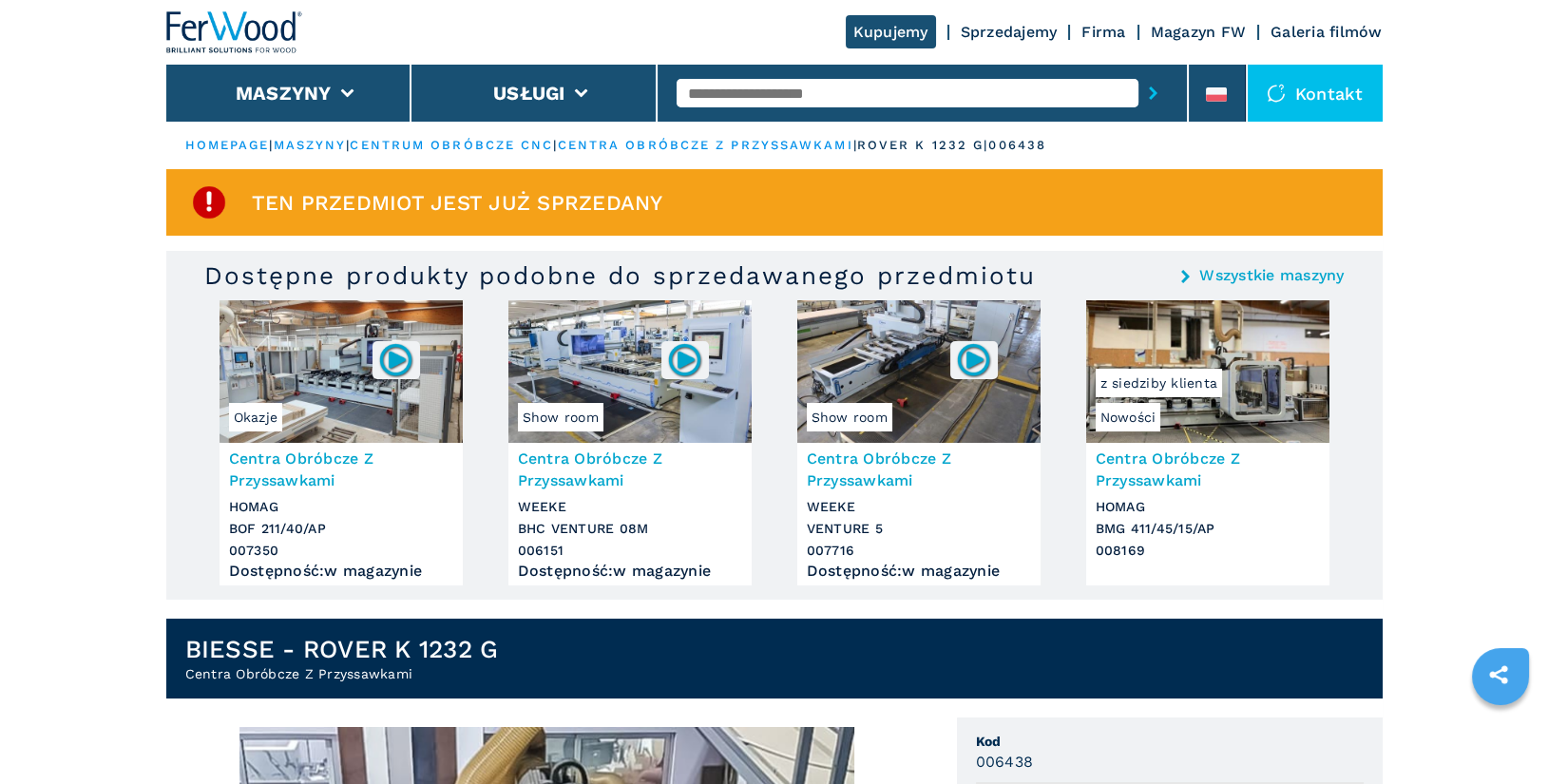
click at [729, 83] on input "text" at bounding box center [907, 94] width 462 height 29
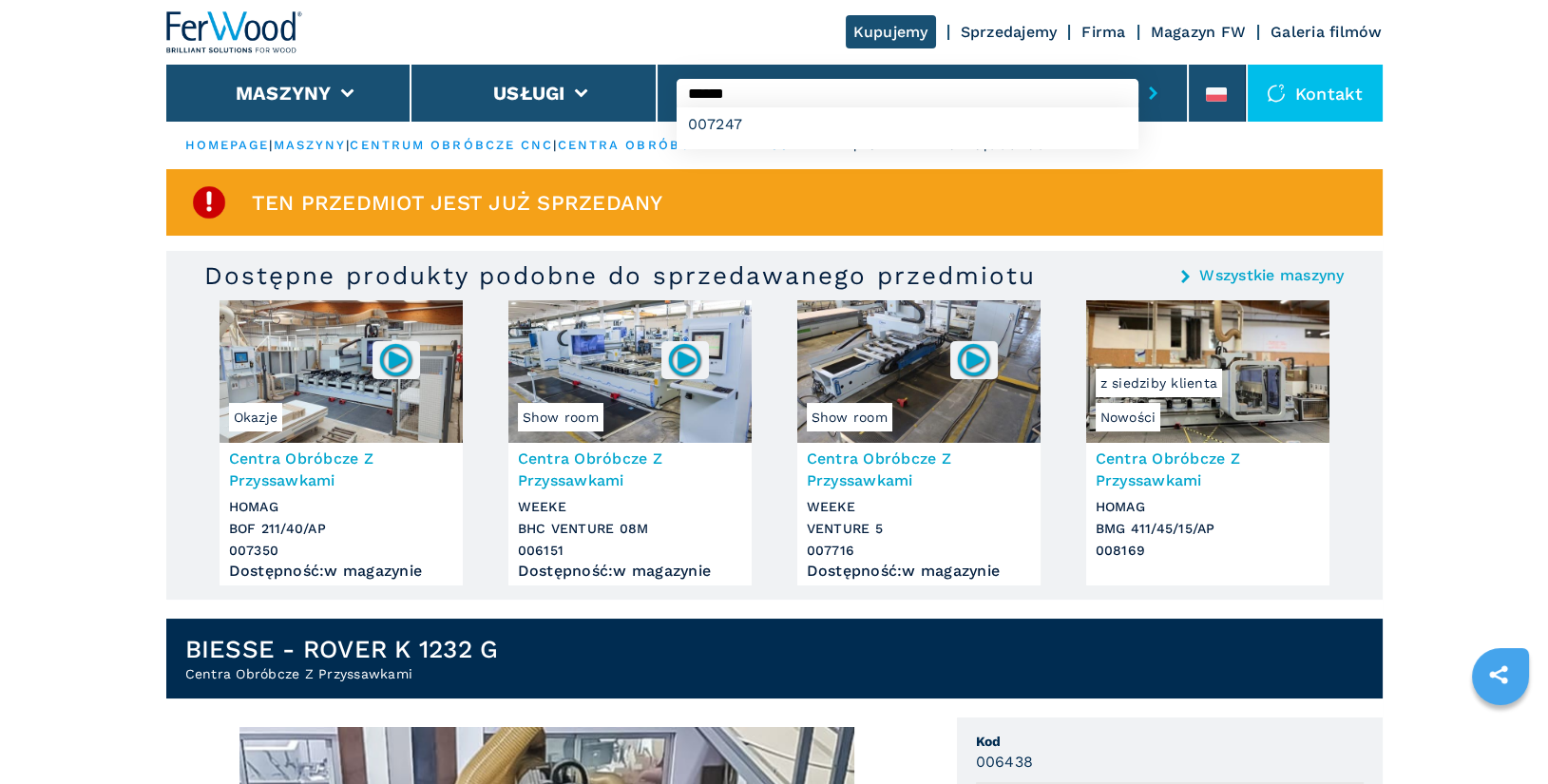
type input "******"
click at [1138, 72] on button "submit-button" at bounding box center [1153, 94] width 30 height 44
